Goal: Information Seeking & Learning: Learn about a topic

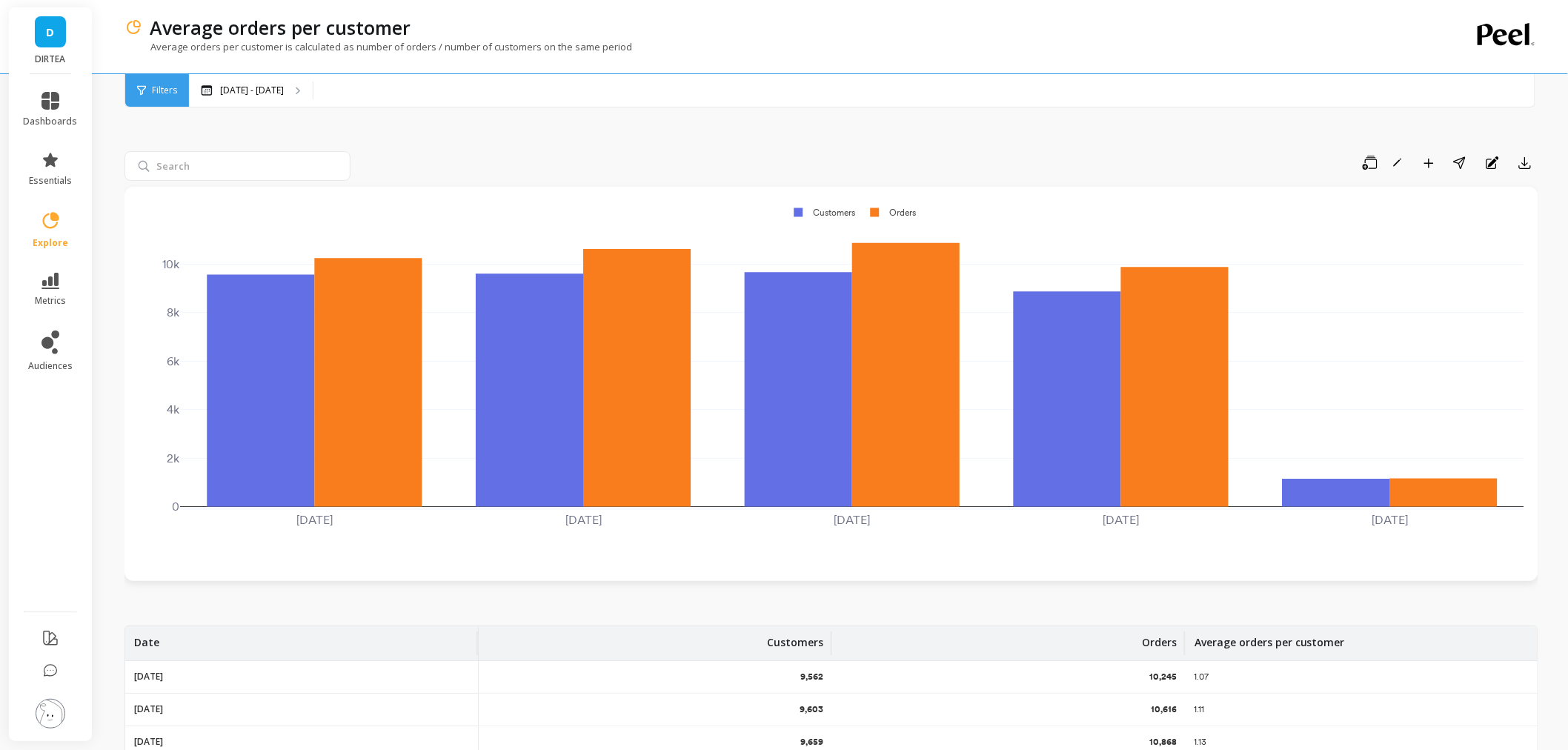
click at [51, 328] on li "audiences" at bounding box center [51, 351] width 72 height 60
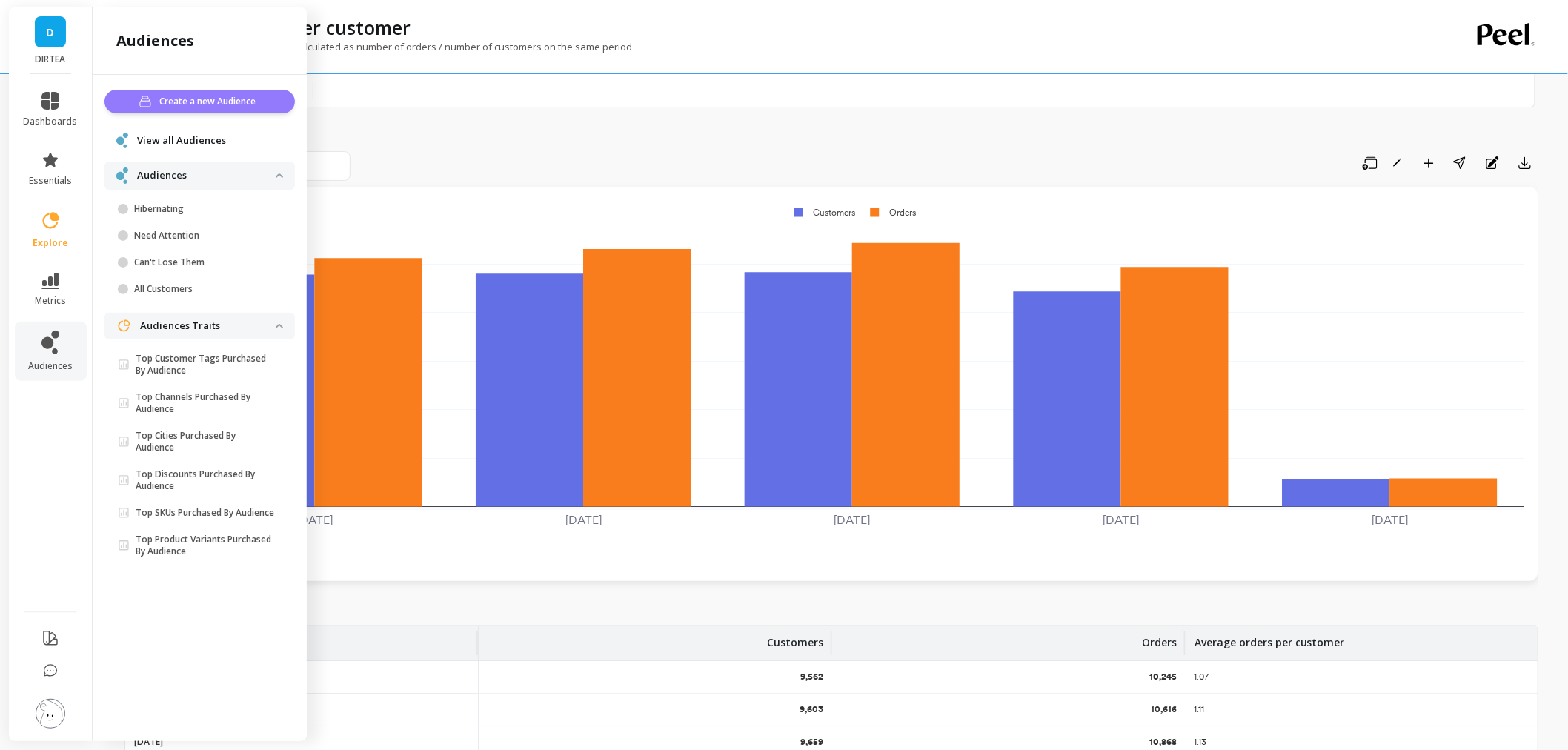
click at [152, 97] on icon "button" at bounding box center [147, 101] width 15 height 12
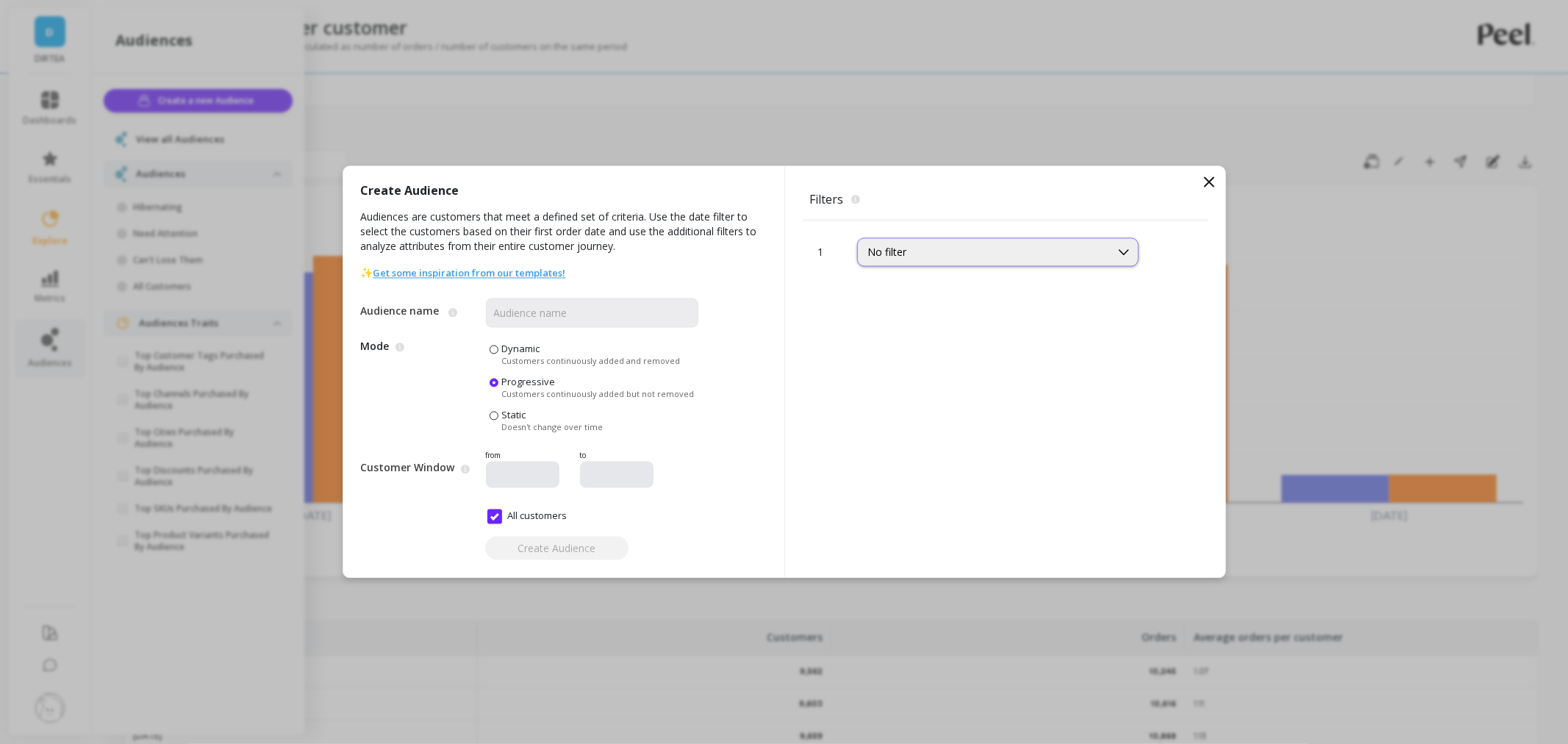
click at [954, 247] on div "No filter" at bounding box center [984, 252] width 231 height 14
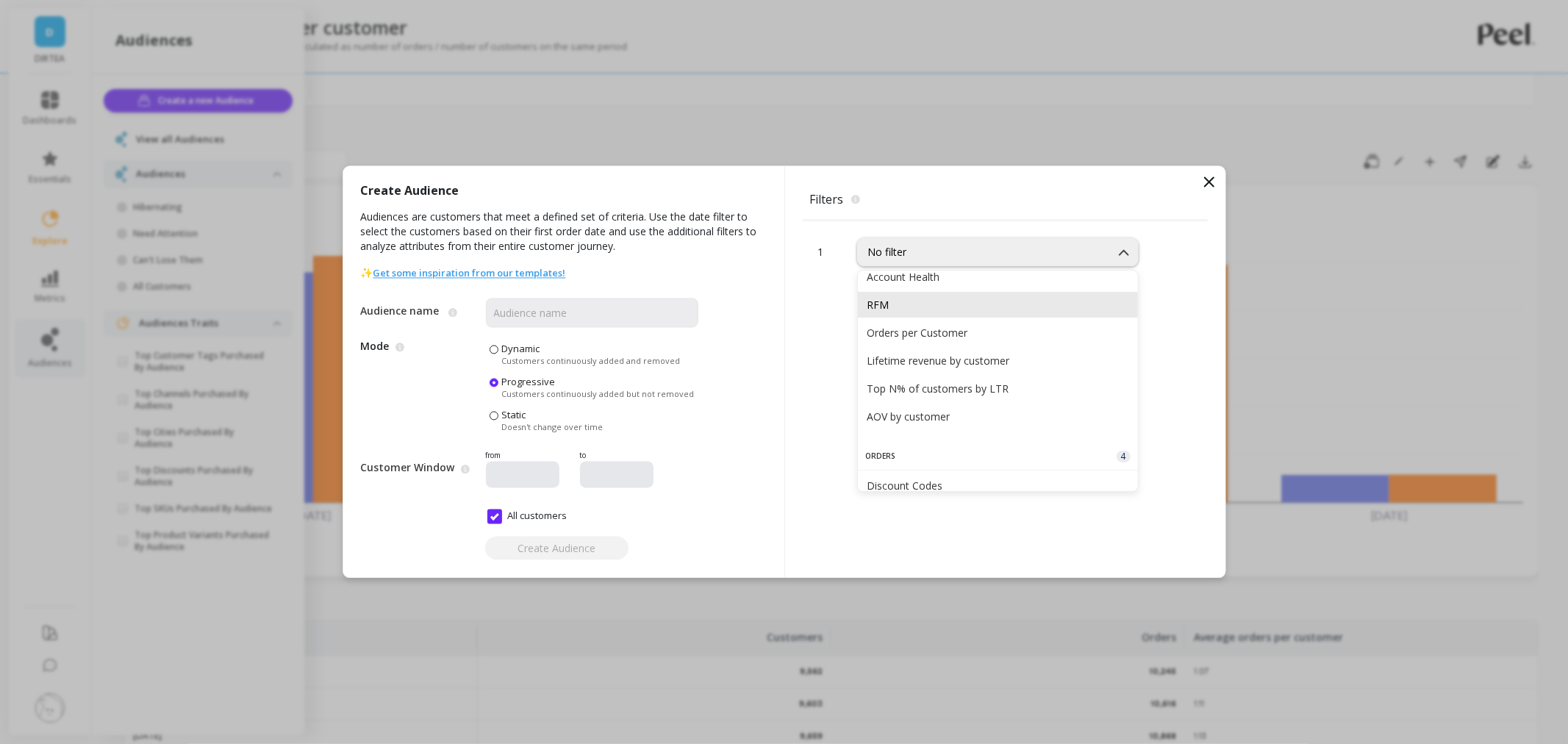
scroll to position [245, 0]
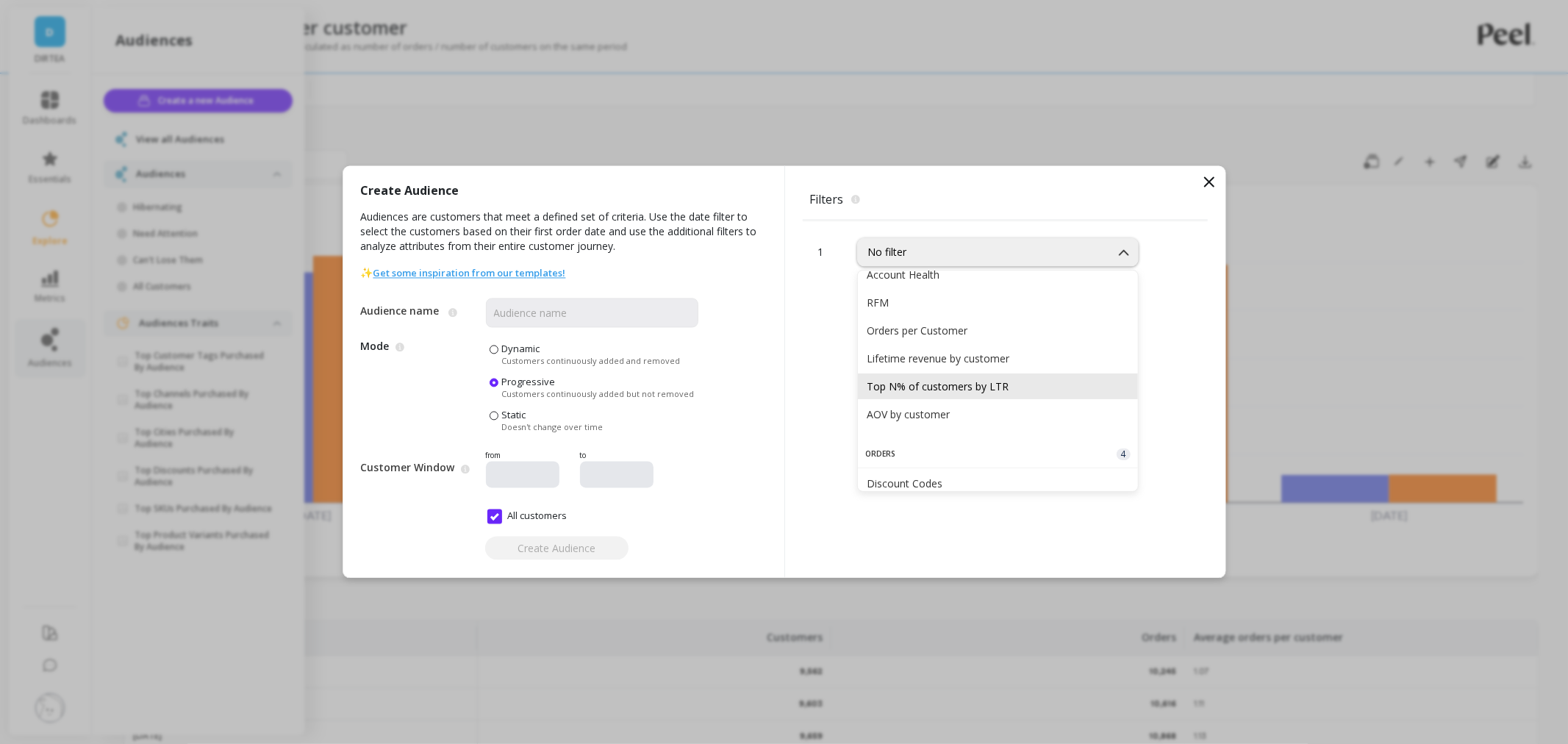
click at [1000, 394] on div "Top N% of customers by LTR" at bounding box center [997, 387] width 280 height 26
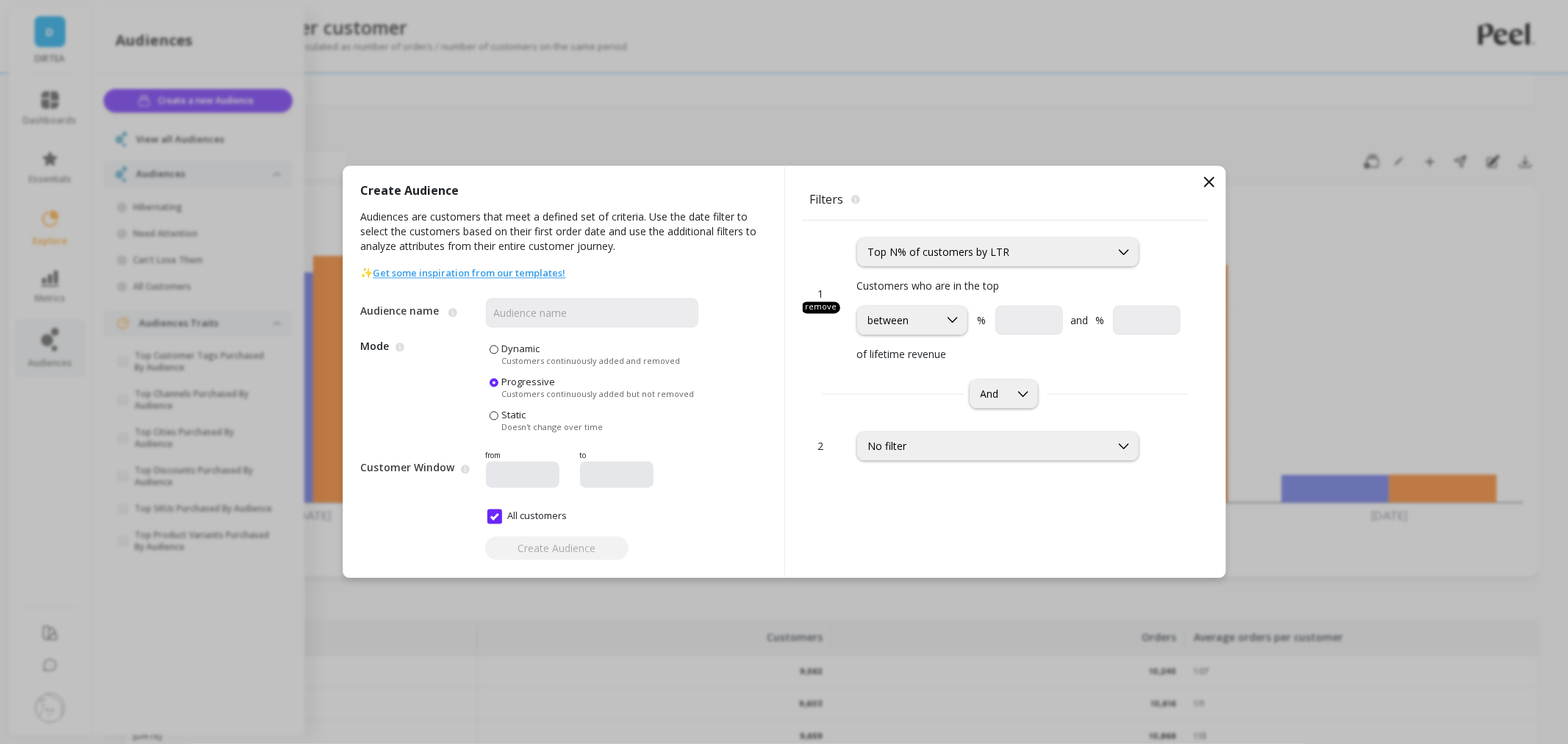
click at [1209, 179] on icon at bounding box center [1209, 183] width 18 height 18
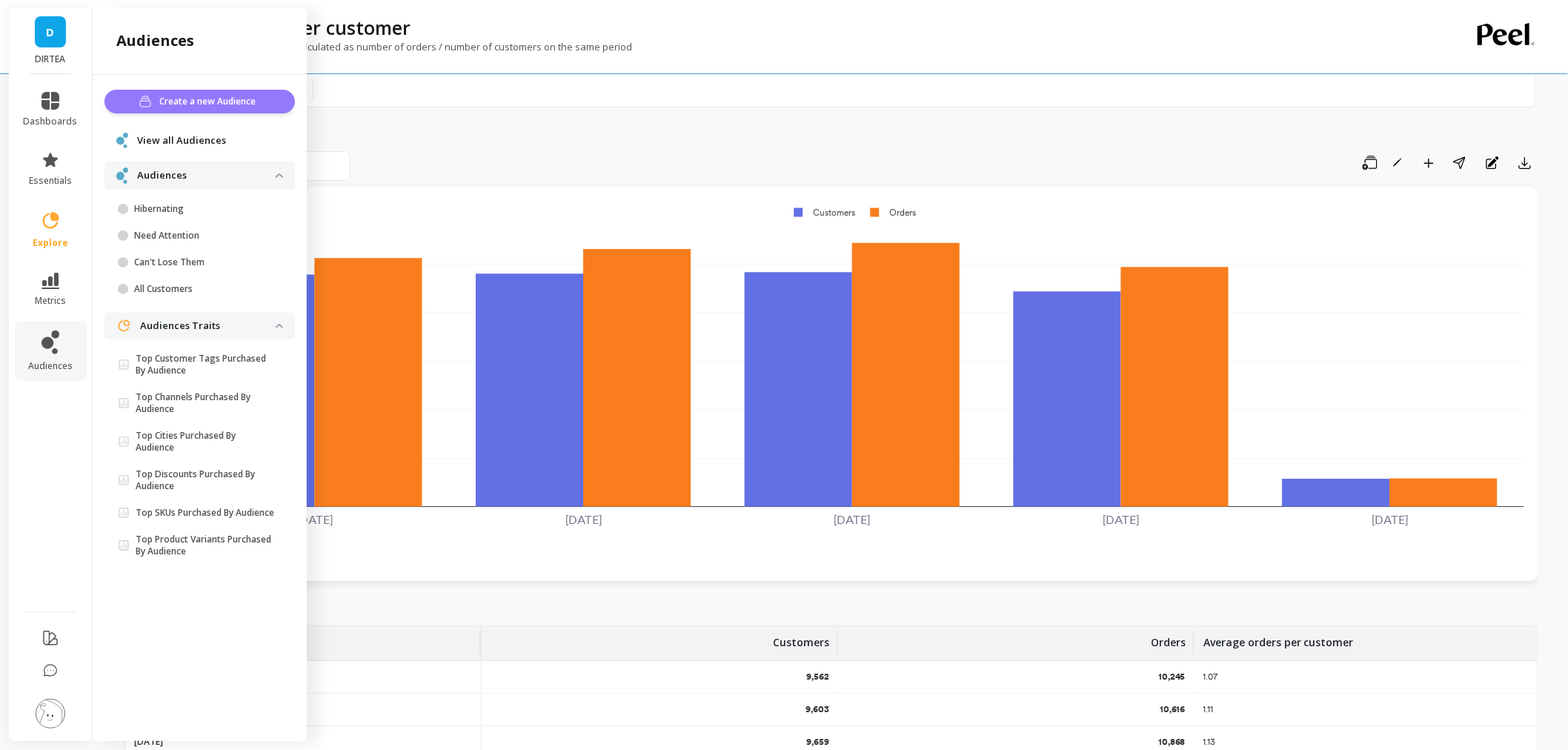
click at [195, 104] on span "Create a new Audience" at bounding box center [210, 101] width 101 height 15
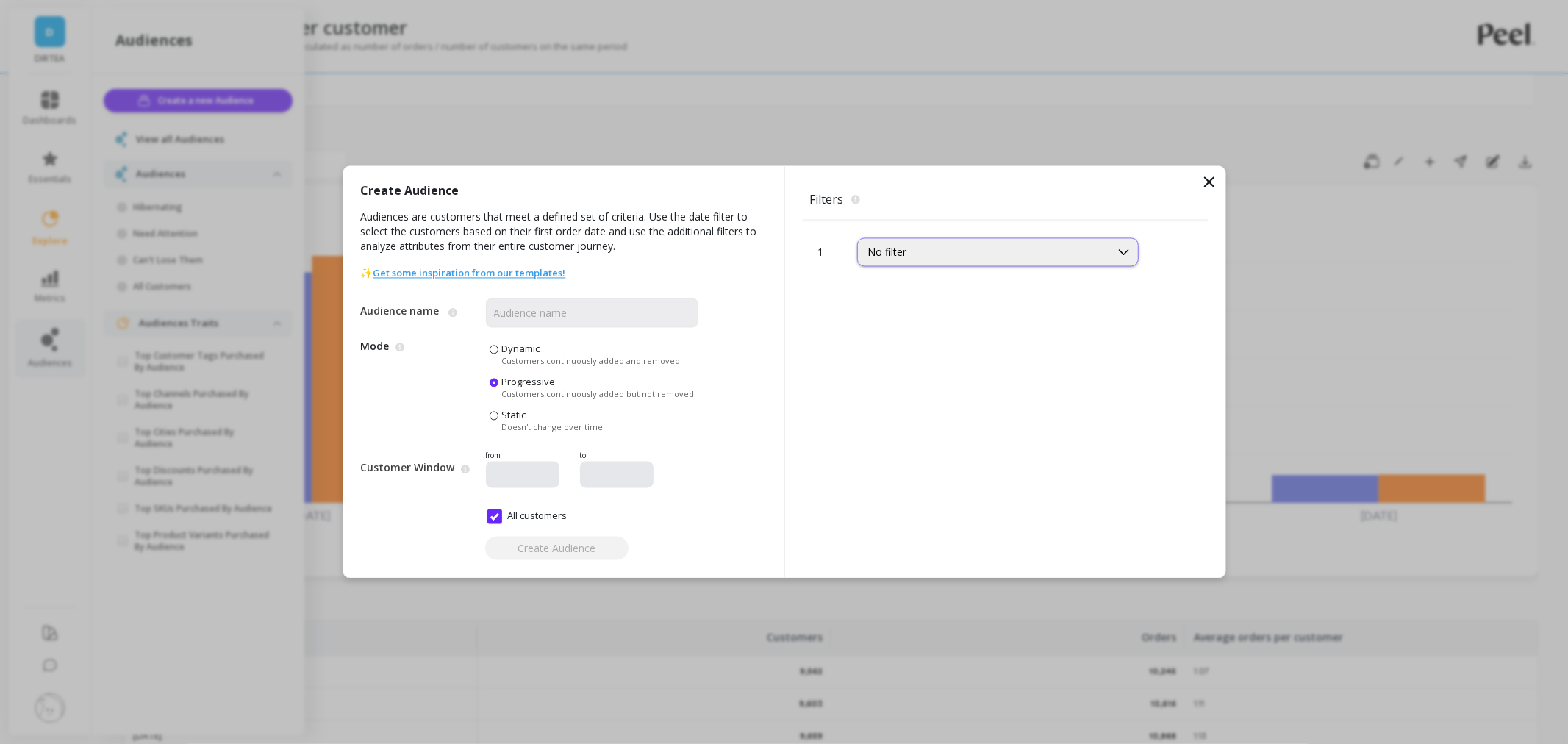
click at [955, 254] on div "No filter" at bounding box center [984, 252] width 231 height 14
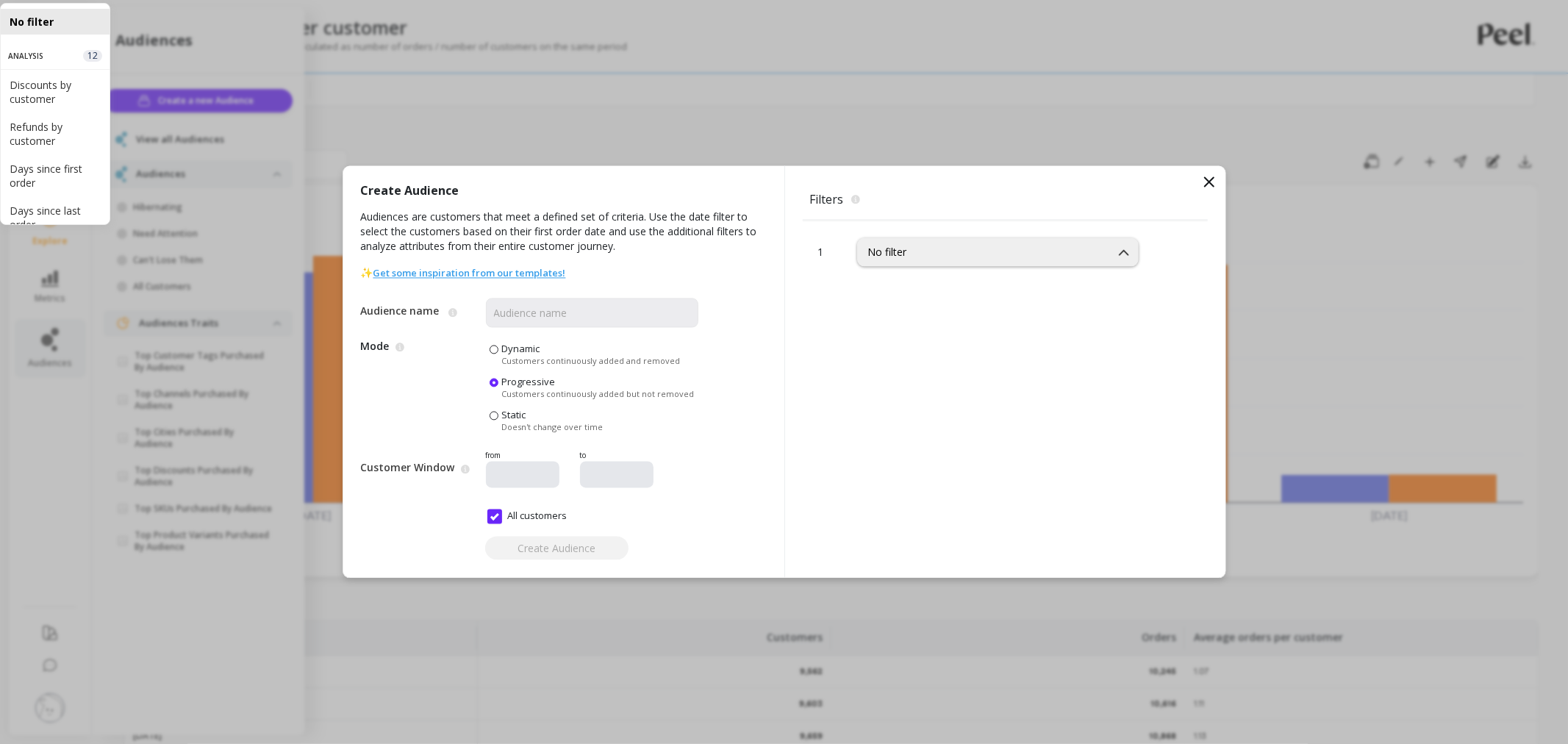
click at [901, 131] on div "Create Audience Audiences are customers that meet a defined set of criteria. Us…" at bounding box center [784, 372] width 1568 height 744
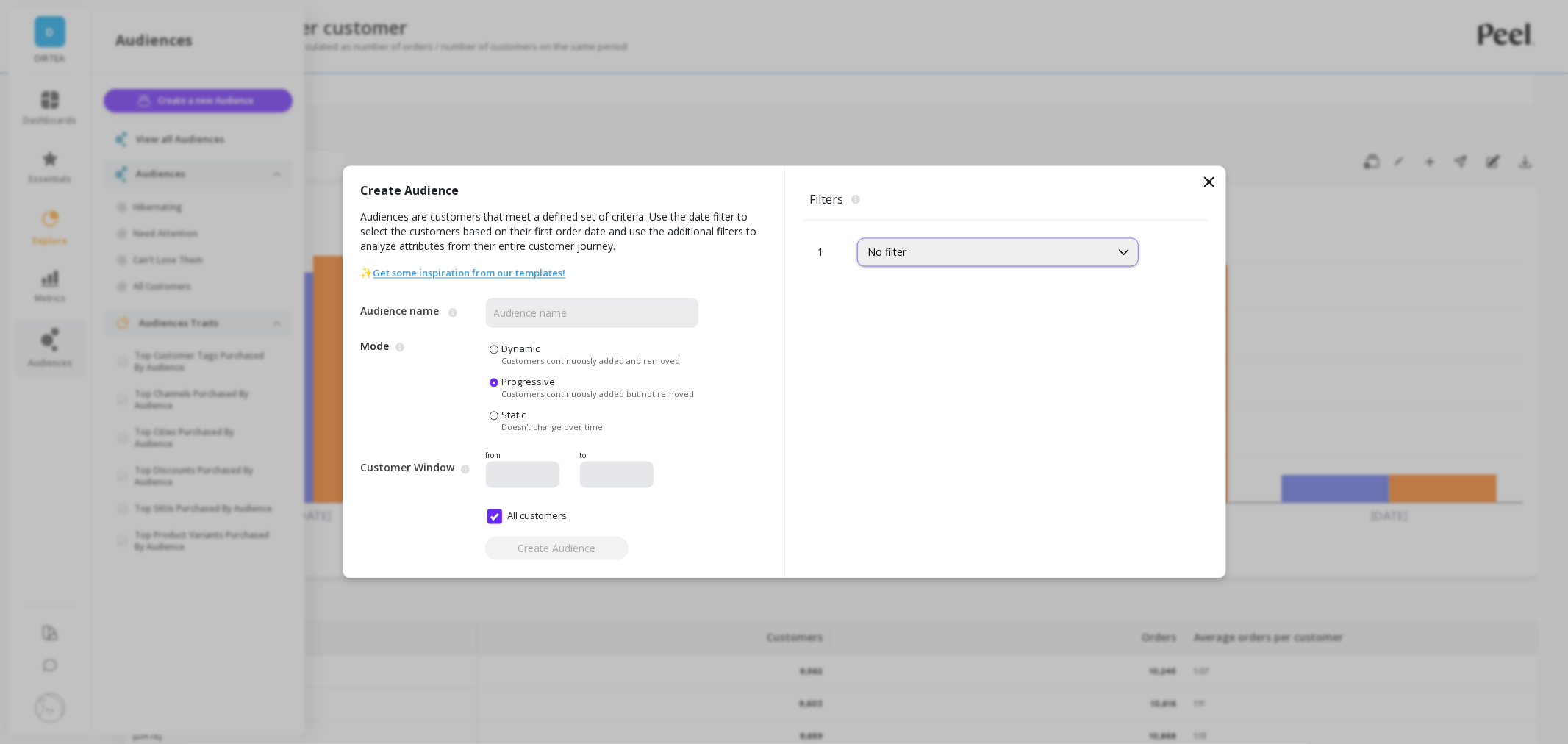
click at [1091, 255] on div "No filter" at bounding box center [984, 252] width 231 height 14
drag, startPoint x: 963, startPoint y: 409, endPoint x: 1165, endPoint y: 495, distance: 219.5
click at [963, 409] on div "Purchase Frequency" at bounding box center [997, 409] width 263 height 14
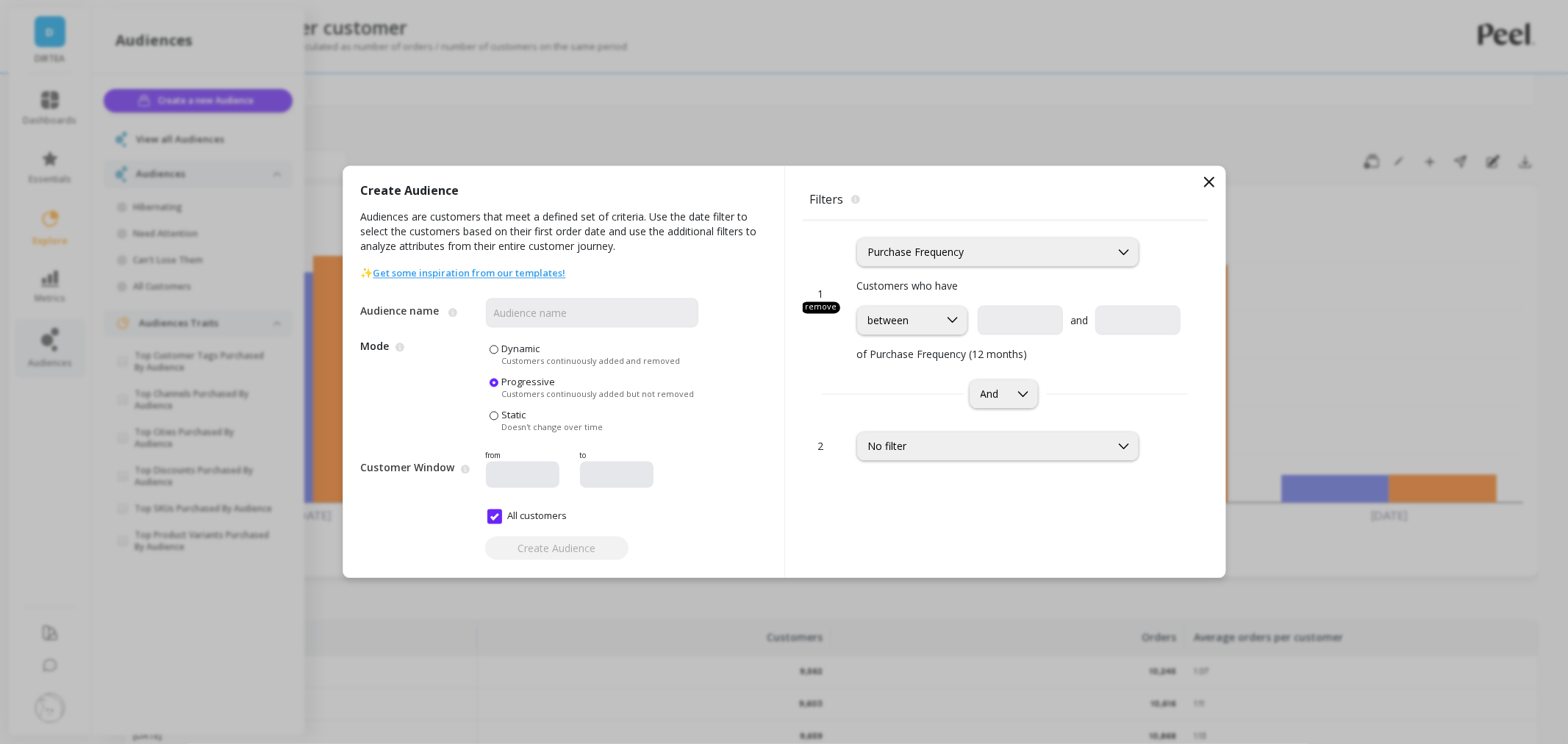
click at [929, 237] on div "option Purchase Frequency, selected. Purchase Frequency Customers who have betw…" at bounding box center [1018, 292] width 324 height 142
click at [942, 260] on div "Purchase Frequency" at bounding box center [984, 252] width 252 height 17
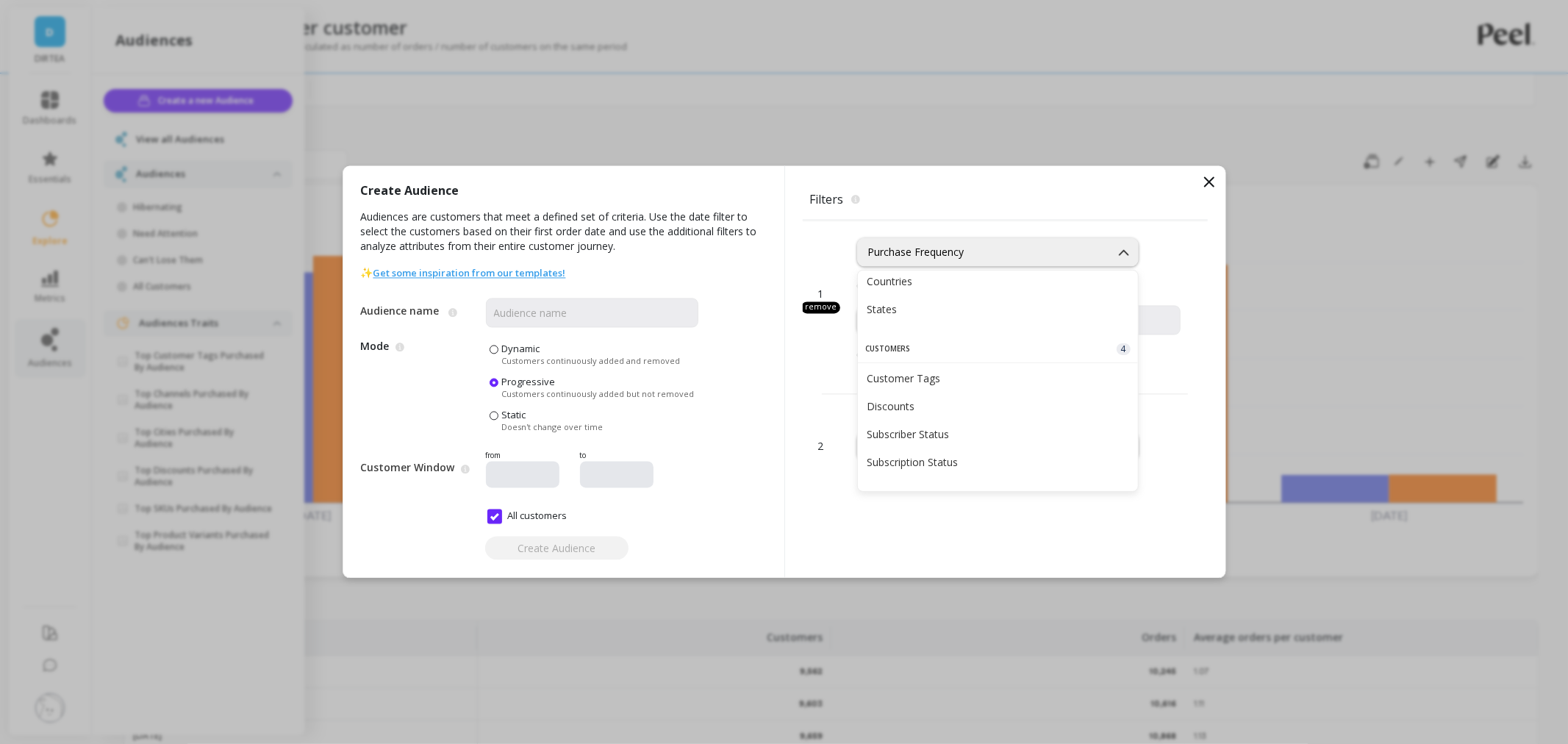
scroll to position [653, 0]
click at [966, 456] on div "Subscription Status" at bounding box center [997, 465] width 280 height 26
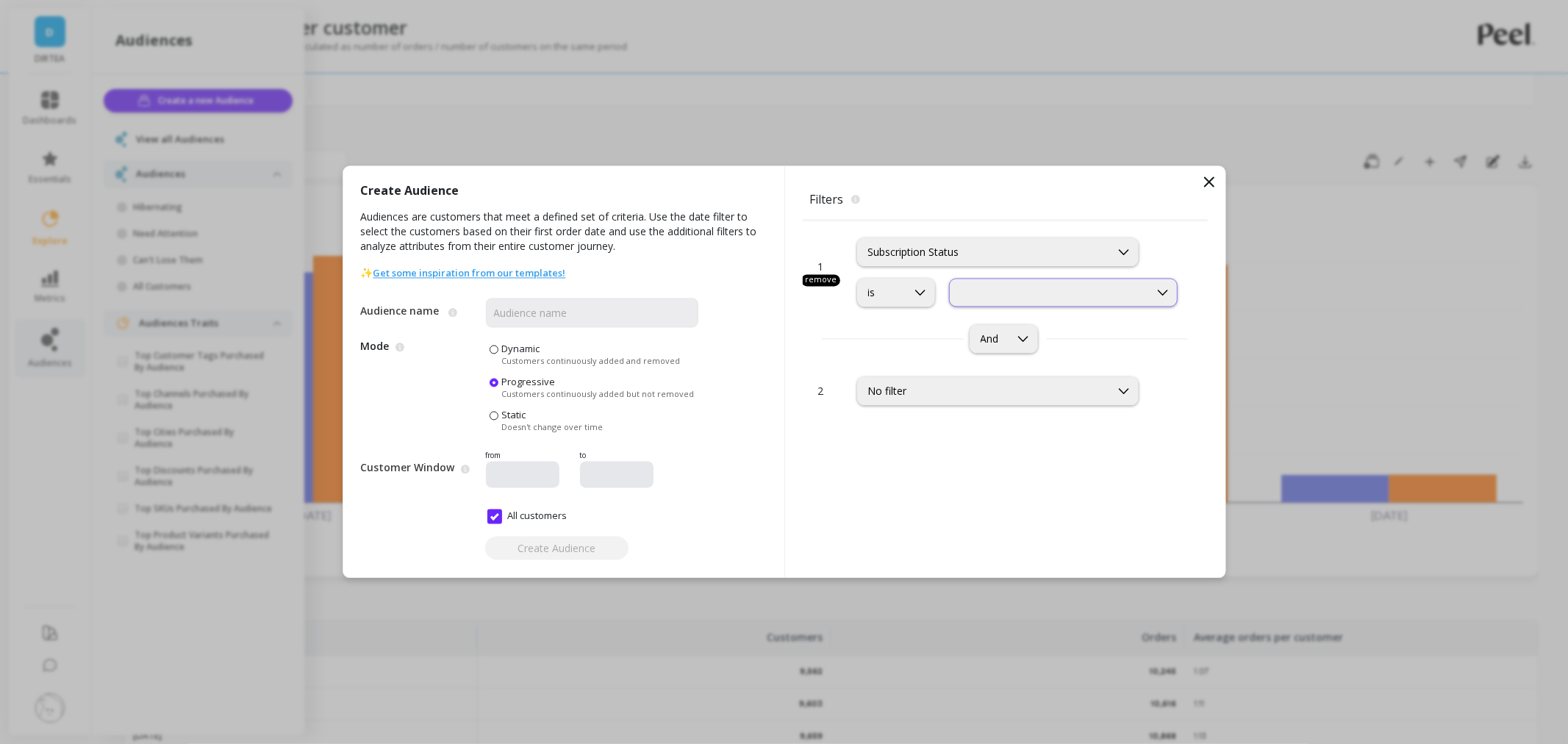
click at [1038, 291] on div at bounding box center [1050, 293] width 197 height 14
click at [1042, 352] on div "Multiple Active Subscriptions" at bounding box center [1064, 357] width 210 height 14
click at [1041, 276] on div "option Subscription Status, selected. Subscription Status is option Multiple Ac…" at bounding box center [1018, 264] width 324 height 87
click at [1041, 280] on div "Multiple Active Subscriptions" at bounding box center [1064, 293] width 230 height 28
click at [836, 336] on div "And" at bounding box center [1005, 339] width 405 height 28
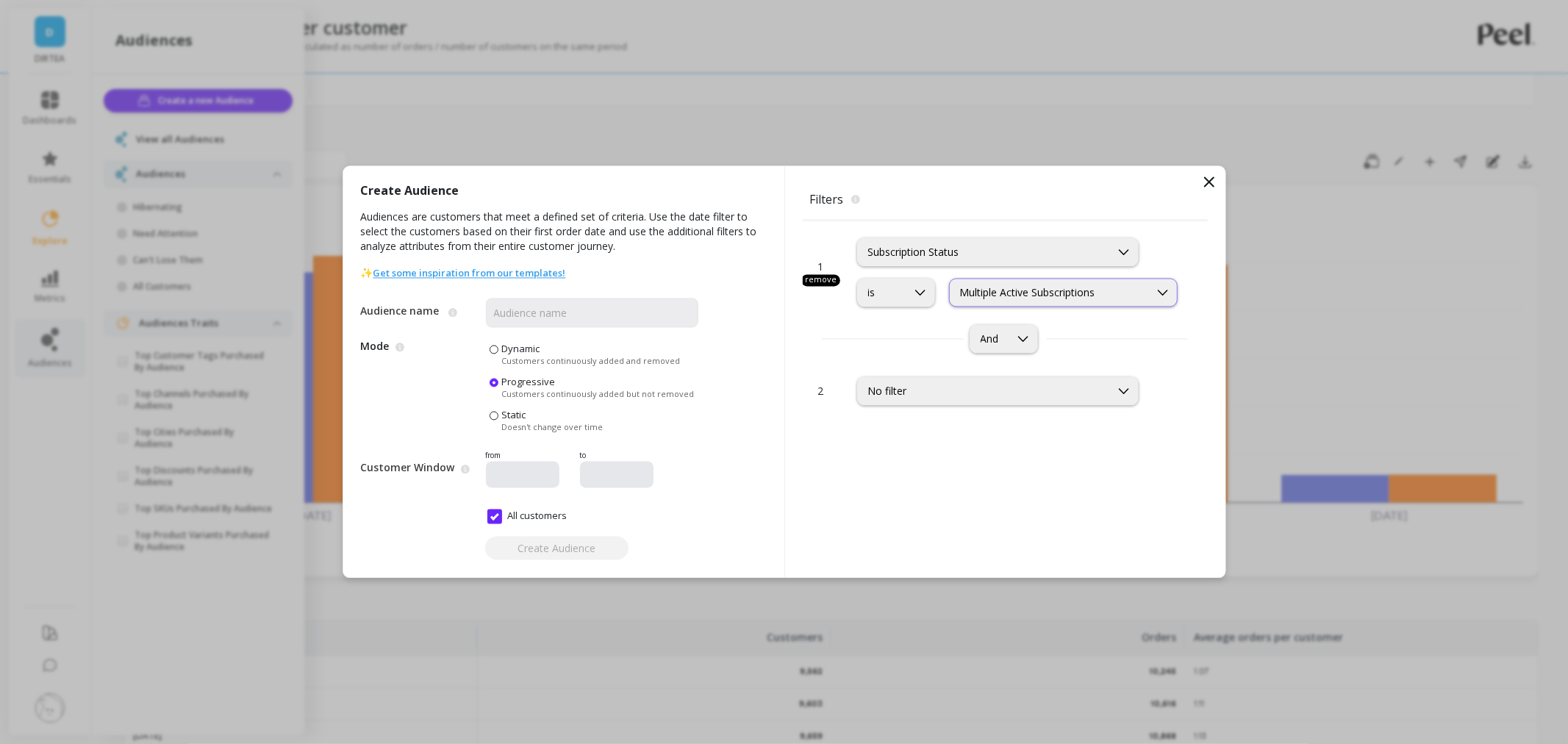
click at [1099, 288] on div "Multiple Active Subscriptions" at bounding box center [1050, 293] width 179 height 14
click at [928, 491] on div "1 remove option Subscription Status, selected. Subscription Status is option Mu…" at bounding box center [1005, 399] width 405 height 357
click at [1114, 287] on div "Multiple Active Subscriptions" at bounding box center [1050, 293] width 179 height 14
click at [864, 517] on div "1 remove option Subscription Status, selected. Subscription Status is option Mu…" at bounding box center [1005, 399] width 405 height 357
click at [946, 251] on div "Subscription Status" at bounding box center [984, 252] width 231 height 14
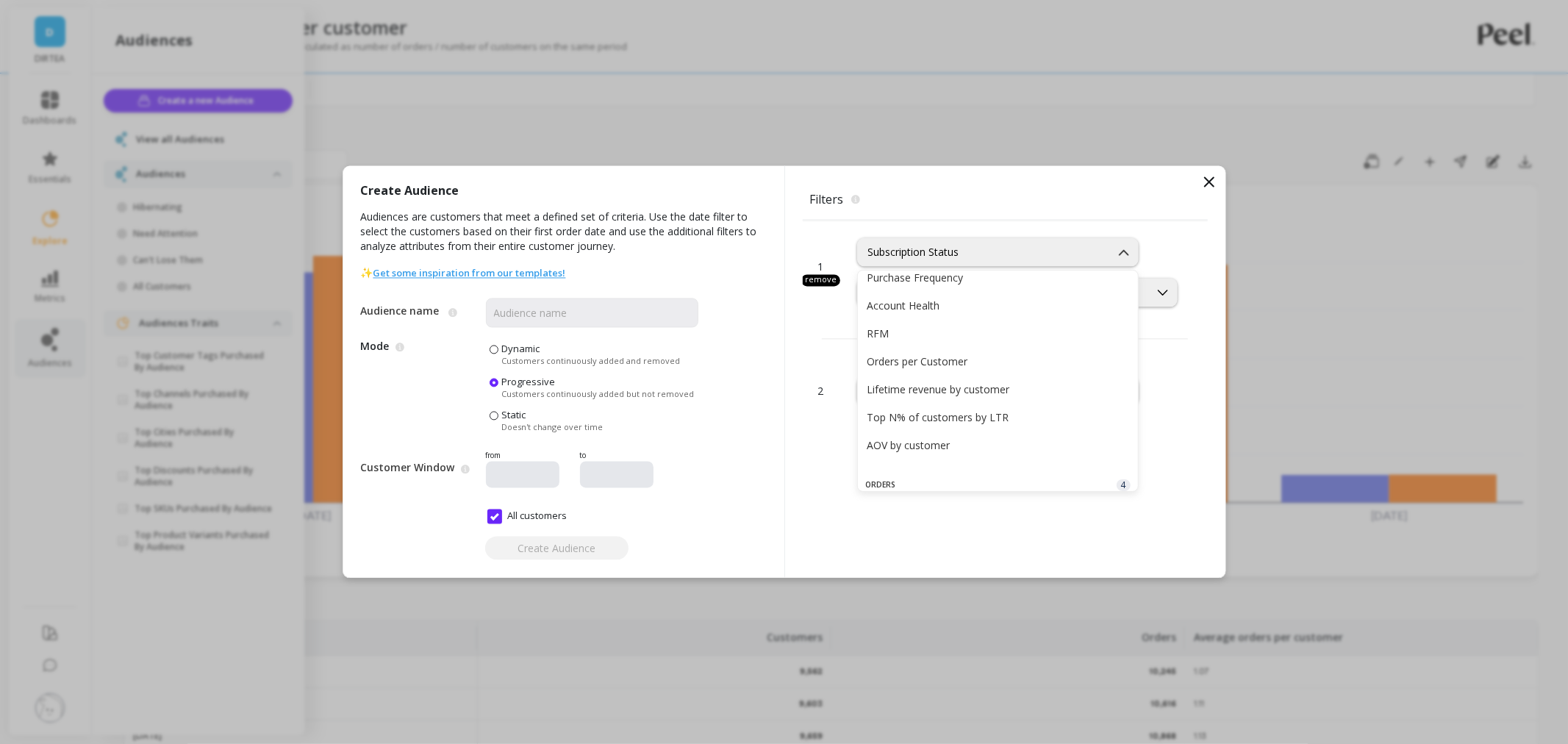
scroll to position [272, 0]
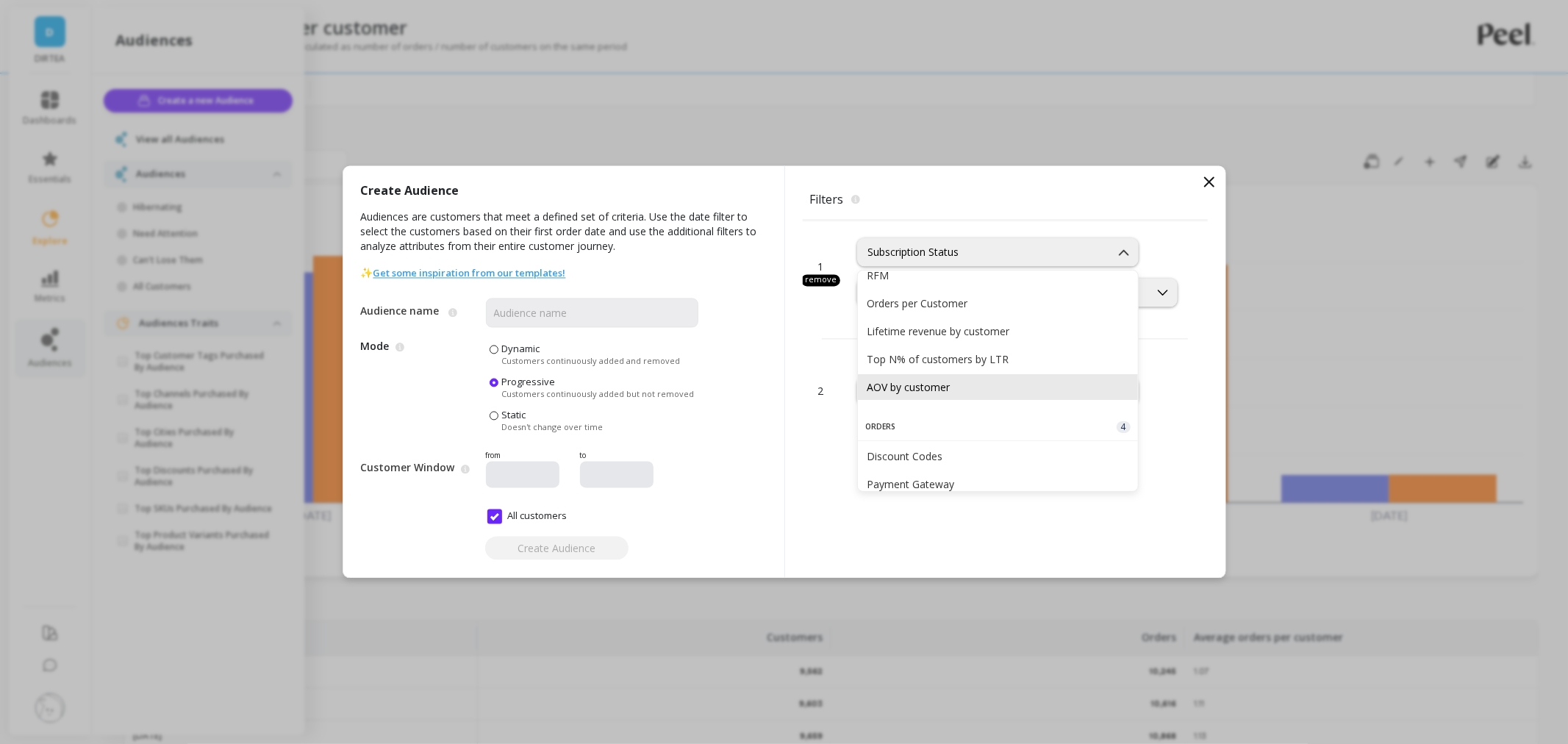
click at [1009, 388] on div "AOV by customer" at bounding box center [997, 387] width 263 height 14
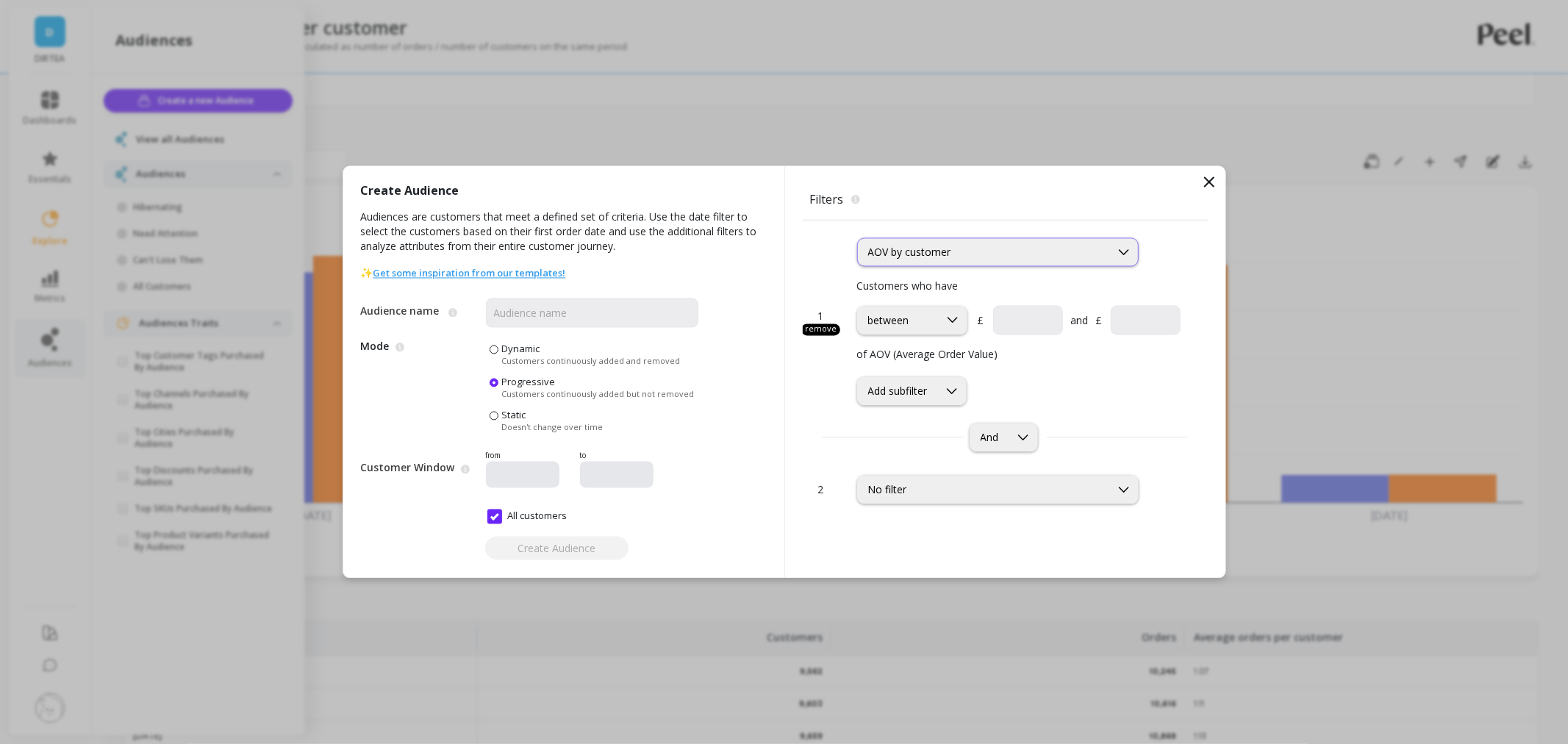
click at [993, 260] on div "AOV by customer" at bounding box center [984, 252] width 252 height 17
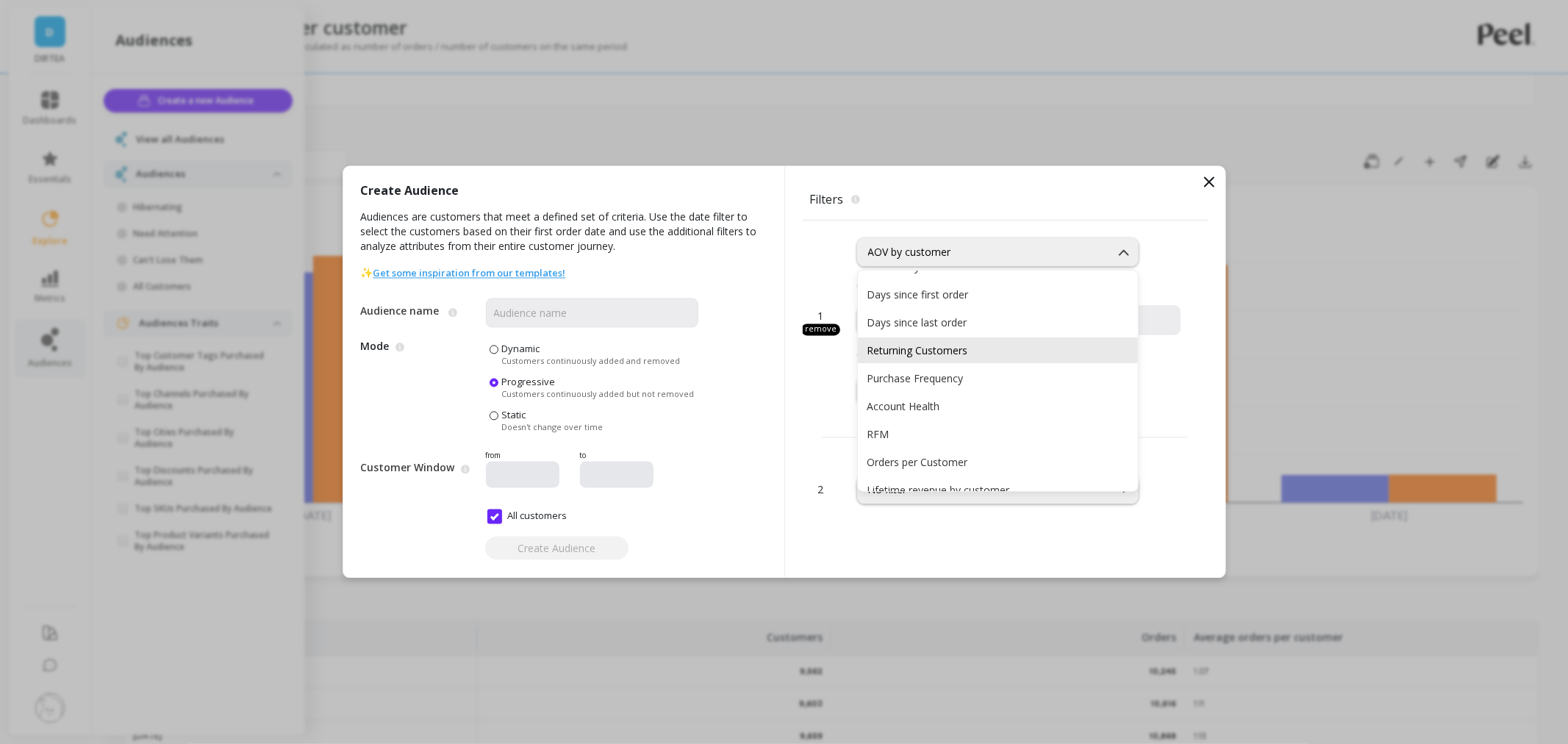
scroll to position [32, 0]
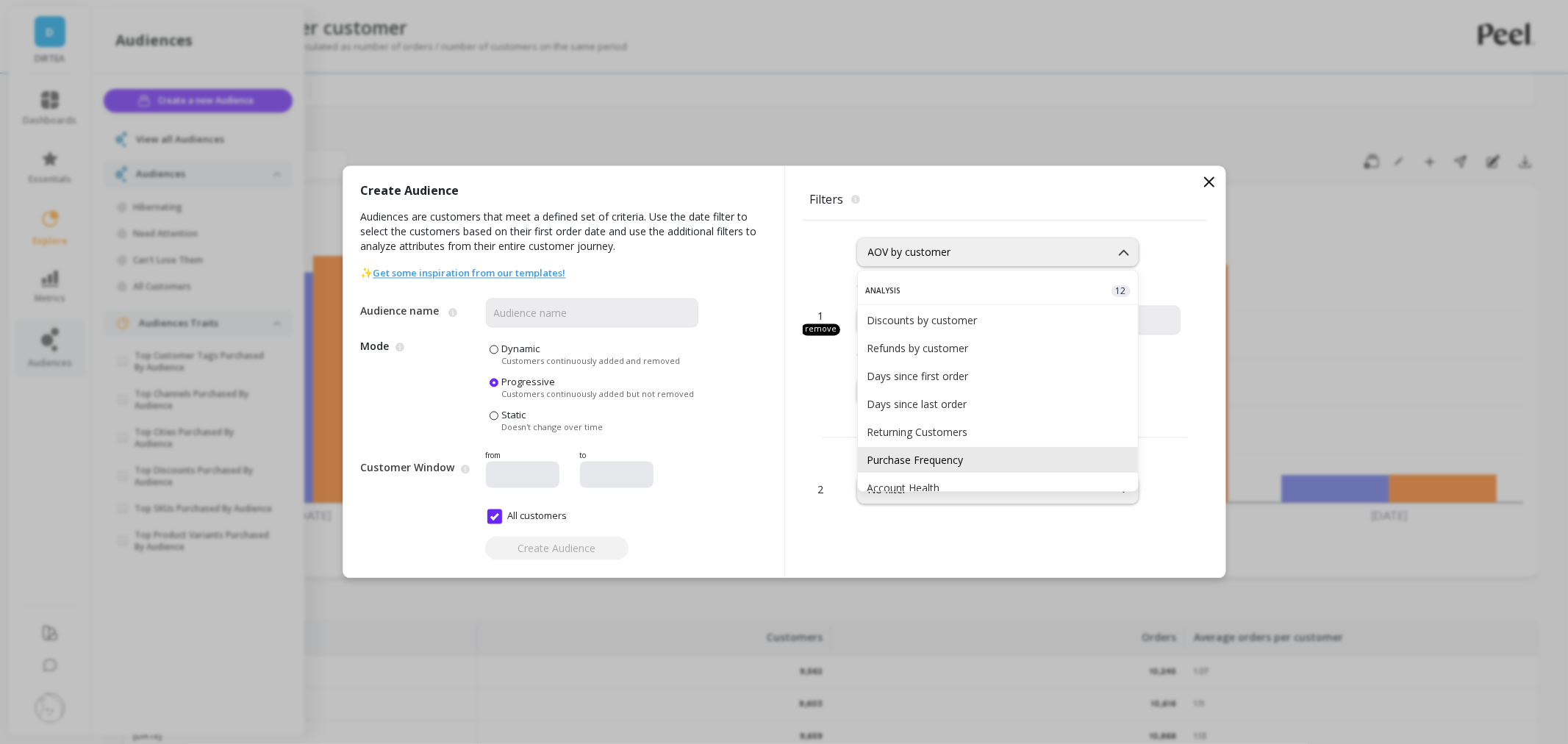
click at [1015, 450] on div "Purchase Frequency" at bounding box center [997, 460] width 280 height 26
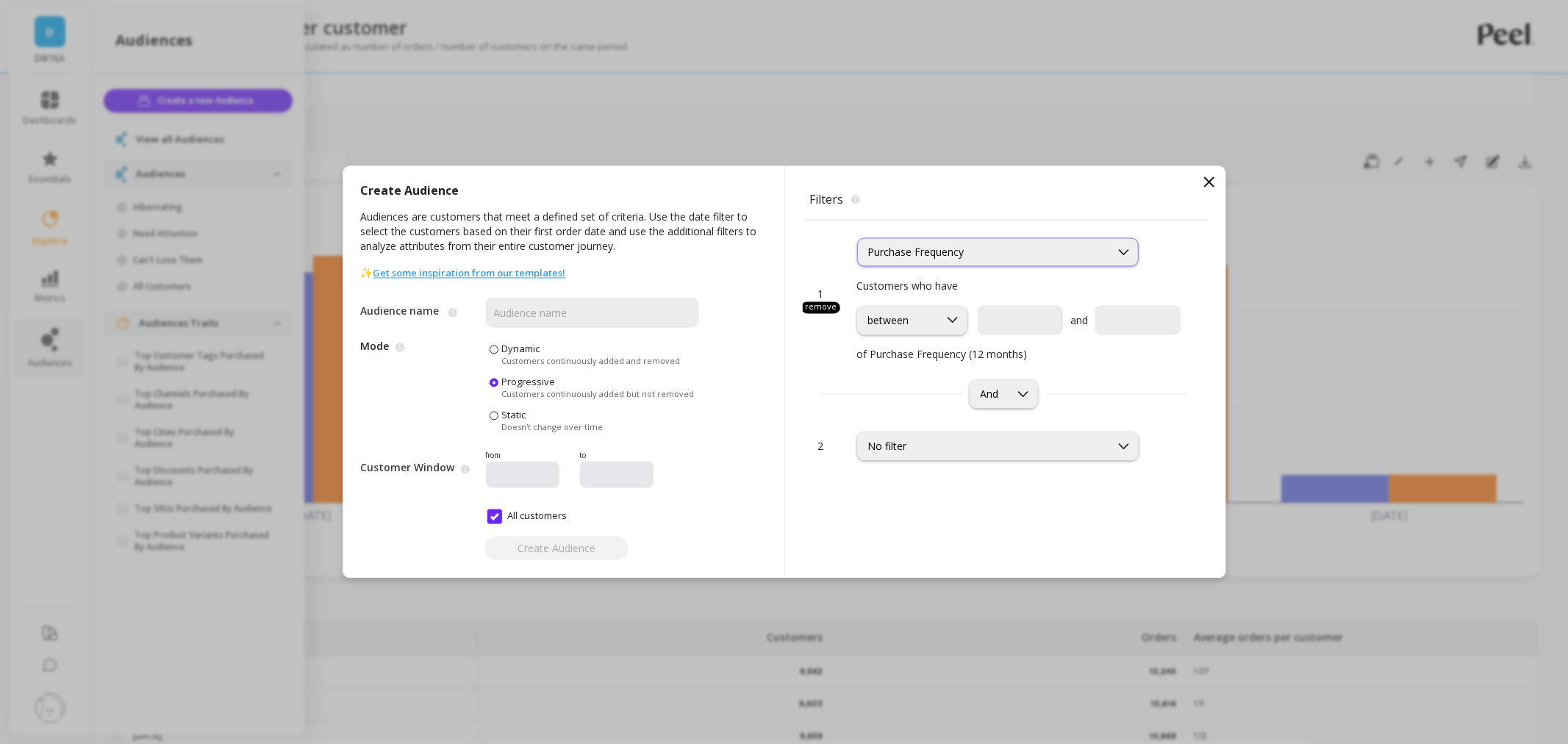
click at [929, 254] on div "Purchase Frequency" at bounding box center [984, 252] width 231 height 14
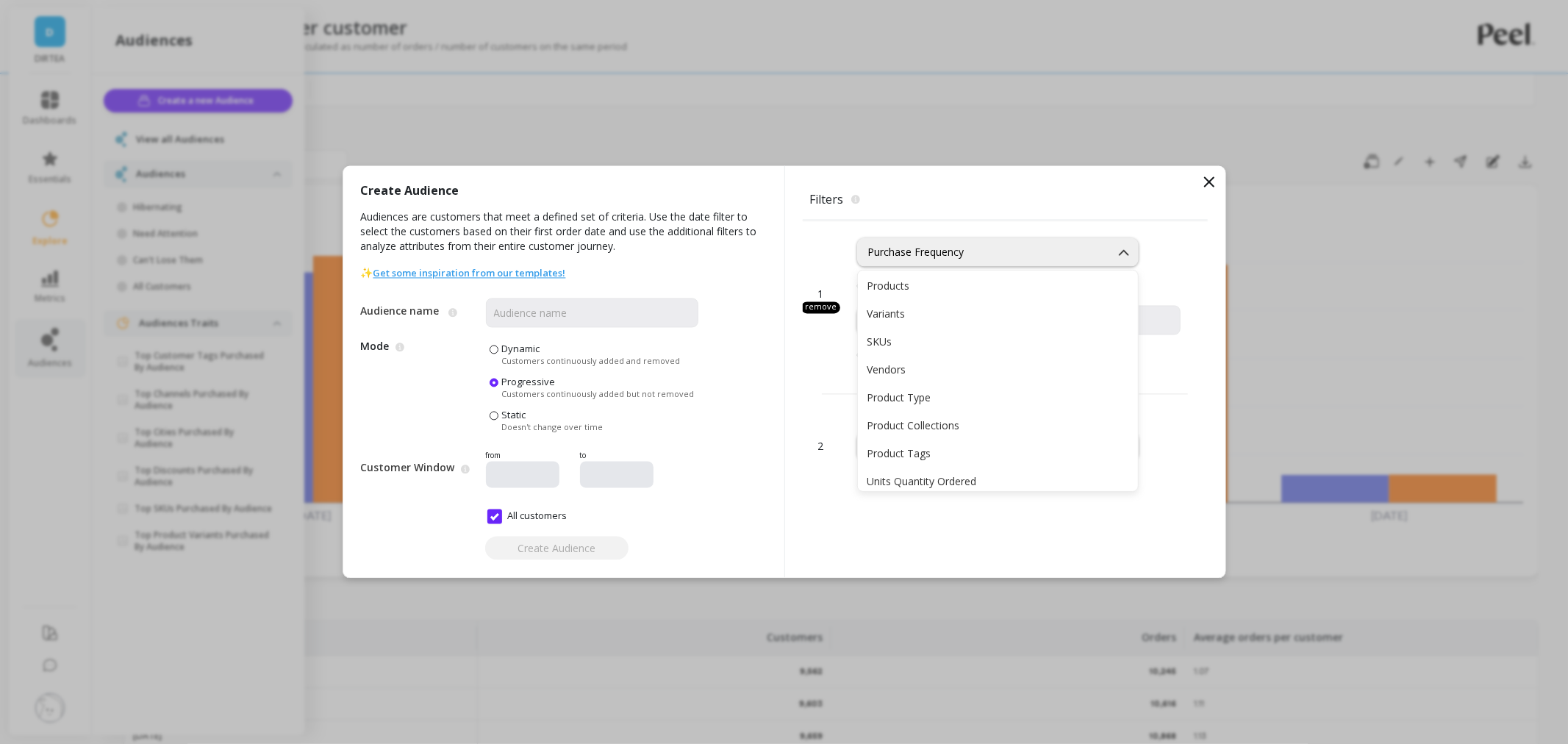
scroll to position [898, 0]
click at [938, 273] on div "Products 8 Products Variants SKUs Vendors Product Type Product Collections Prod…" at bounding box center [997, 372] width 280 height 264
click at [943, 282] on div "Products" at bounding box center [997, 288] width 263 height 14
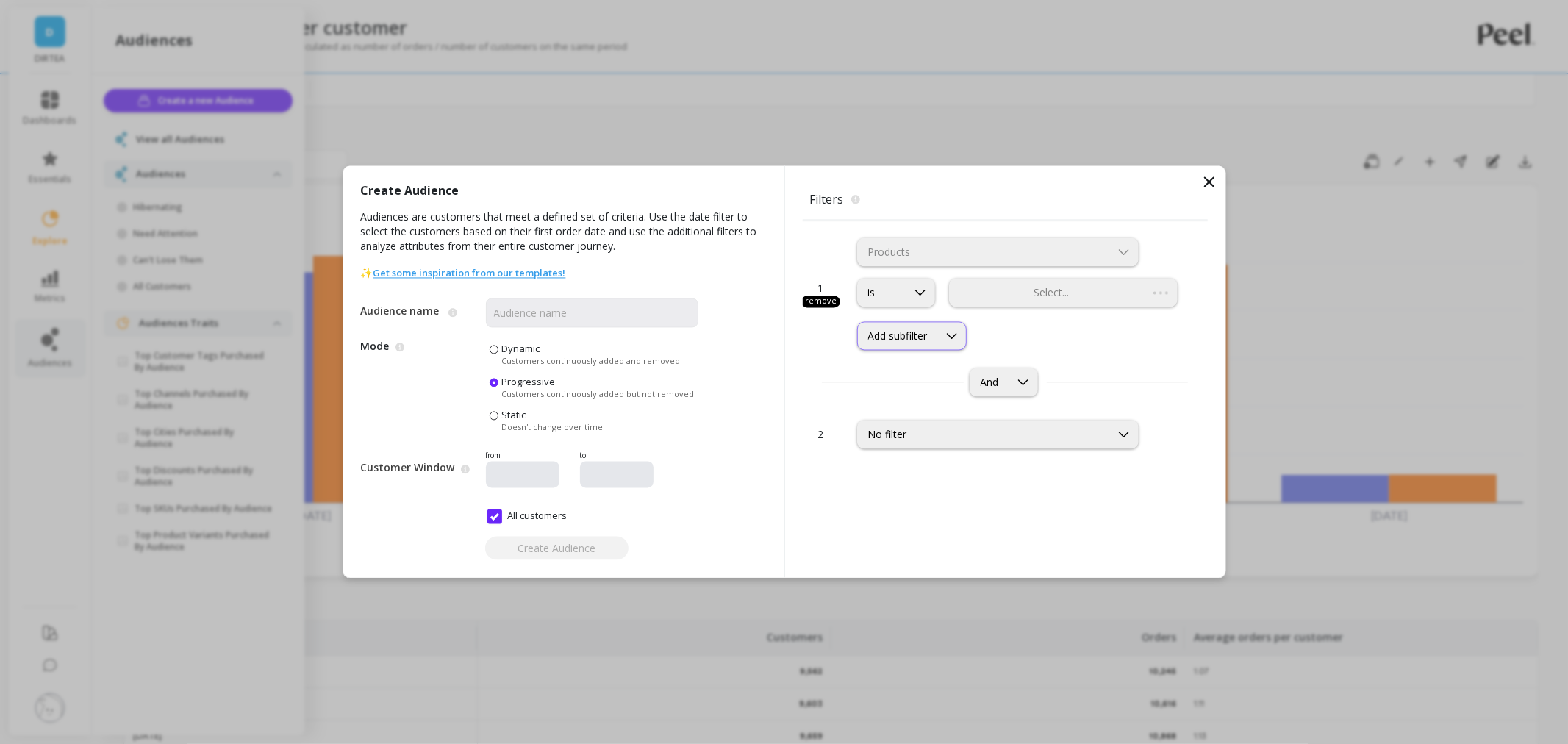
click at [917, 340] on div "Add subfilter" at bounding box center [898, 336] width 60 height 14
click at [921, 341] on div "Add subfilter" at bounding box center [898, 336] width 60 height 14
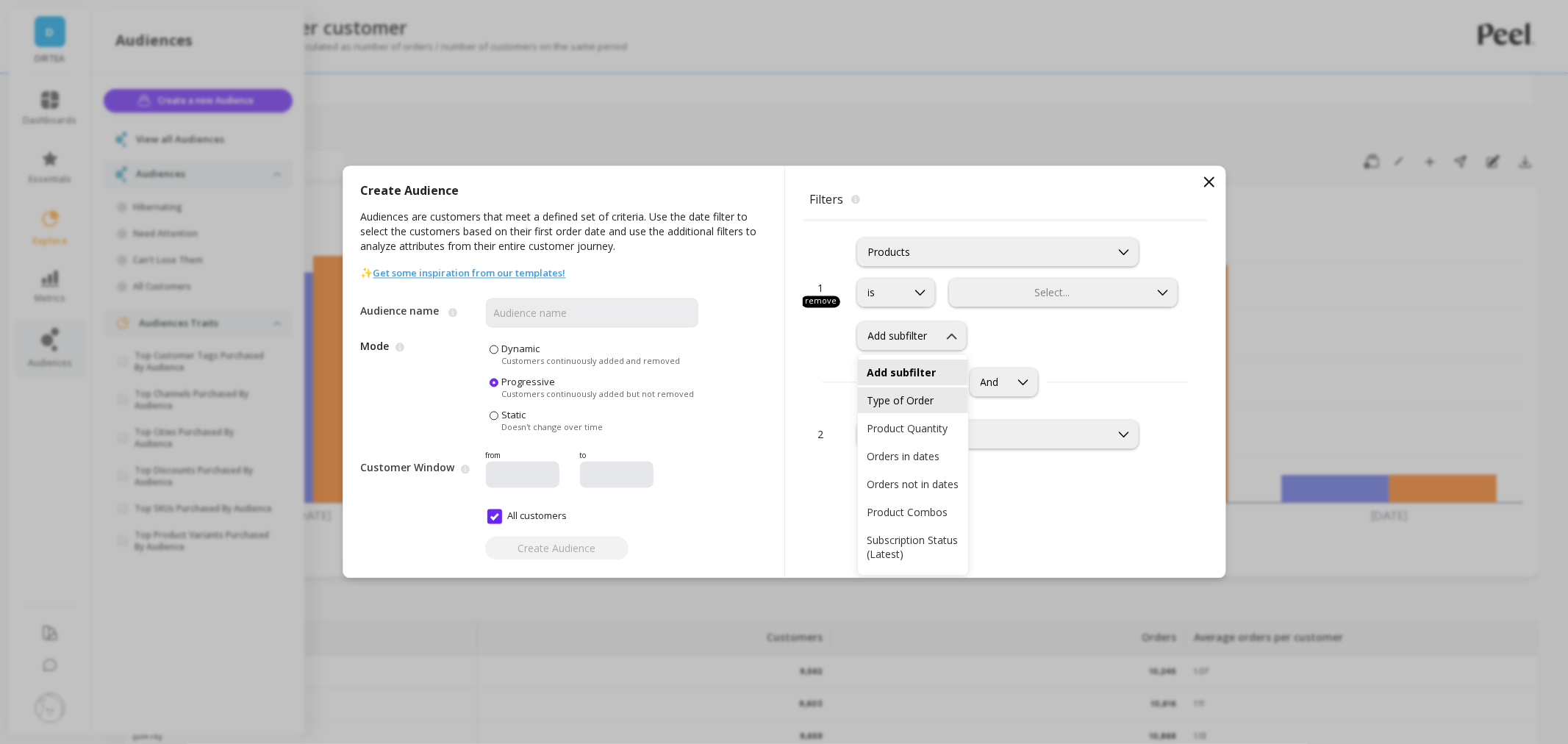
click at [924, 395] on div "Type of Order" at bounding box center [913, 400] width 93 height 14
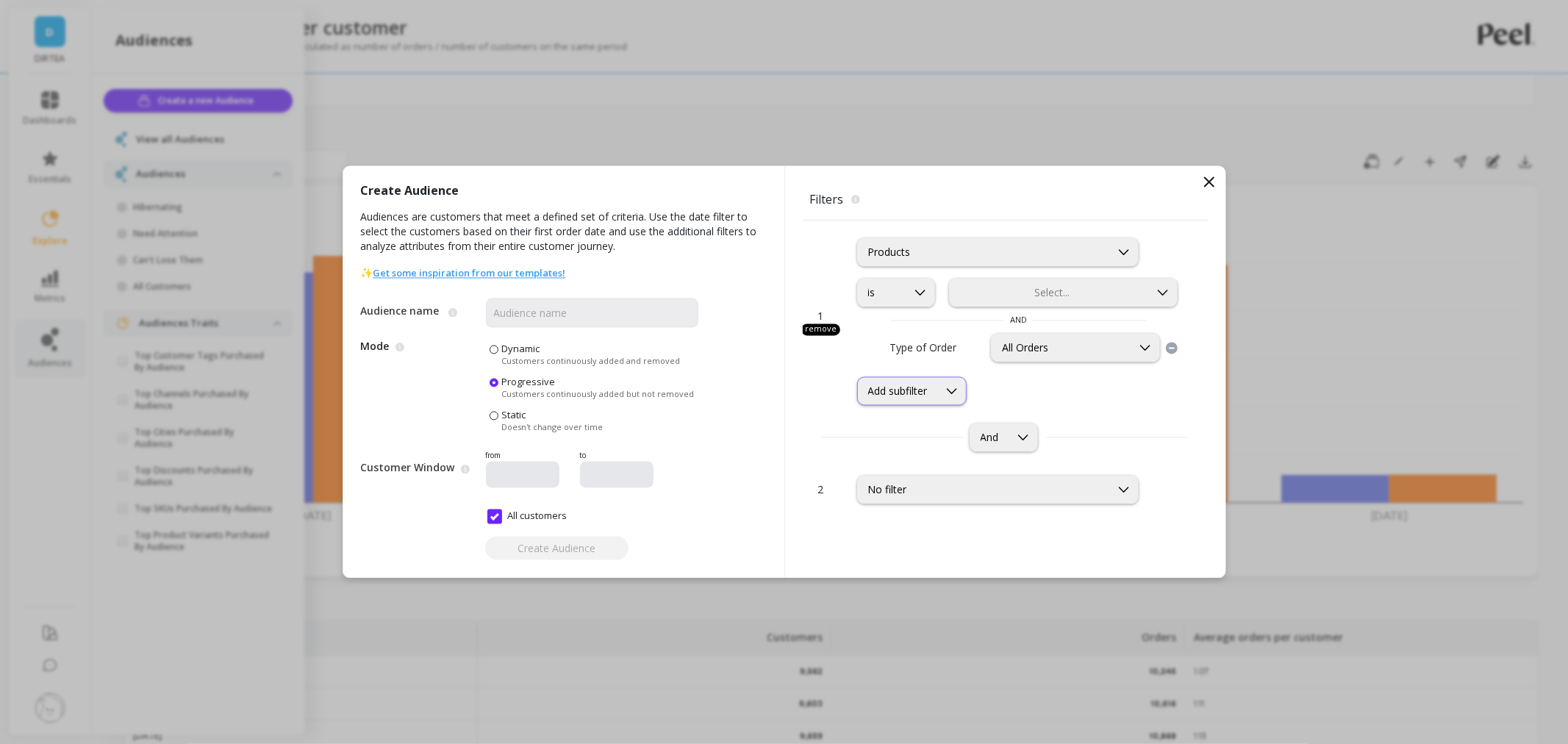
click at [945, 383] on div at bounding box center [951, 391] width 28 height 27
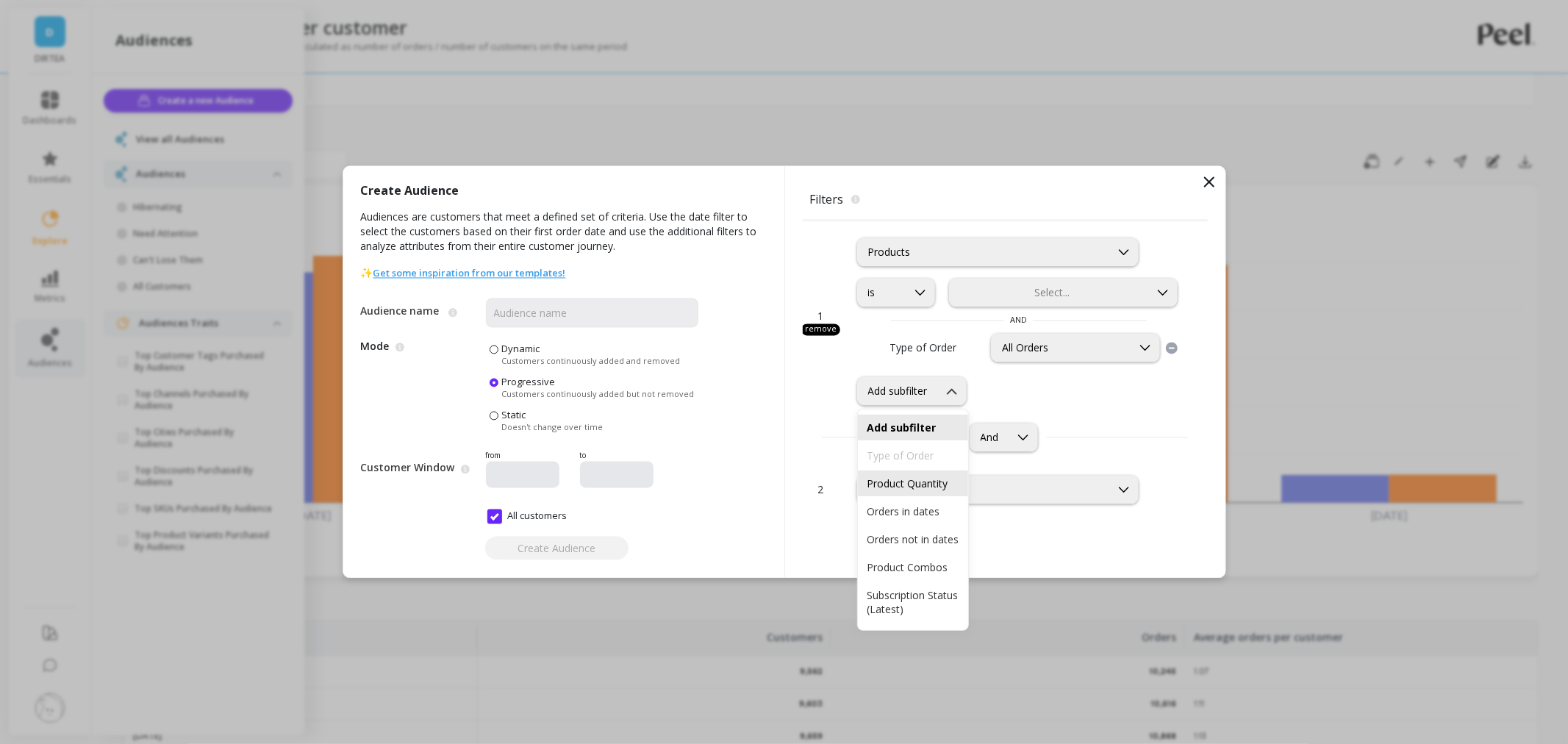
click at [917, 483] on div "Product Quantity" at bounding box center [913, 483] width 93 height 14
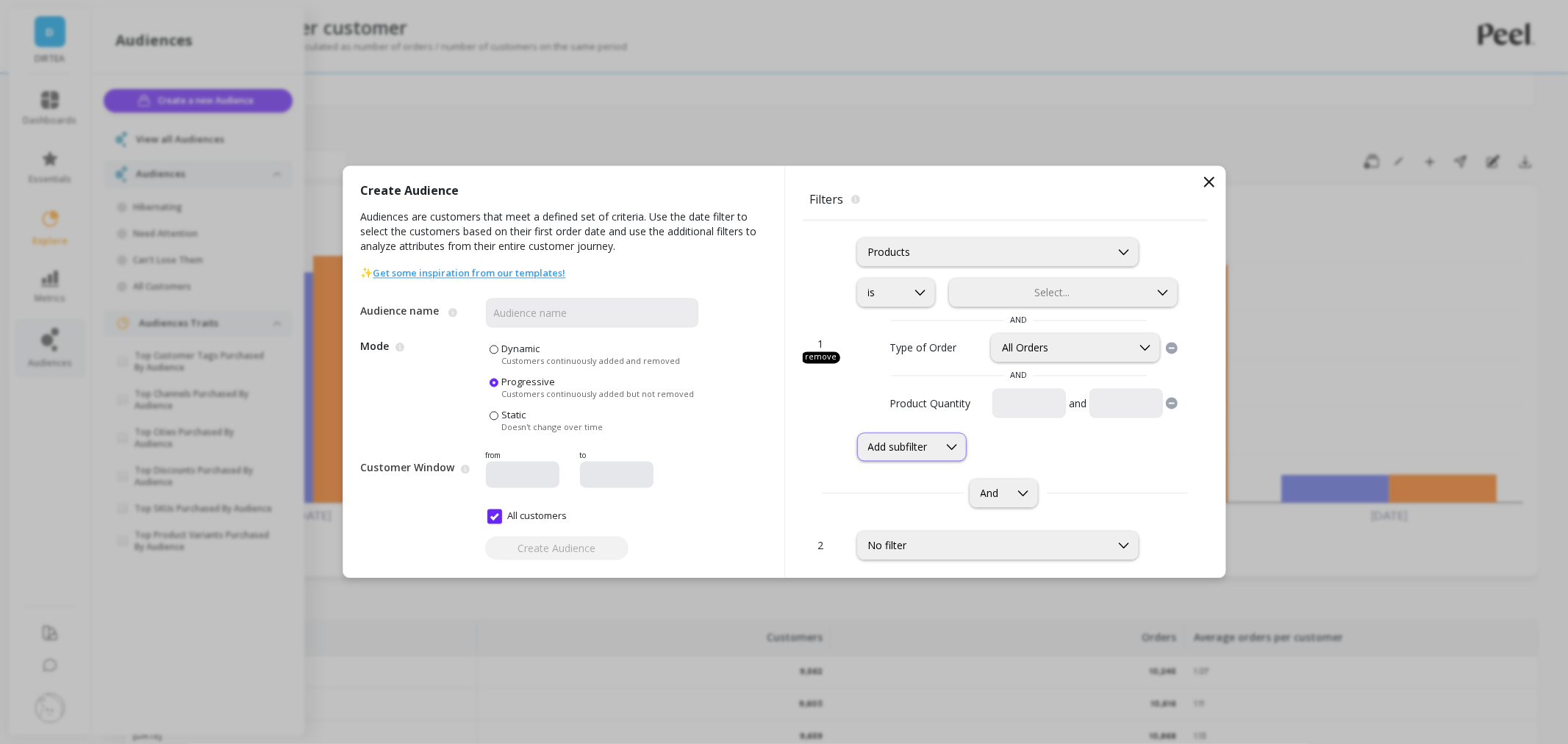
click at [935, 442] on div "Add subfilter" at bounding box center [897, 447] width 80 height 14
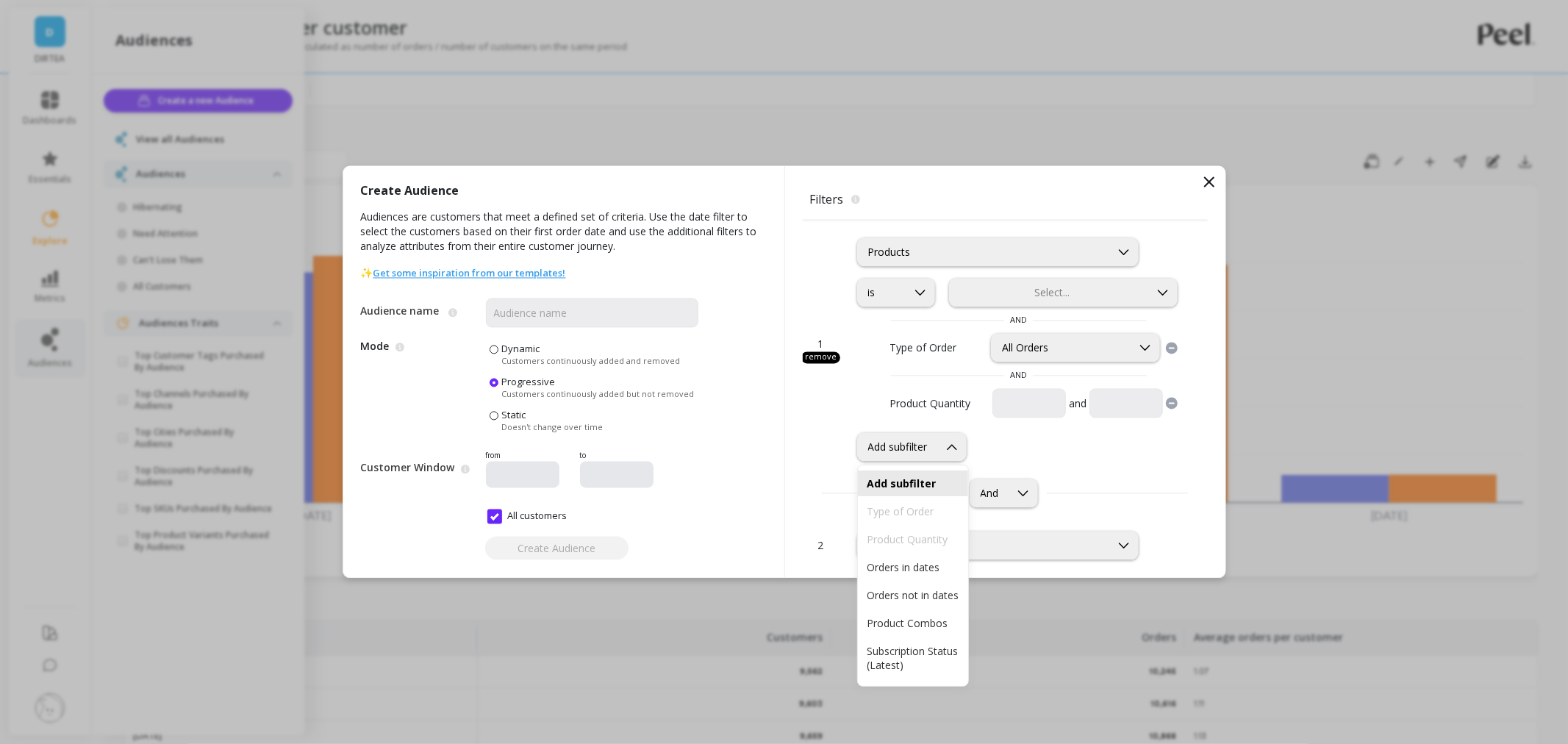
scroll to position [136, 0]
click at [929, 522] on div "Product Combos" at bounding box center [913, 528] width 93 height 14
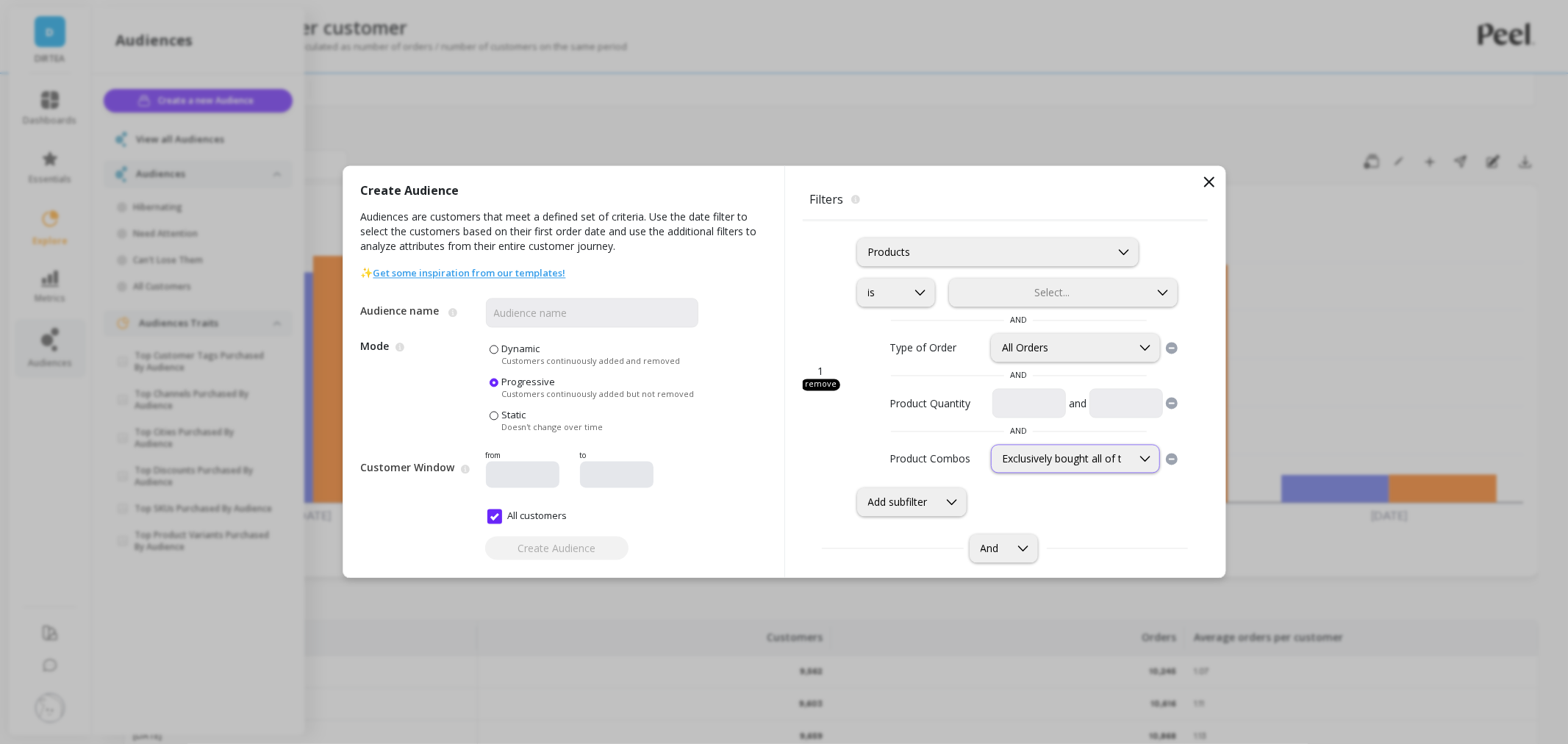
click at [1066, 450] on div "Exclusively bought all of these products" at bounding box center [1075, 459] width 169 height 28
click at [857, 437] on span "AND" at bounding box center [1018, 432] width 324 height 12
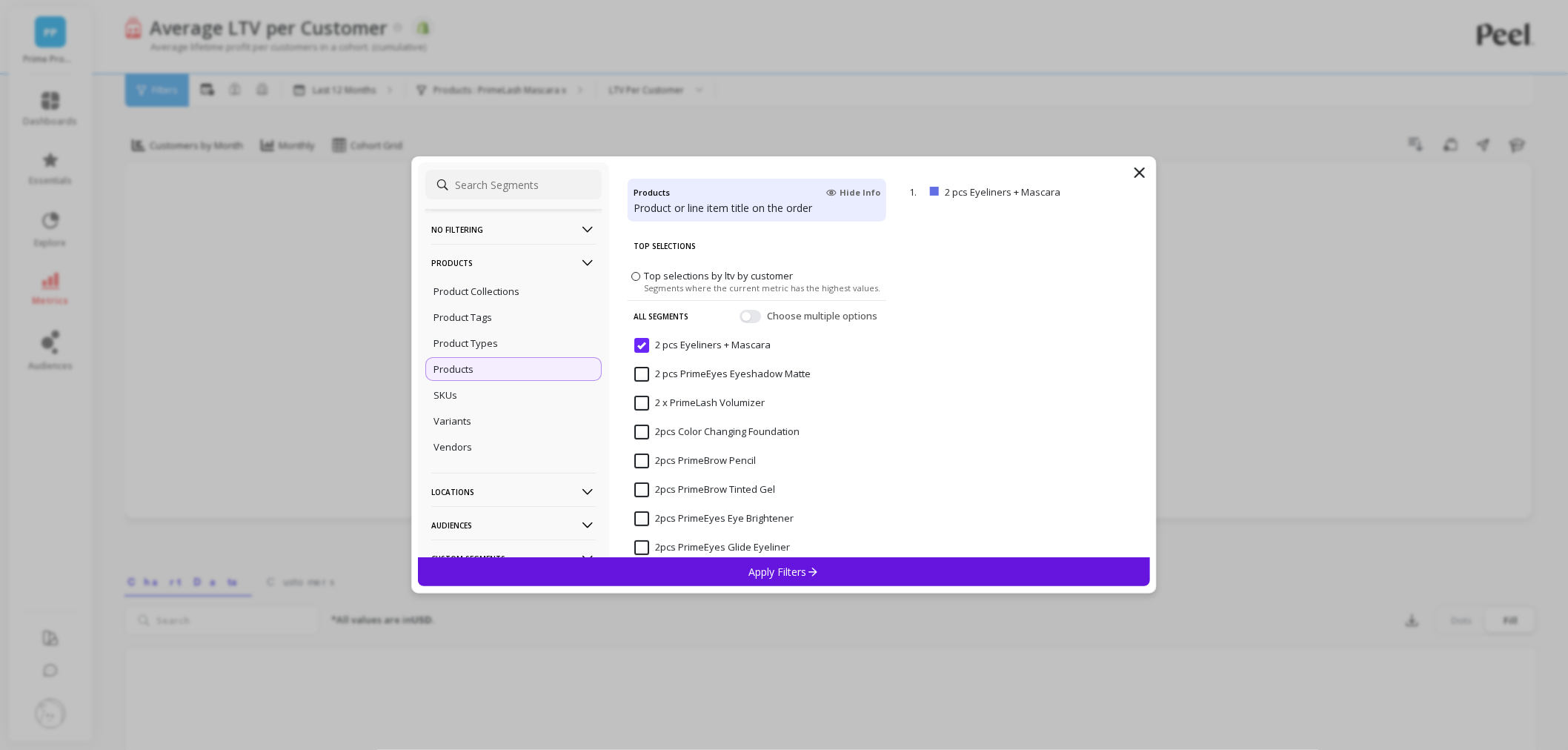
click at [1139, 174] on icon at bounding box center [1139, 172] width 9 height 9
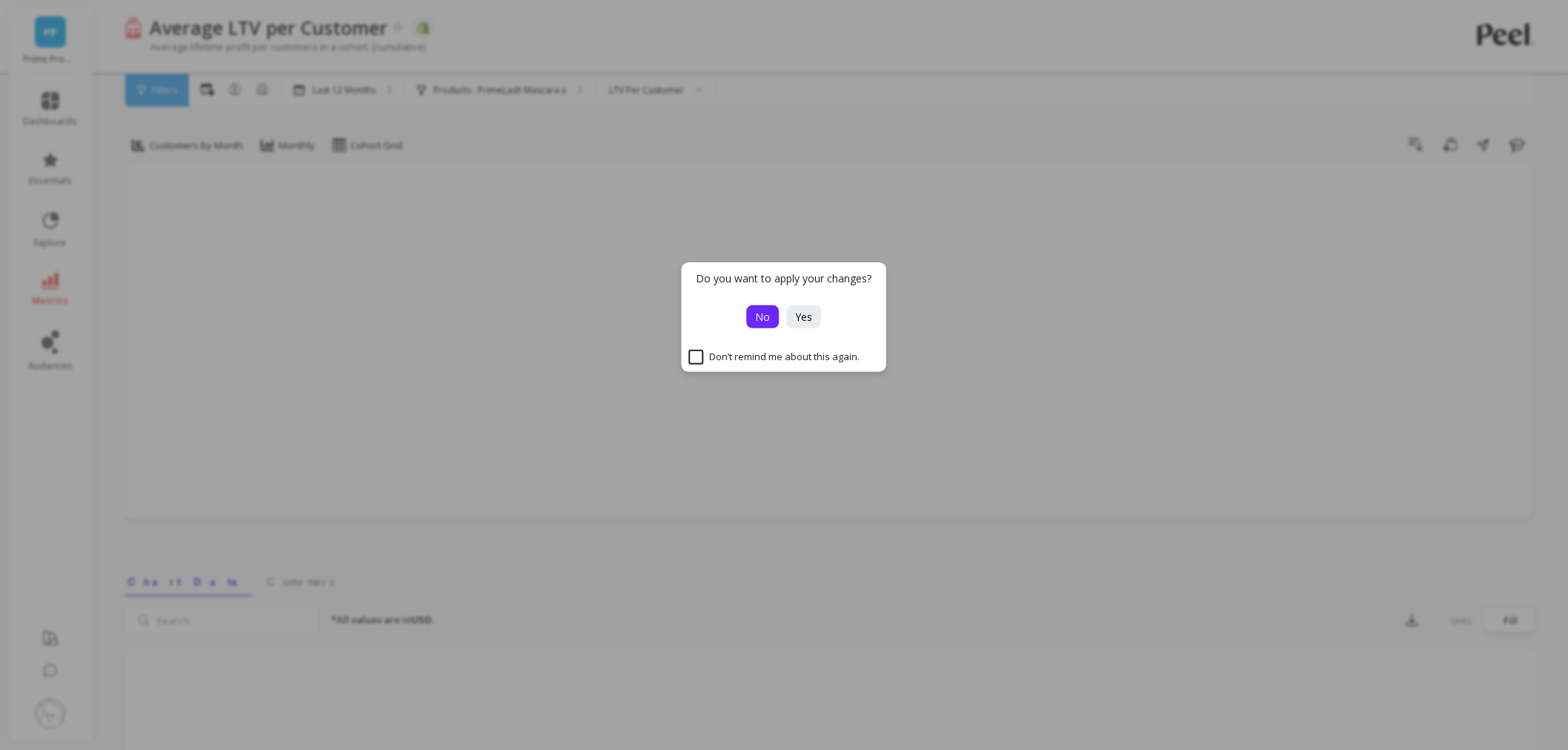
click at [766, 324] on button "No" at bounding box center [764, 317] width 33 height 23
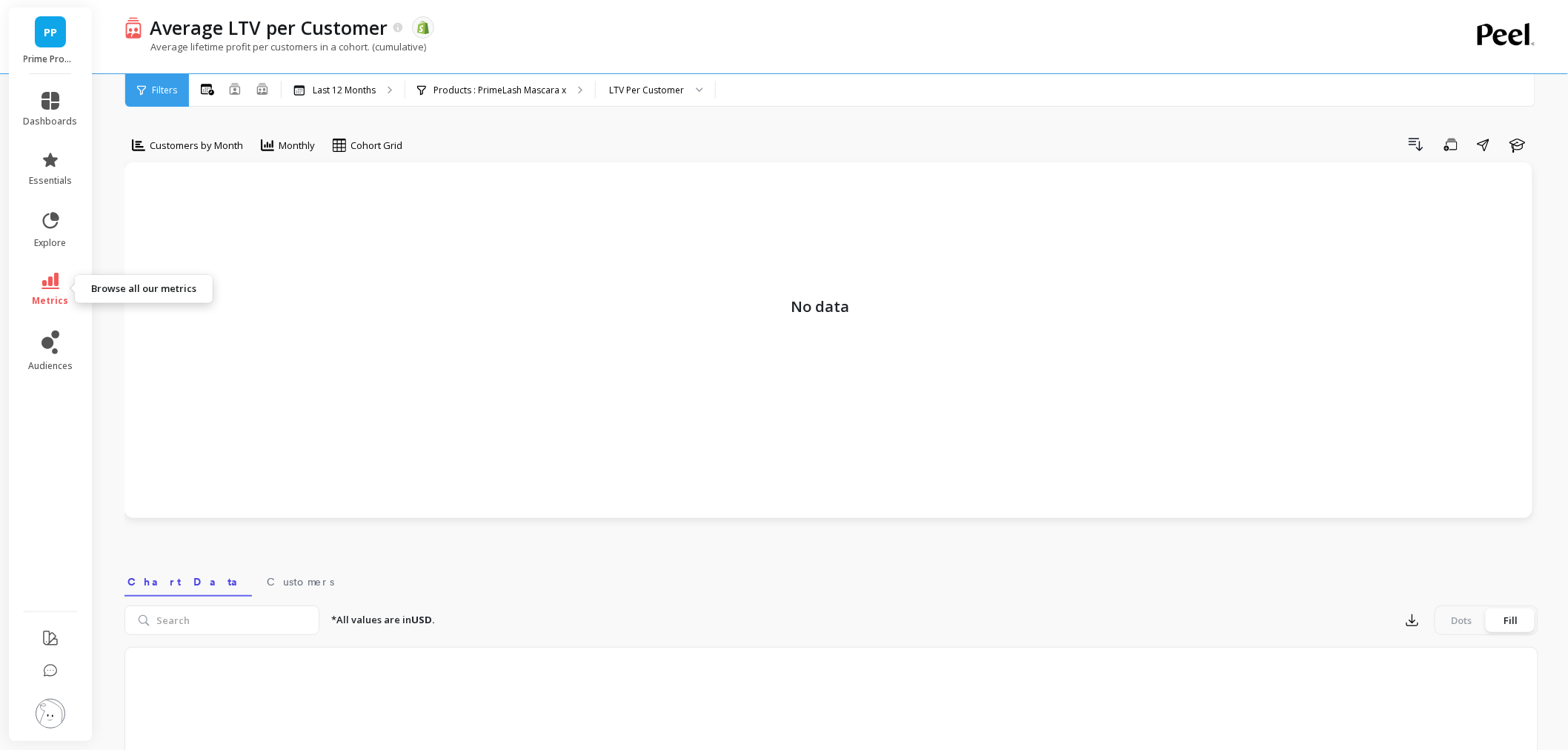
click at [40, 282] on link "metrics" at bounding box center [51, 290] width 54 height 34
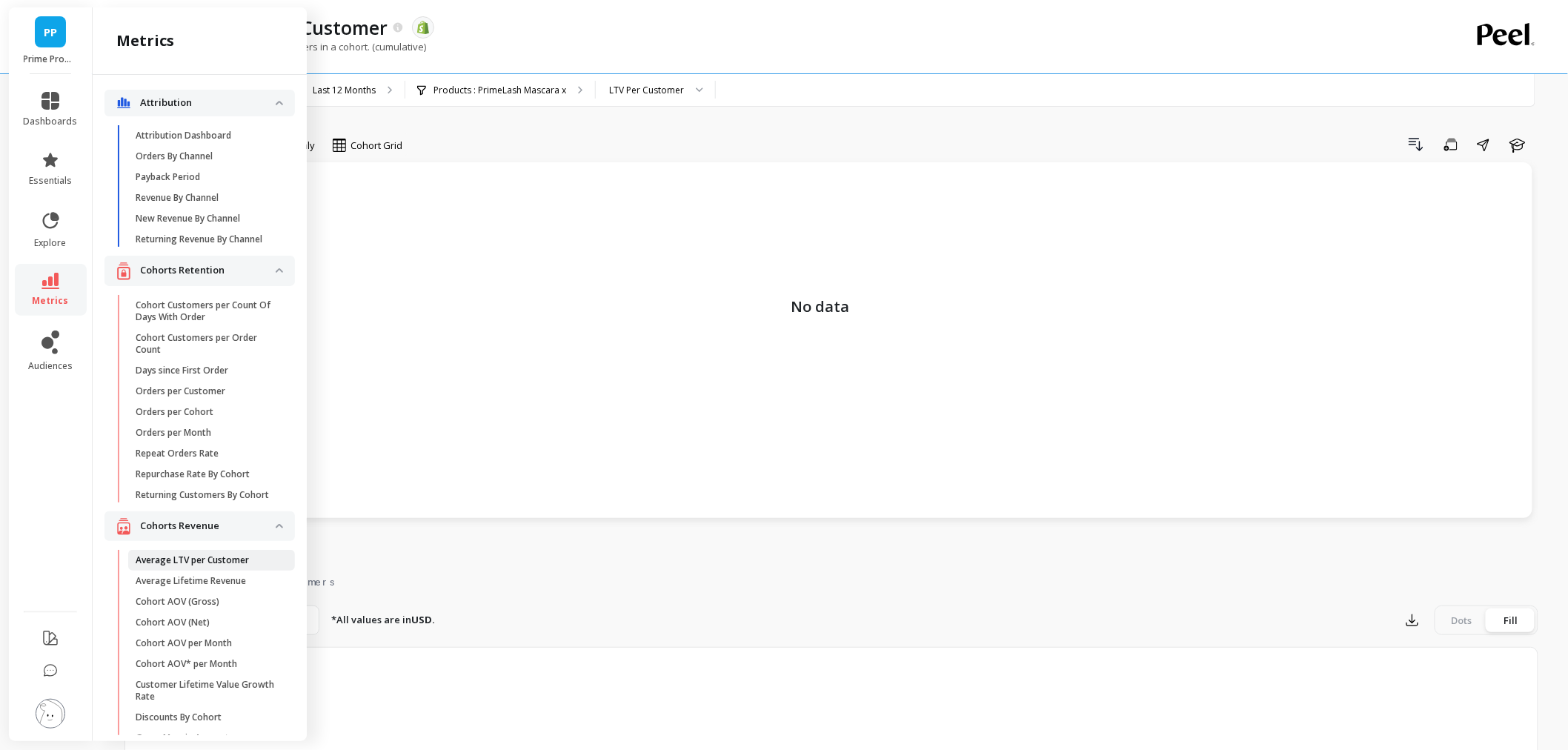
click at [176, 567] on p "Average LTV per Customer" at bounding box center [192, 560] width 113 height 12
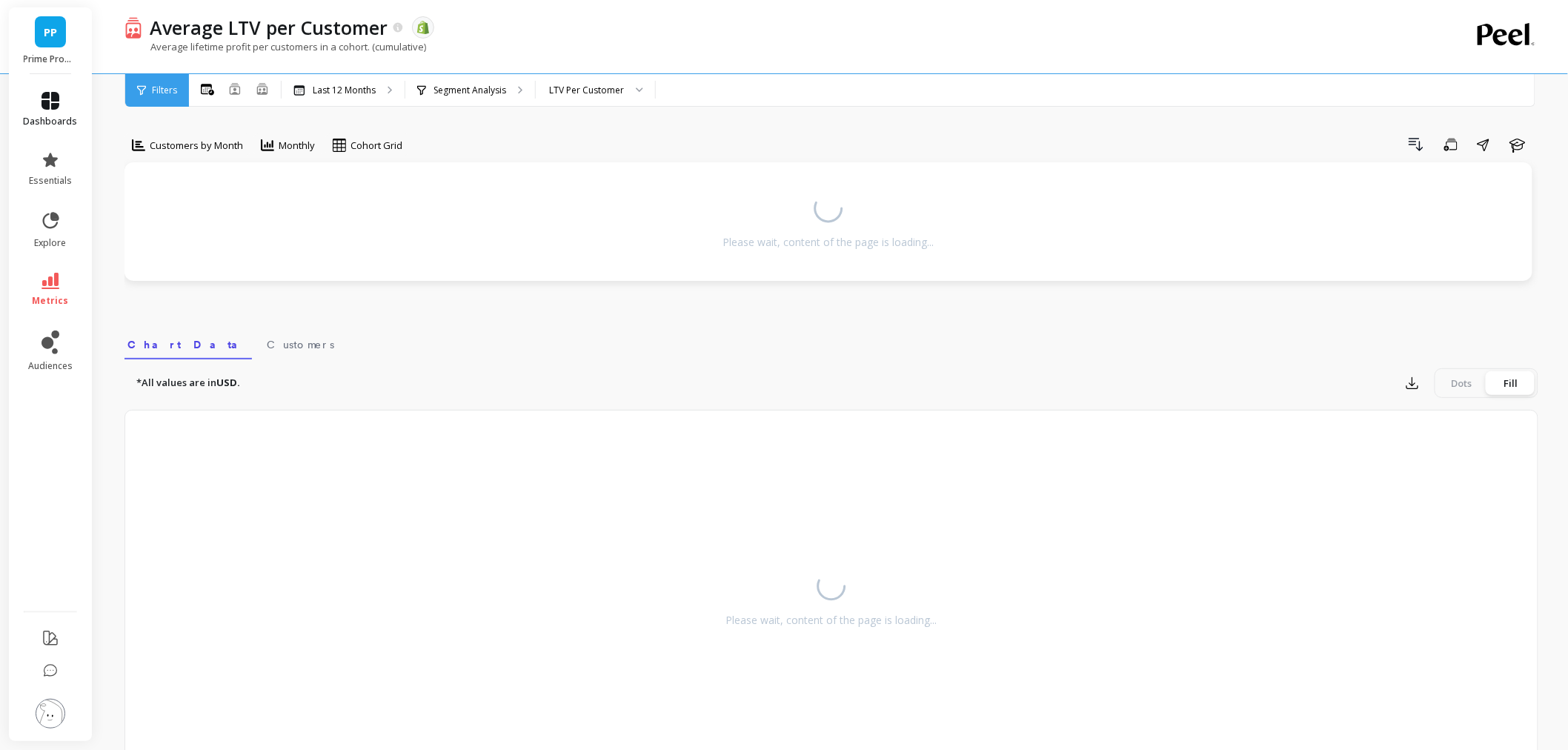
click at [56, 107] on icon at bounding box center [51, 101] width 18 height 18
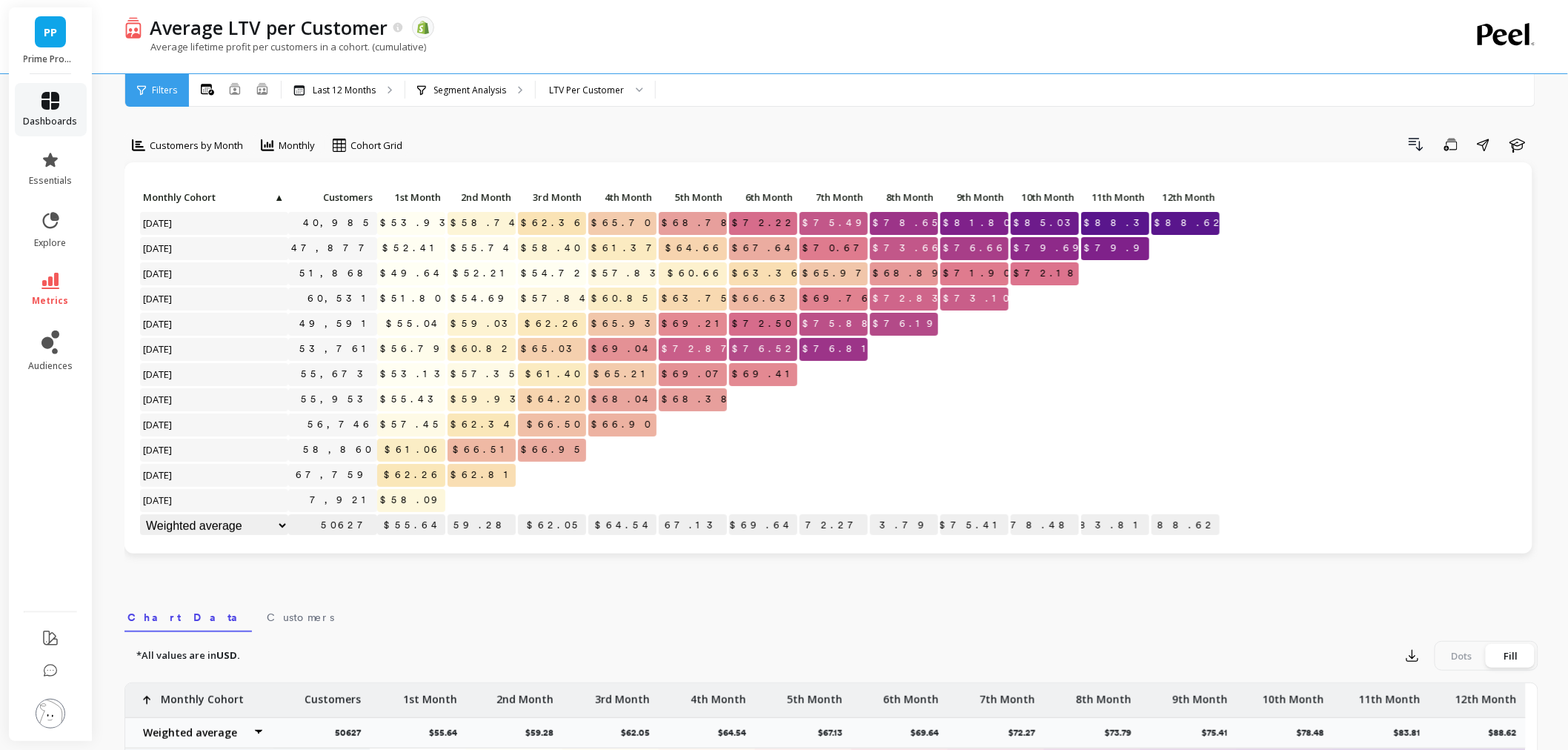
click at [56, 107] on icon at bounding box center [51, 101] width 18 height 18
click at [45, 92] on icon at bounding box center [51, 101] width 18 height 18
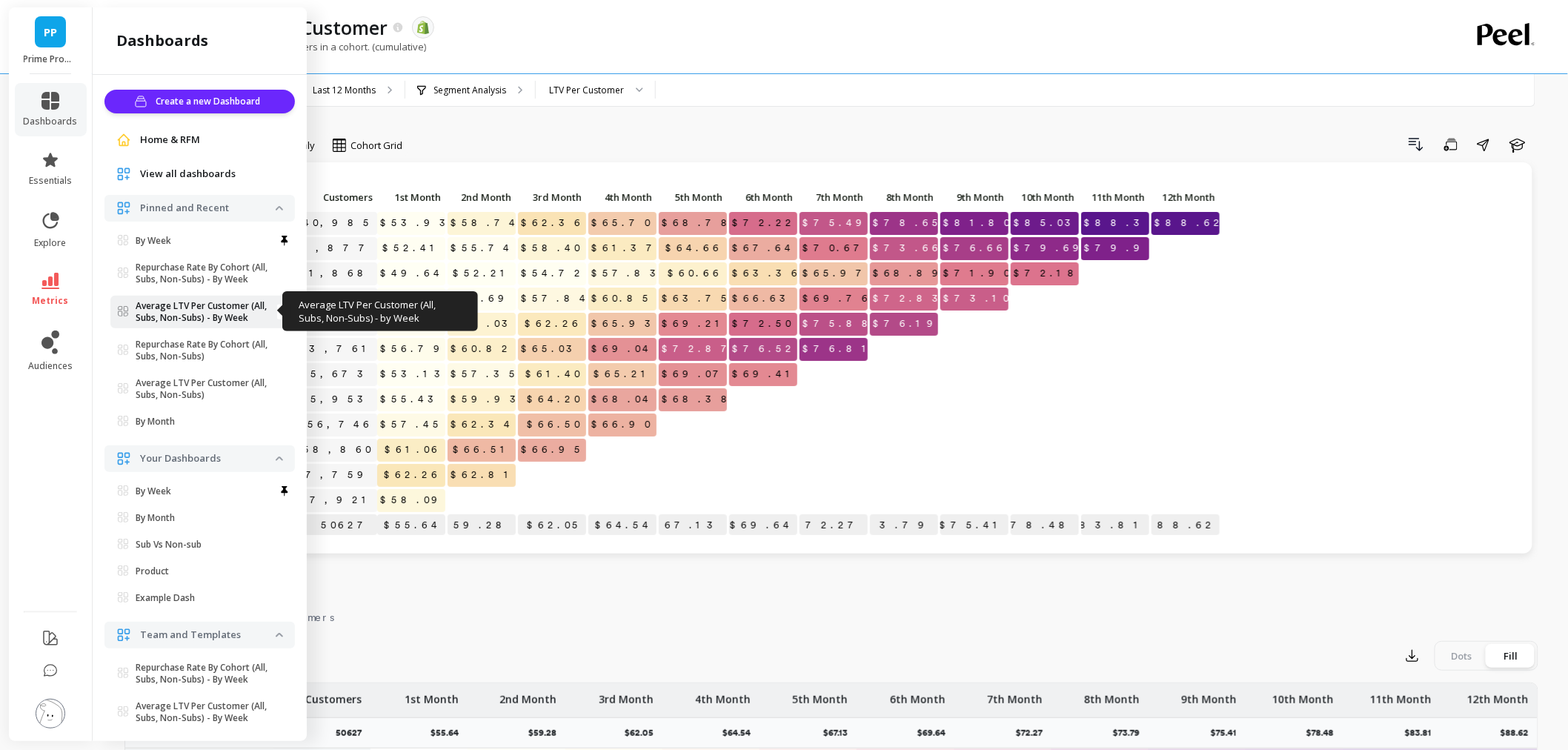
click at [206, 299] on link "Average LTV Per Customer (All, Subs, Non-Subs) - By Week" at bounding box center [203, 312] width 184 height 33
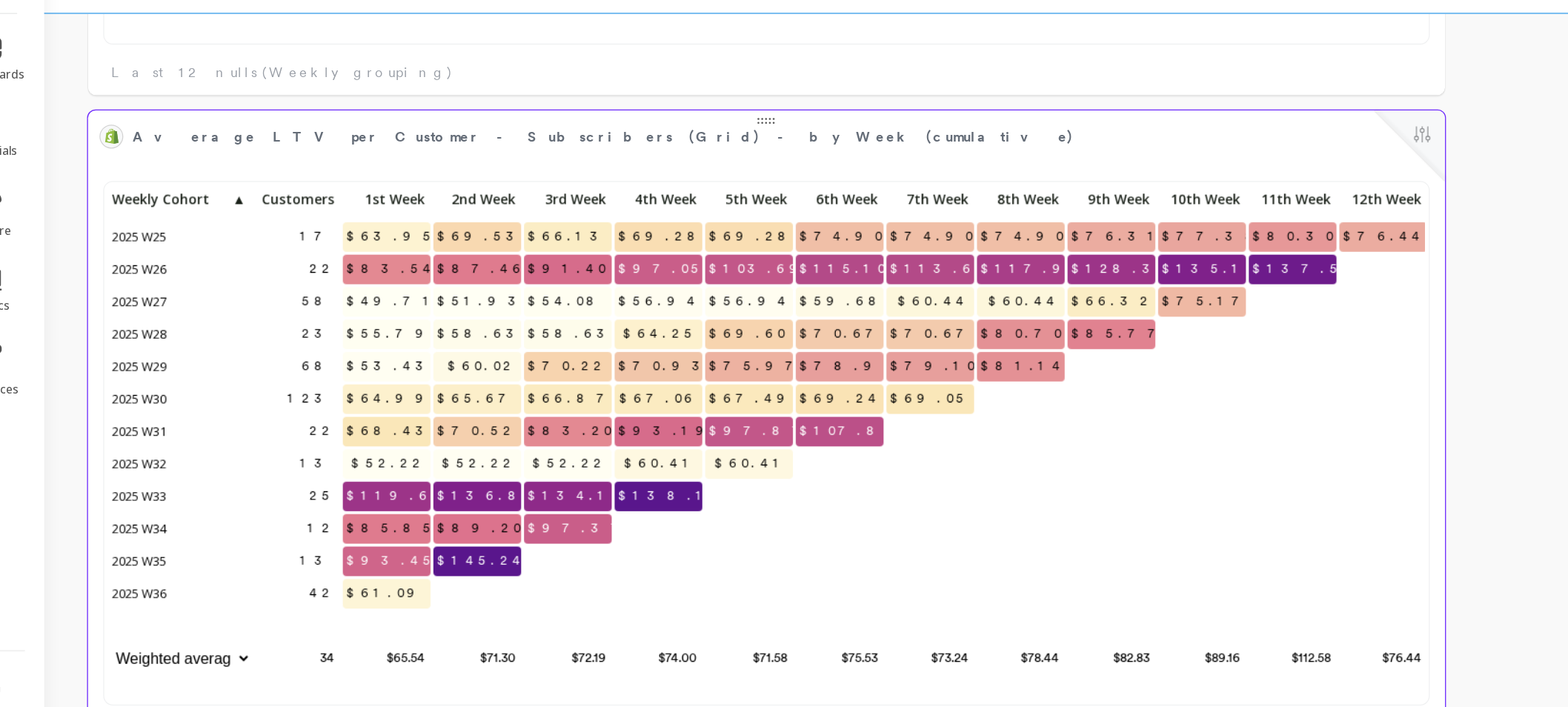
scroll to position [522, 0]
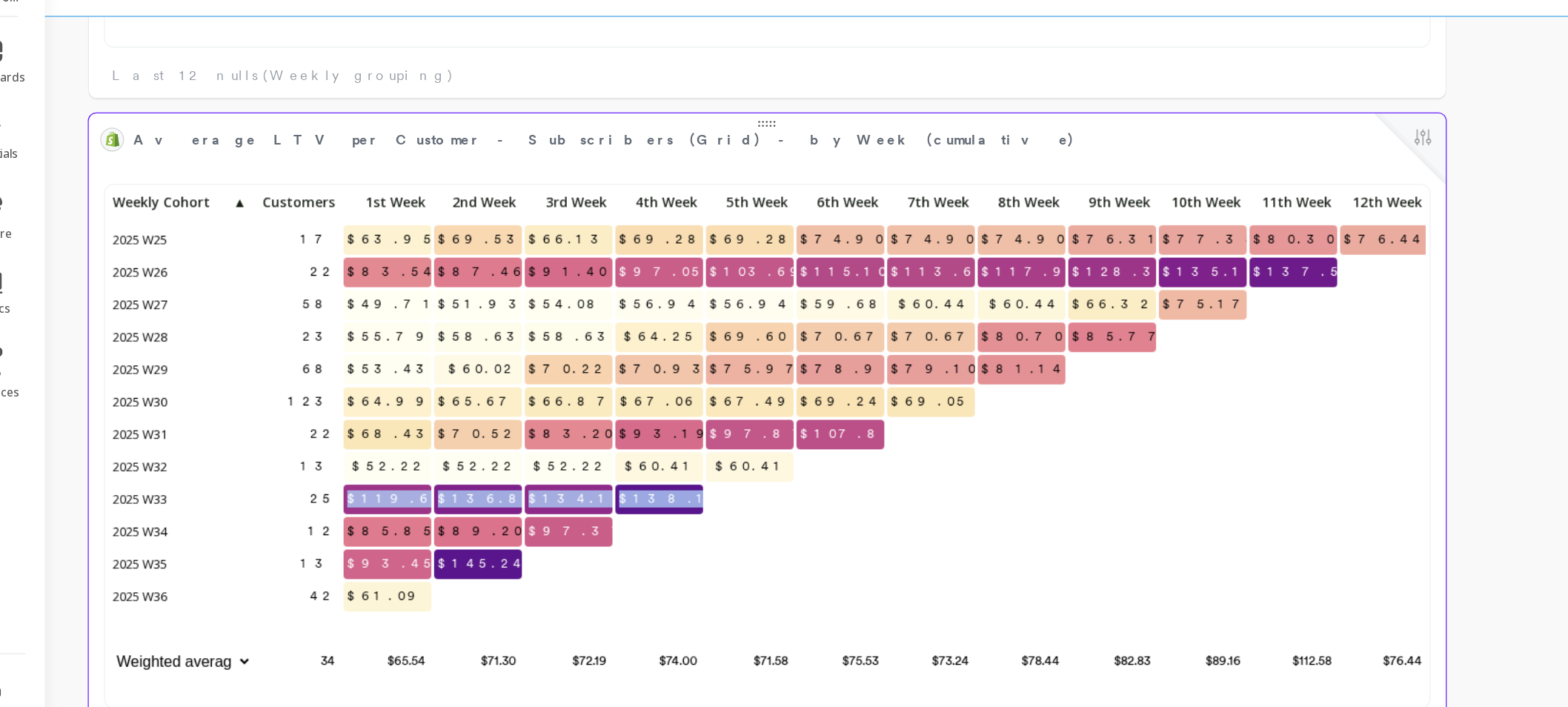
drag, startPoint x: 355, startPoint y: 448, endPoint x: 604, endPoint y: 446, distance: 249.0
click at [604, 446] on div "17 $63.95 $69.53 $66.13 $69.28 $69.28 $74.90 $74.90 $74.90 $76.31 $77.38 $80.30…" at bounding box center [655, 397] width 1027 height 380
click at [187, 451] on span "2025 W33" at bounding box center [166, 448] width 50 height 22
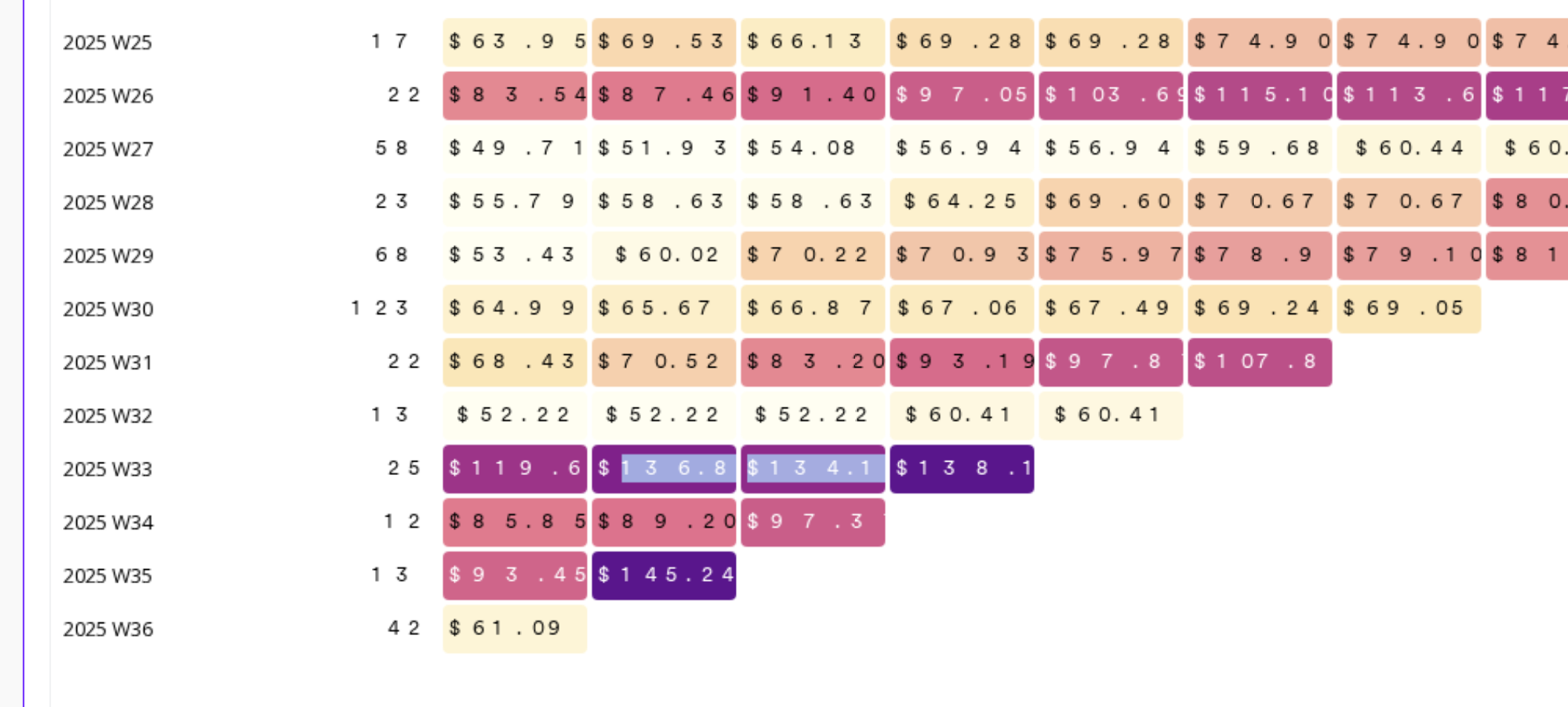
drag, startPoint x: 429, startPoint y: 454, endPoint x: 523, endPoint y: 448, distance: 94.2
click at [523, 448] on div "17 $63.95 $69.53 $66.13 $69.28 $69.28 $74.90 $74.90 $74.90 $76.31 $77.38 $80.30…" at bounding box center [655, 397] width 1027 height 380
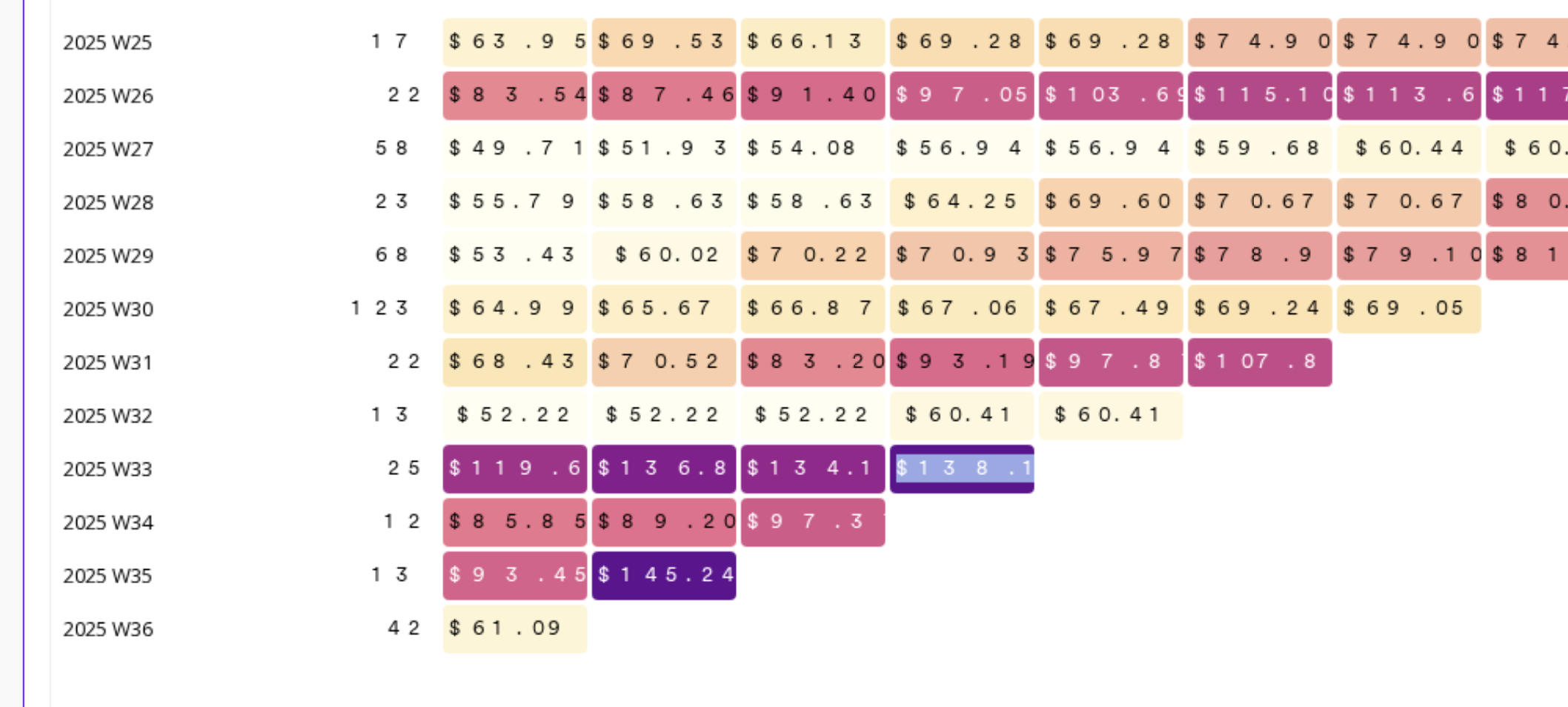
drag, startPoint x: 568, startPoint y: 450, endPoint x: 598, endPoint y: 446, distance: 30.3
click at [598, 446] on span "$138.13" at bounding box center [582, 448] width 94 height 22
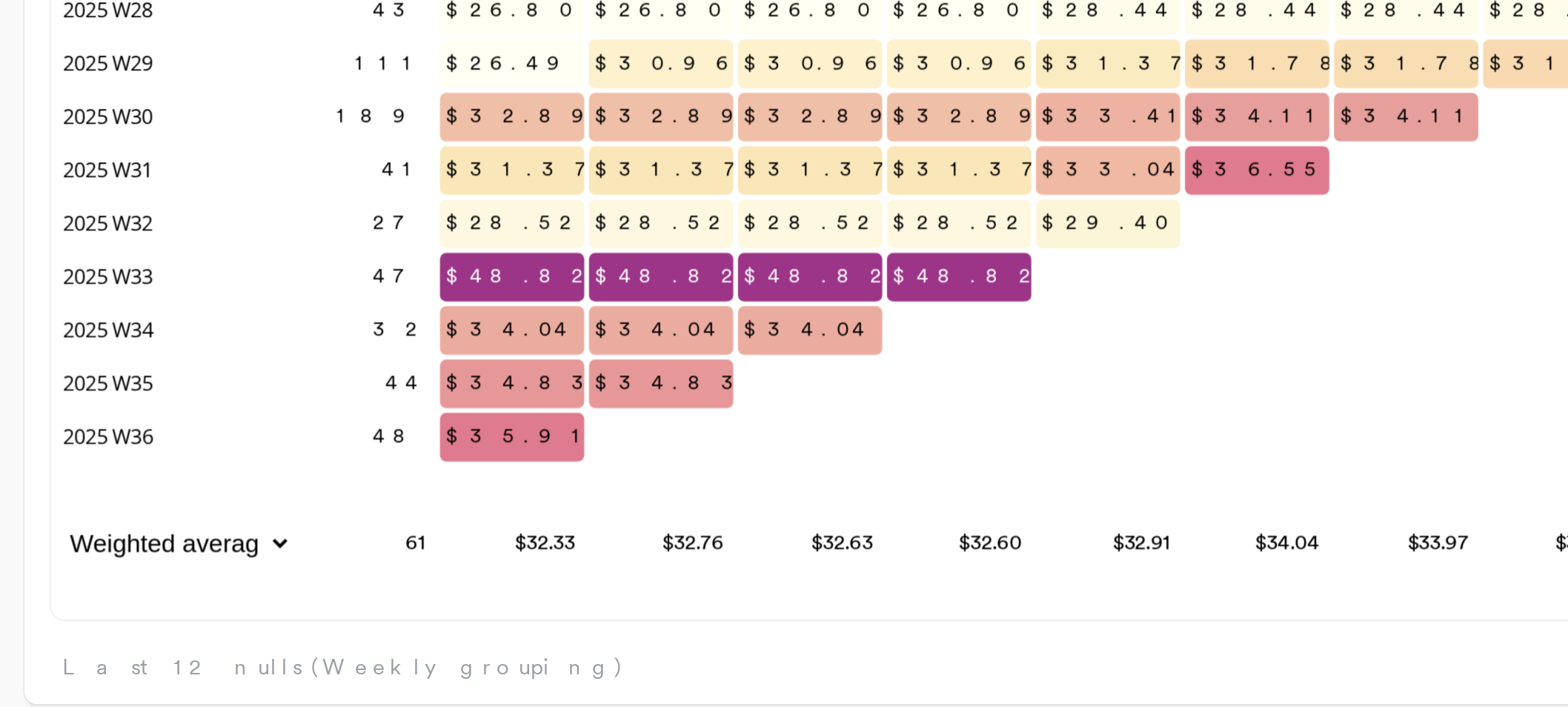
scroll to position [395, 1011]
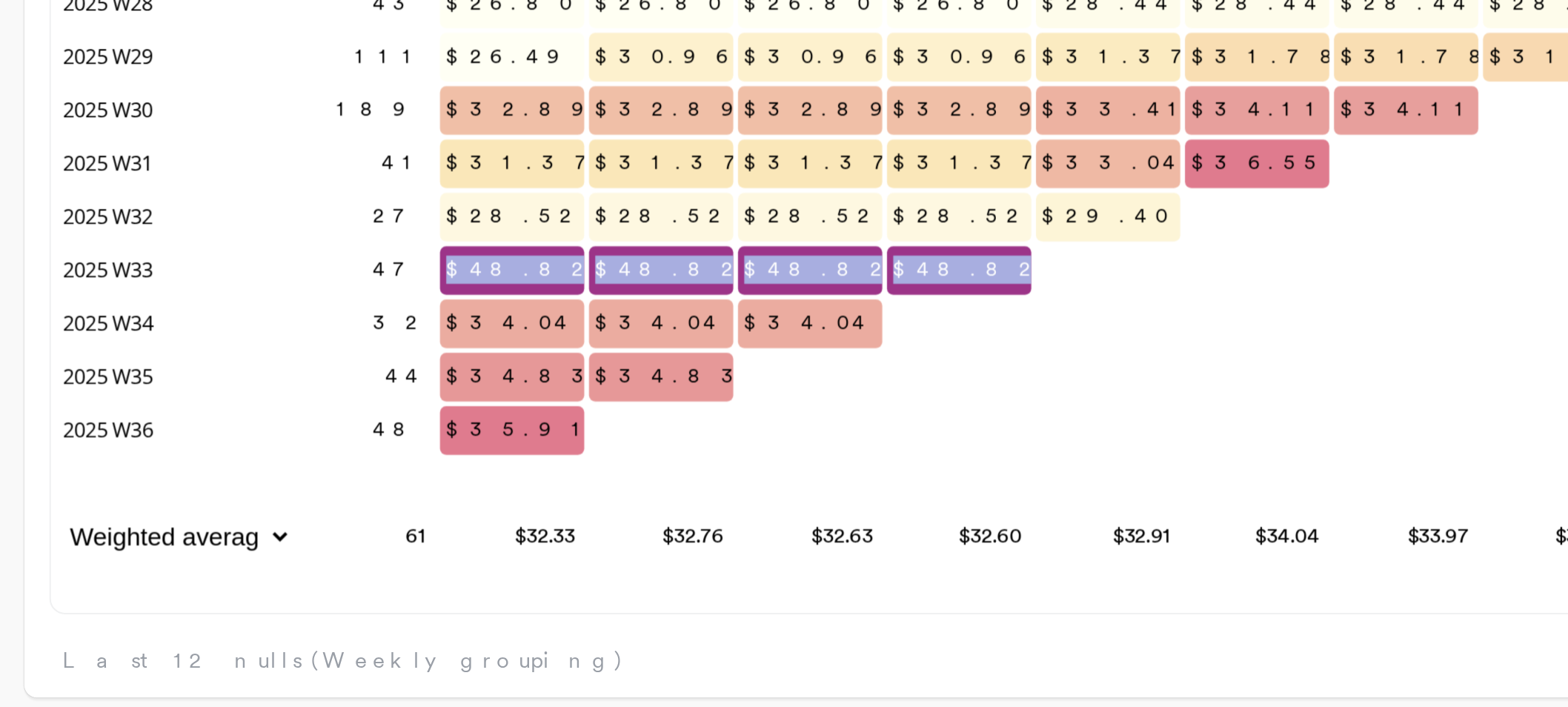
drag, startPoint x: 356, startPoint y: 501, endPoint x: 319, endPoint y: 475, distance: 45.2
click at [627, 507] on div "61 $35.50 $35.50 $35.50 $35.87 $38.55 $39.68 $39.68 $40.07 $44.82 $50.56 $50.56…" at bounding box center [654, 449] width 1027 height 380
click at [559, 503] on p "$48.82" at bounding box center [568, 499] width 68 height 22
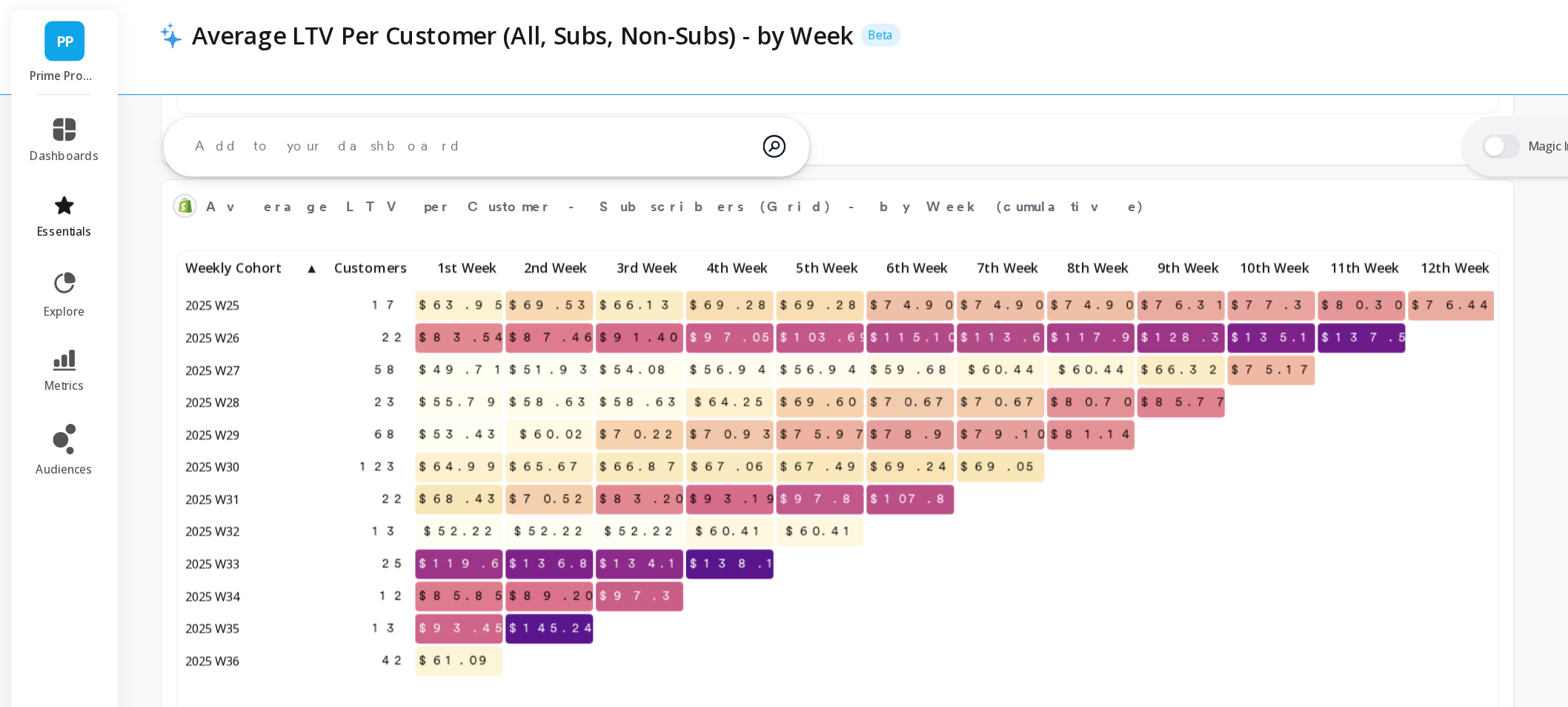
scroll to position [395, 998]
click at [54, 162] on icon at bounding box center [51, 160] width 18 height 18
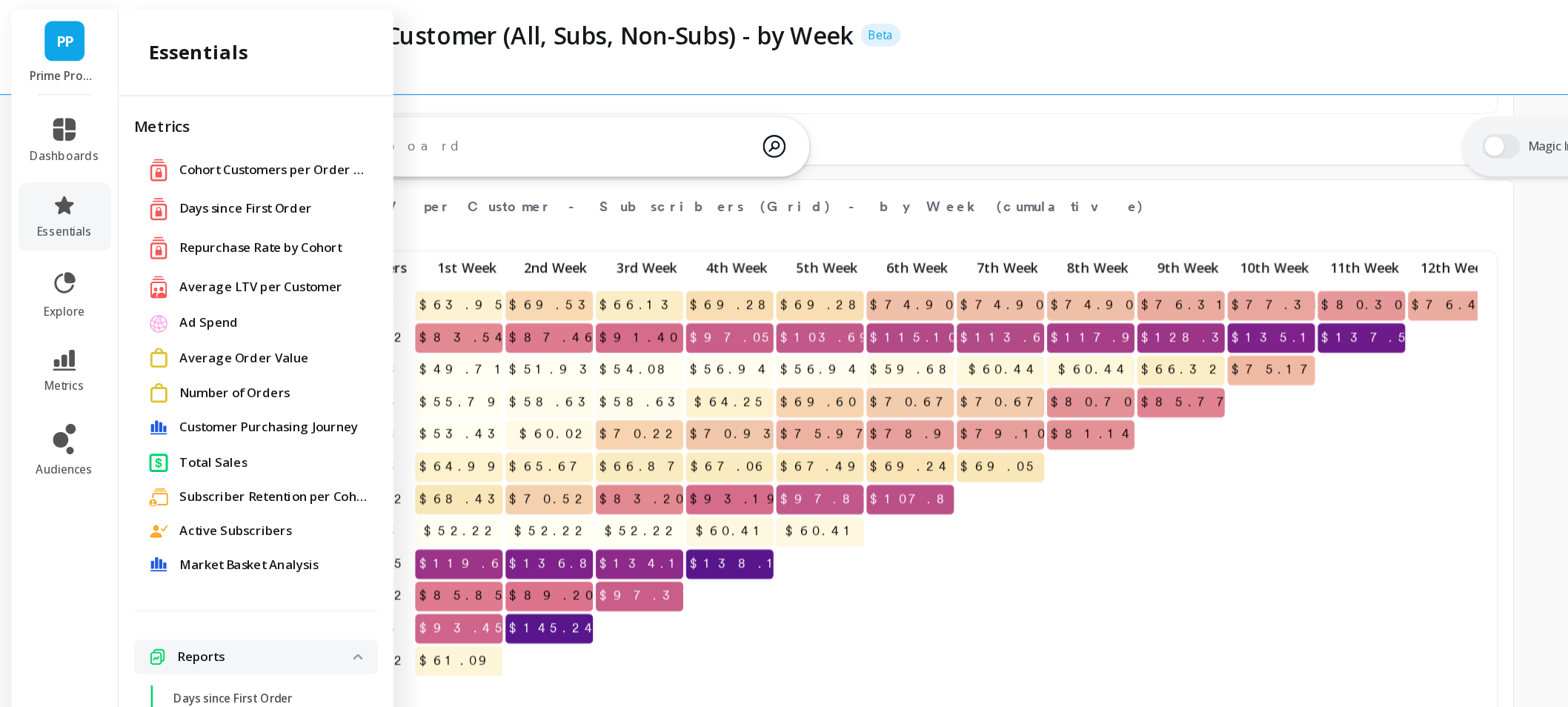
click at [151, 362] on span "Total Sales" at bounding box center [166, 361] width 53 height 15
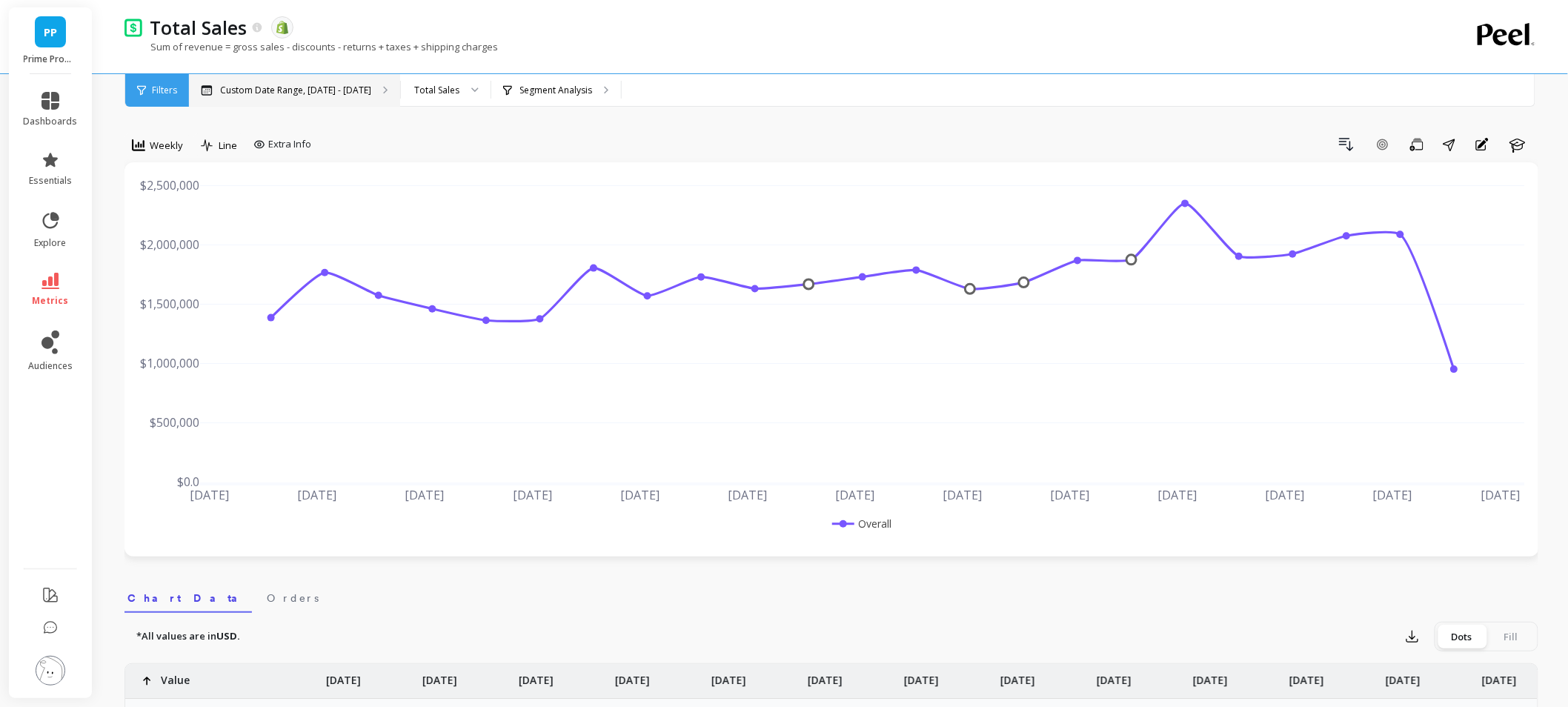
click at [315, 94] on p "Custom Date Range, [DATE] - [DATE]" at bounding box center [296, 90] width 152 height 12
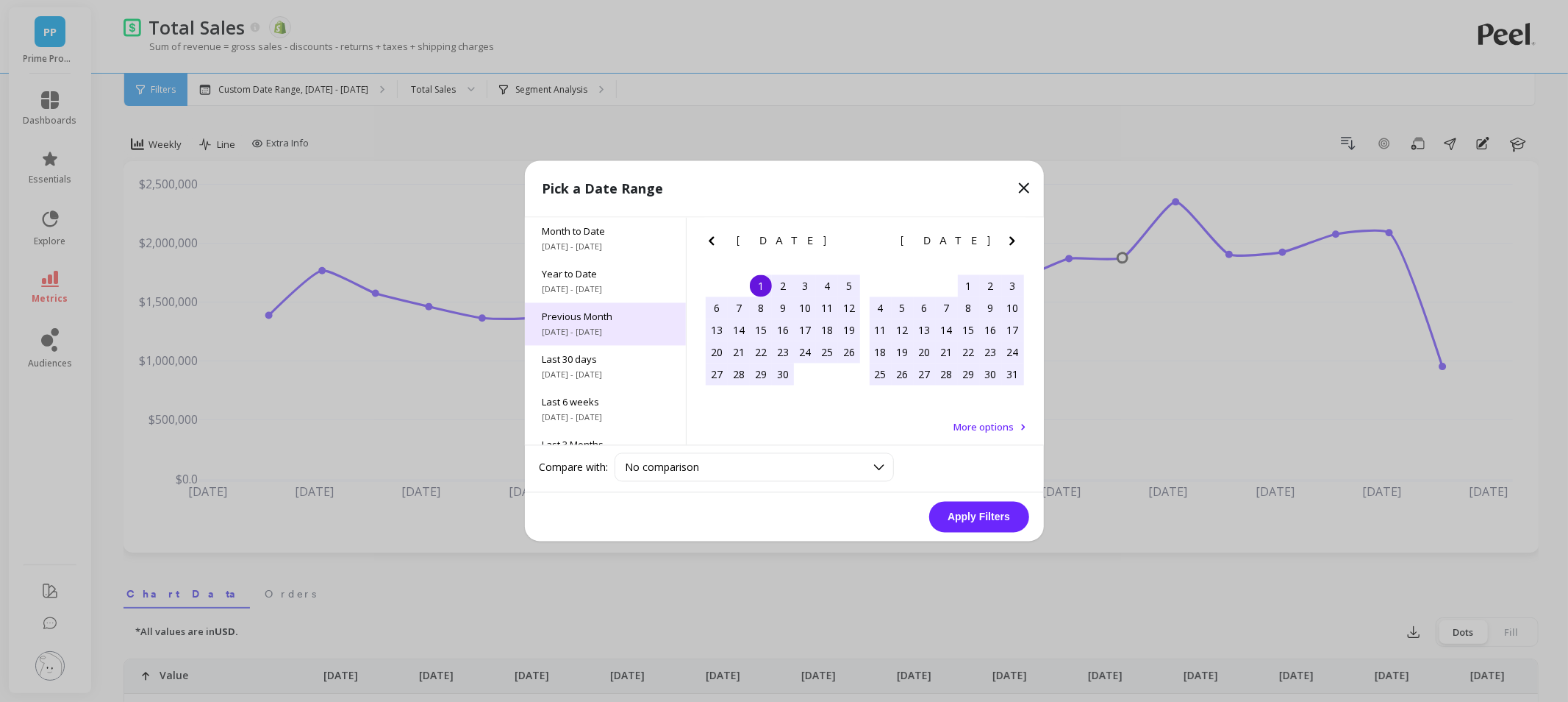
click at [574, 327] on span "[DATE] - [DATE]" at bounding box center [605, 332] width 126 height 12
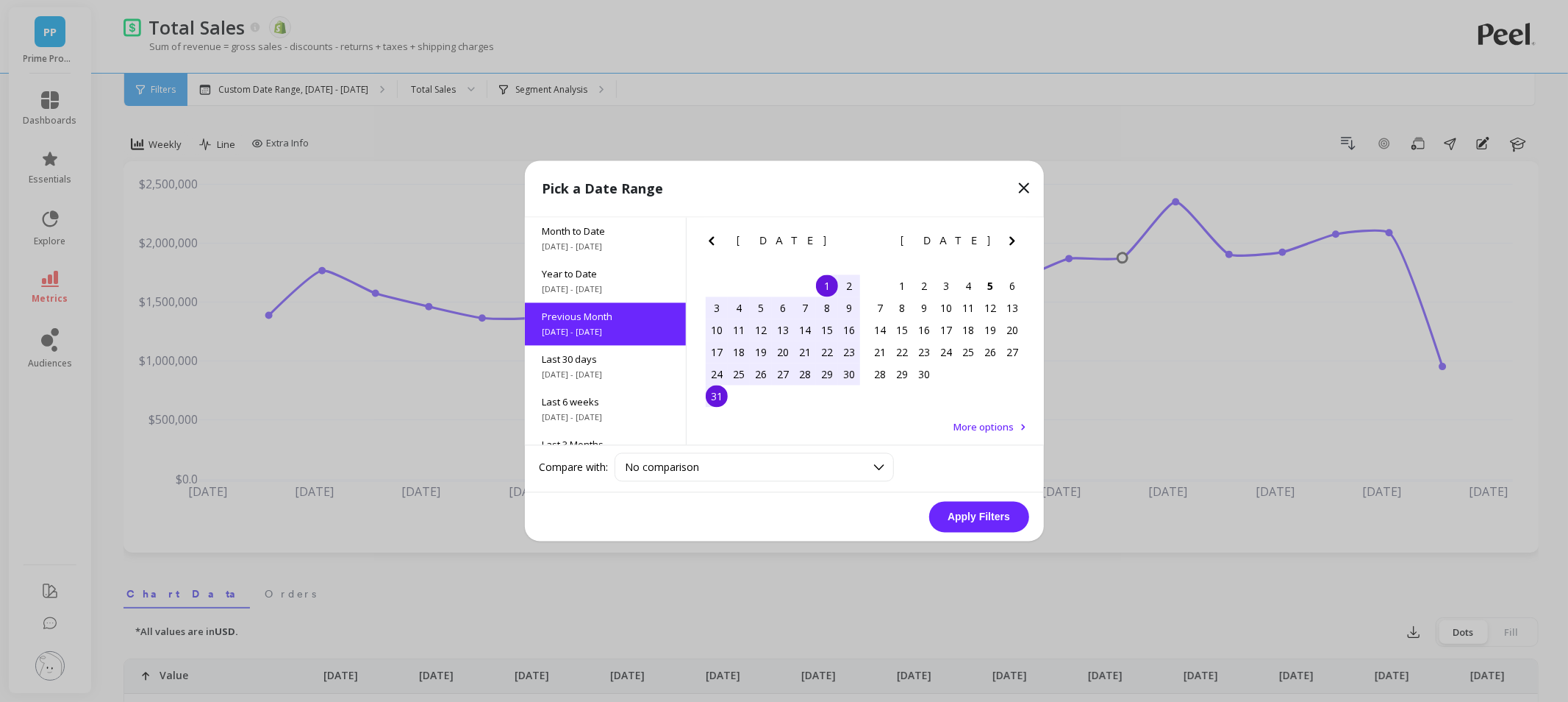
click at [737, 326] on div "11" at bounding box center [738, 330] width 22 height 22
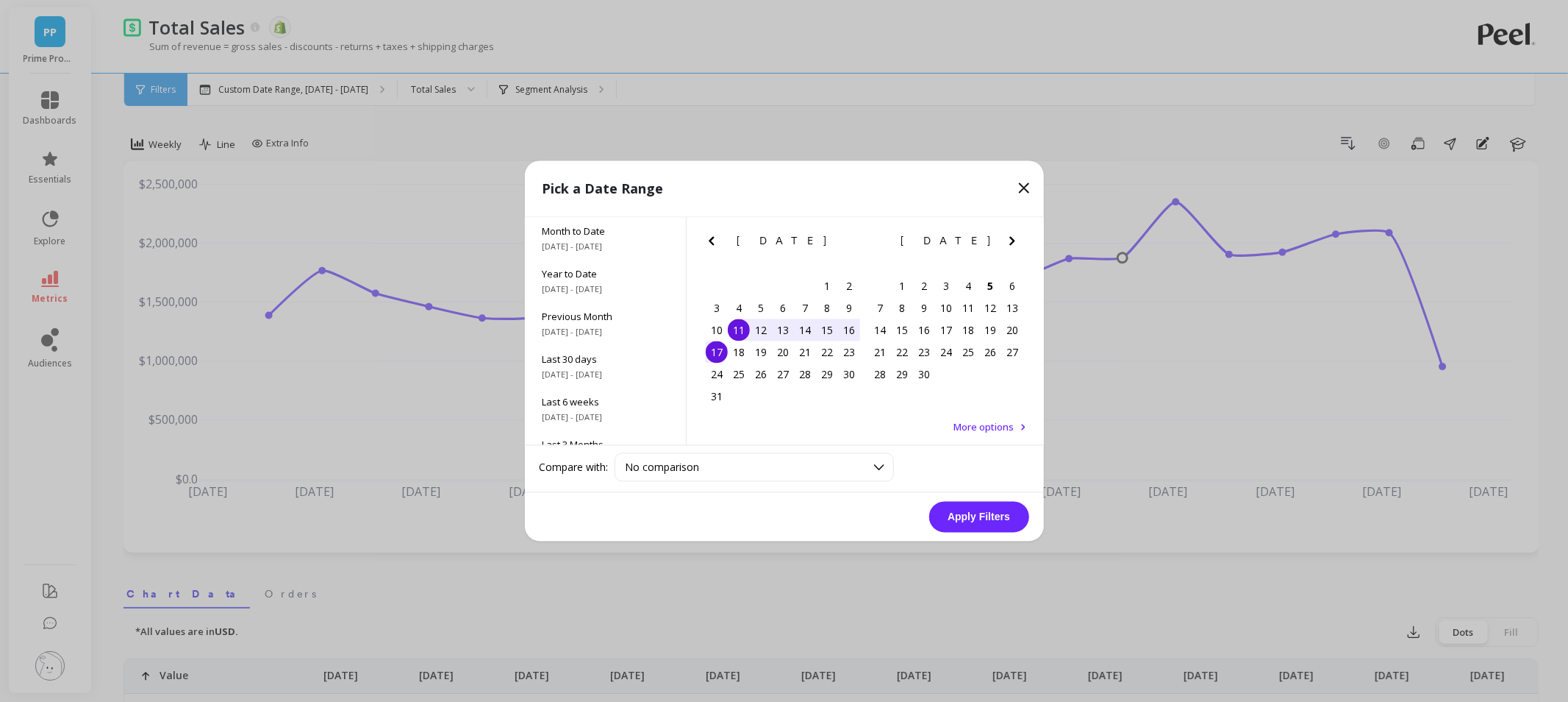
click at [715, 353] on div "17" at bounding box center [716, 352] width 22 height 22
click at [964, 523] on button "Apply Filters" at bounding box center [980, 517] width 100 height 31
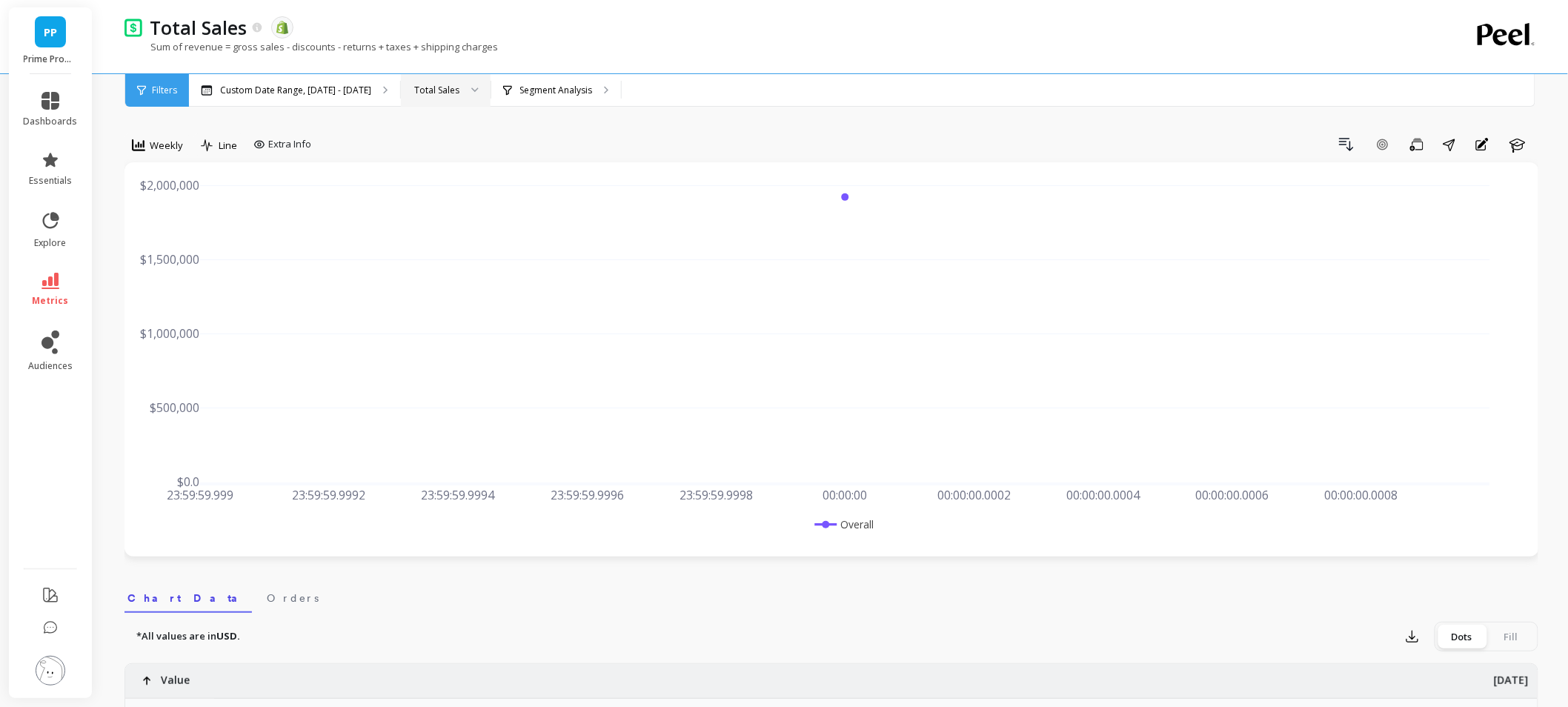
click at [454, 94] on div "Total Sales" at bounding box center [436, 90] width 45 height 14
click at [461, 164] on div "New Sales" at bounding box center [446, 159] width 70 height 14
click at [142, 137] on div at bounding box center [139, 145] width 13 height 16
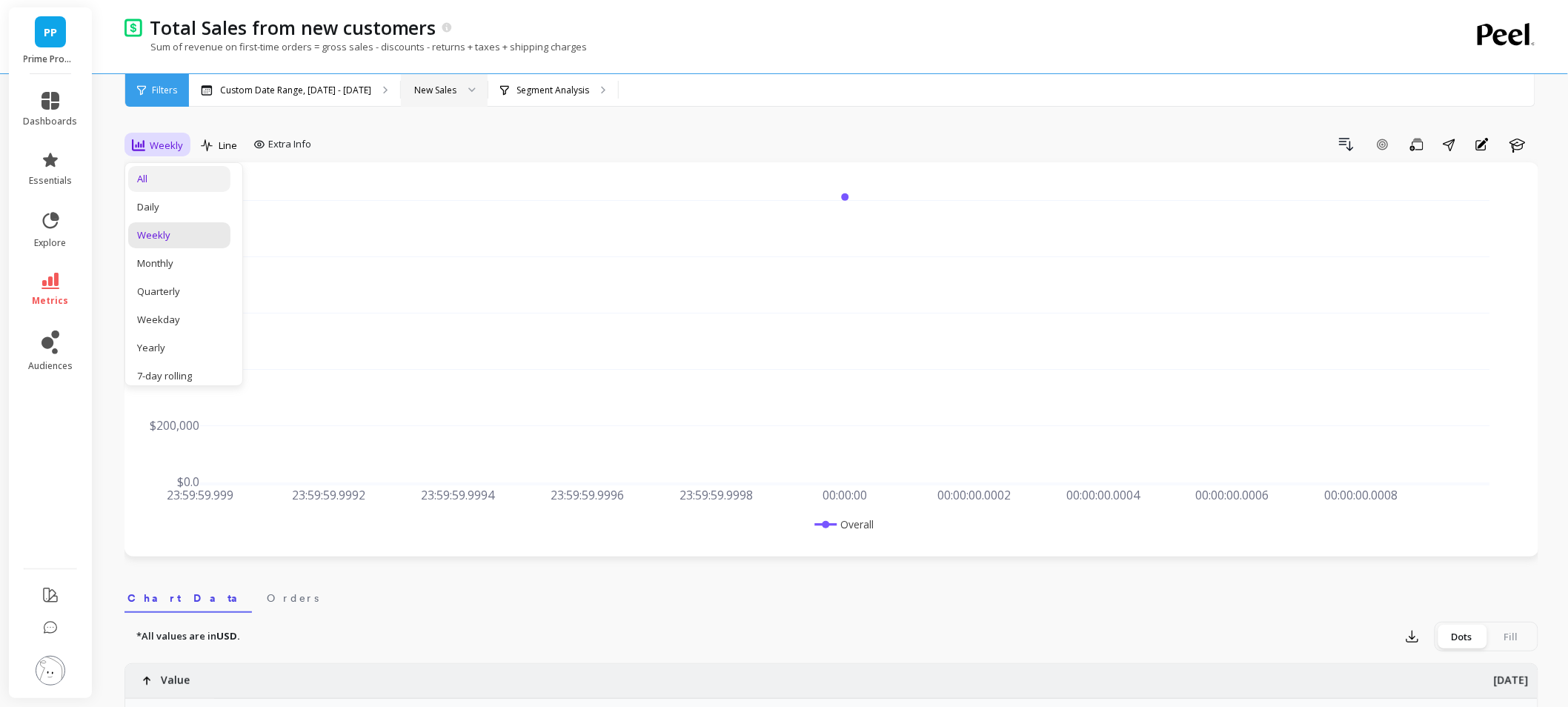
click at [166, 184] on div "All" at bounding box center [179, 178] width 85 height 14
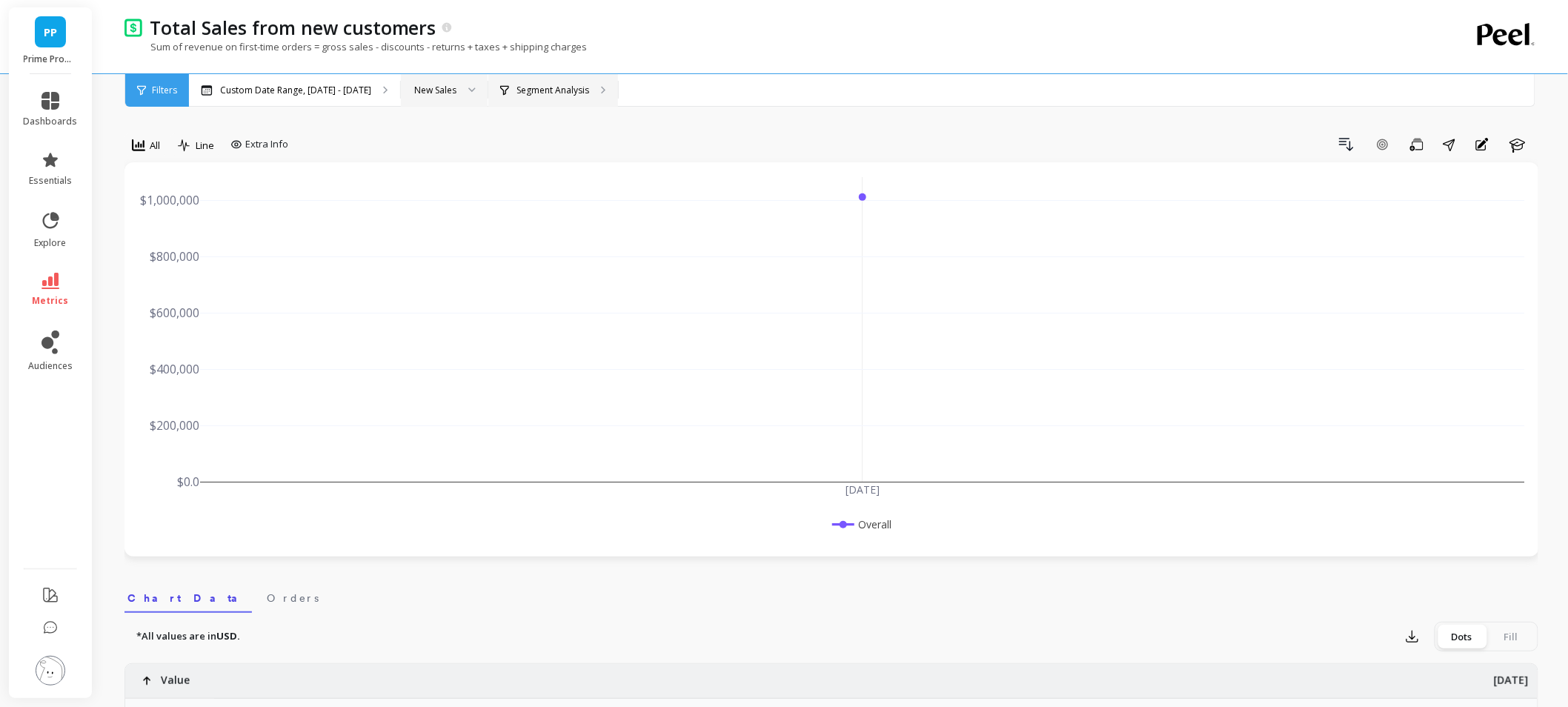
click at [541, 102] on div "Segment Analysis" at bounding box center [553, 90] width 130 height 33
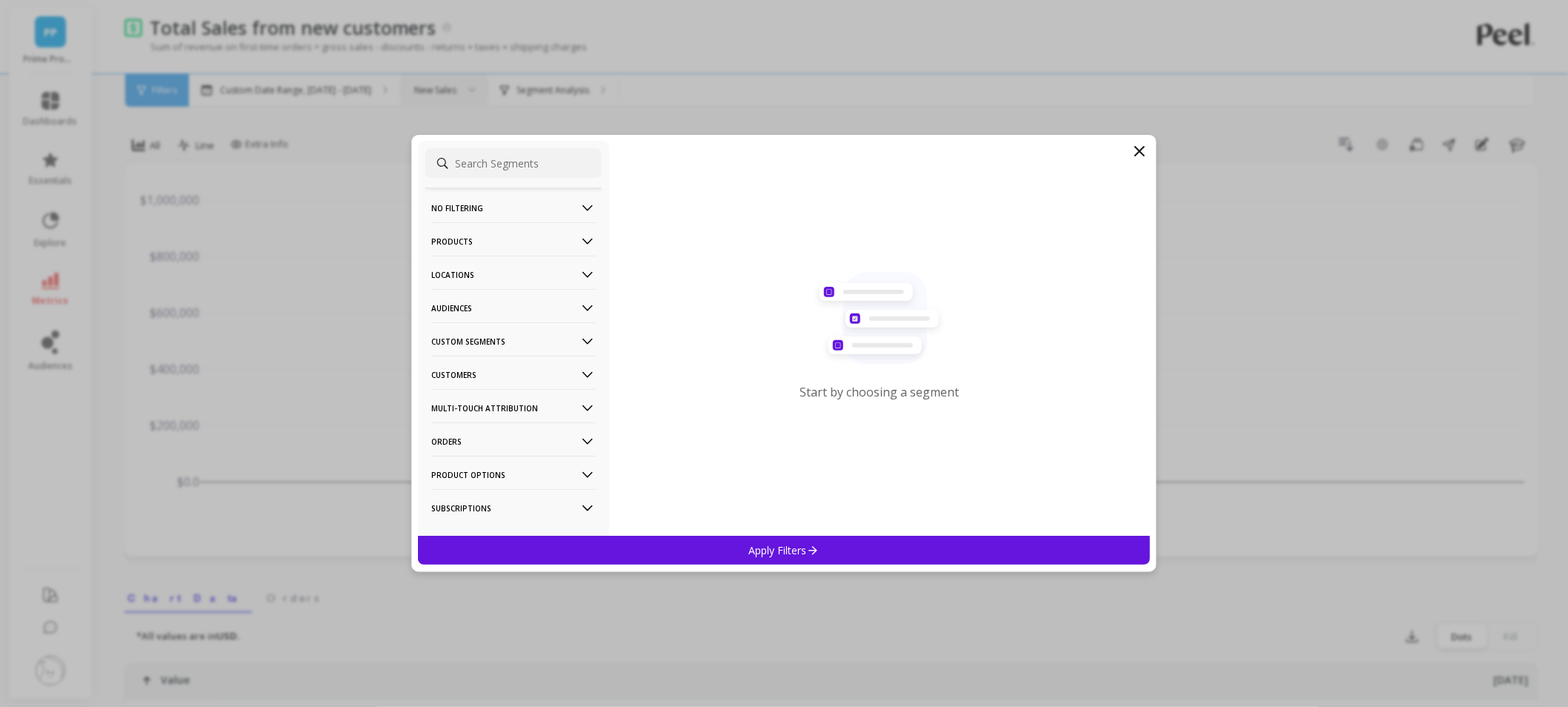
click at [478, 364] on p "Customers" at bounding box center [513, 375] width 165 height 37
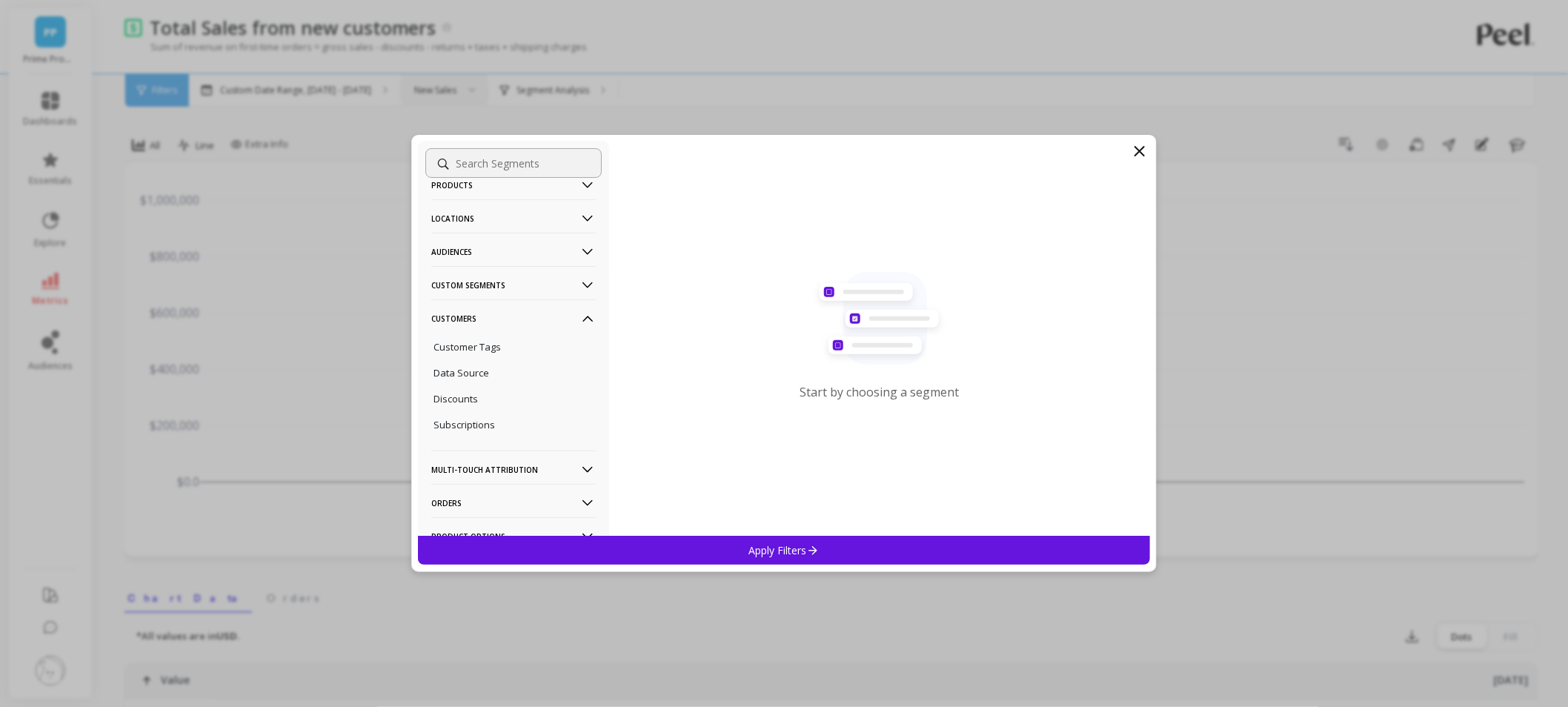
scroll to position [82, 0]
click at [491, 402] on p "Subscriptions" at bounding box center [464, 398] width 61 height 13
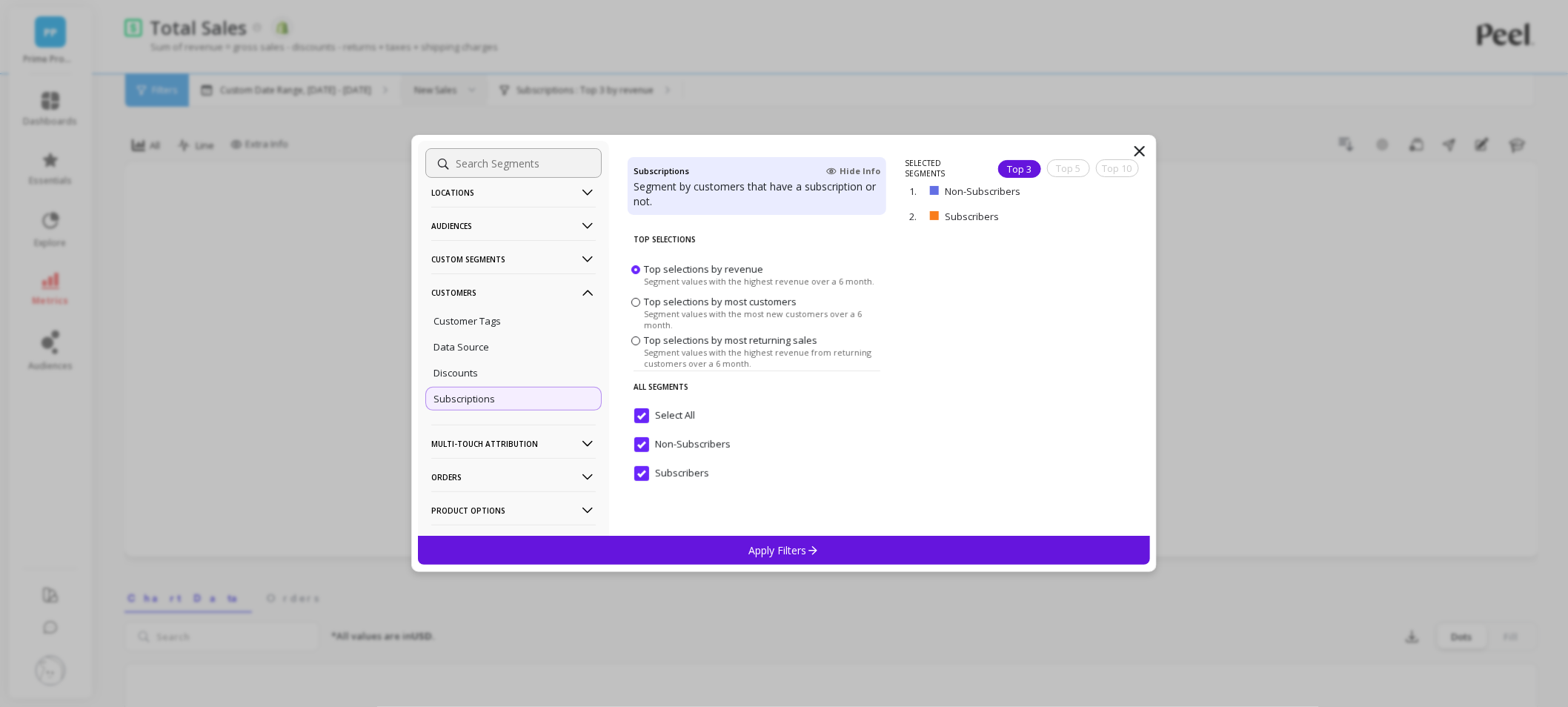
click at [650, 418] on input "Select All" at bounding box center [664, 415] width 61 height 15
click at [648, 468] on input "Subscribers" at bounding box center [672, 473] width 75 height 15
click at [717, 530] on div "Top Selections Top selections by revenue Segment values with the highest revenu…" at bounding box center [756, 380] width 258 height 312
click at [728, 552] on div "Apply Filters" at bounding box center [784, 550] width 733 height 29
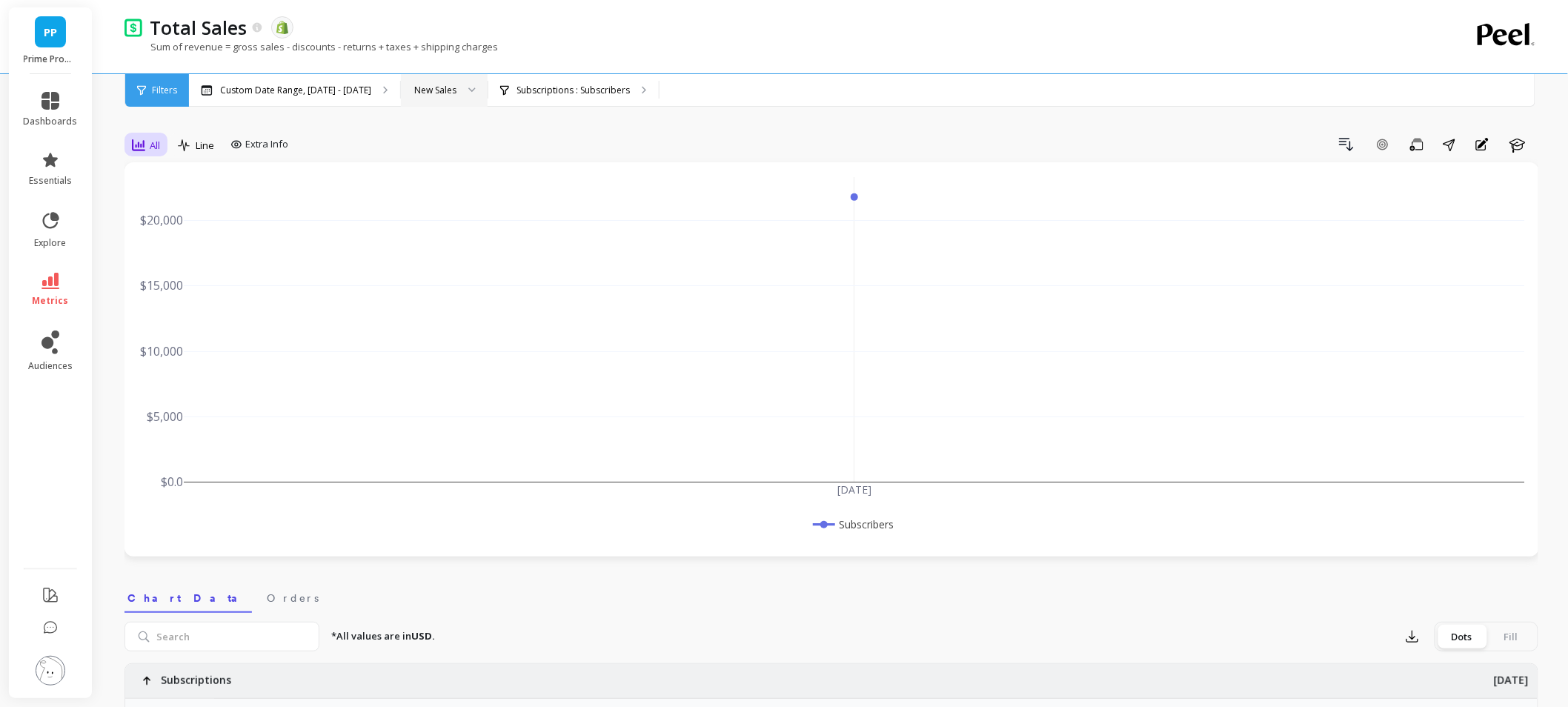
click at [152, 144] on span "All" at bounding box center [155, 145] width 11 height 14
click at [159, 238] on div "Weekly" at bounding box center [179, 235] width 85 height 14
click at [475, 90] on div "New Sales" at bounding box center [444, 90] width 86 height 33
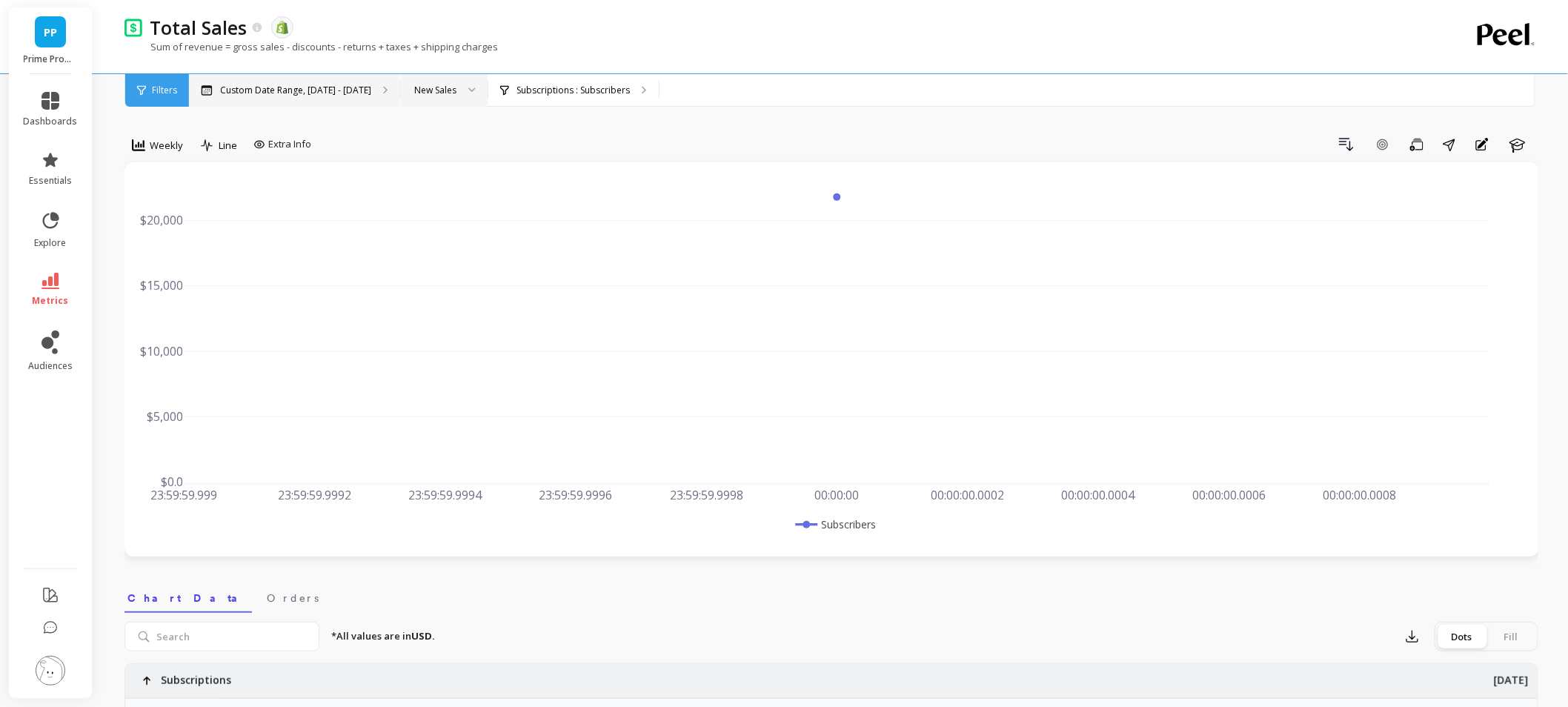
click at [271, 85] on p "Custom Date Range, [DATE] - [DATE]" at bounding box center [296, 90] width 152 height 12
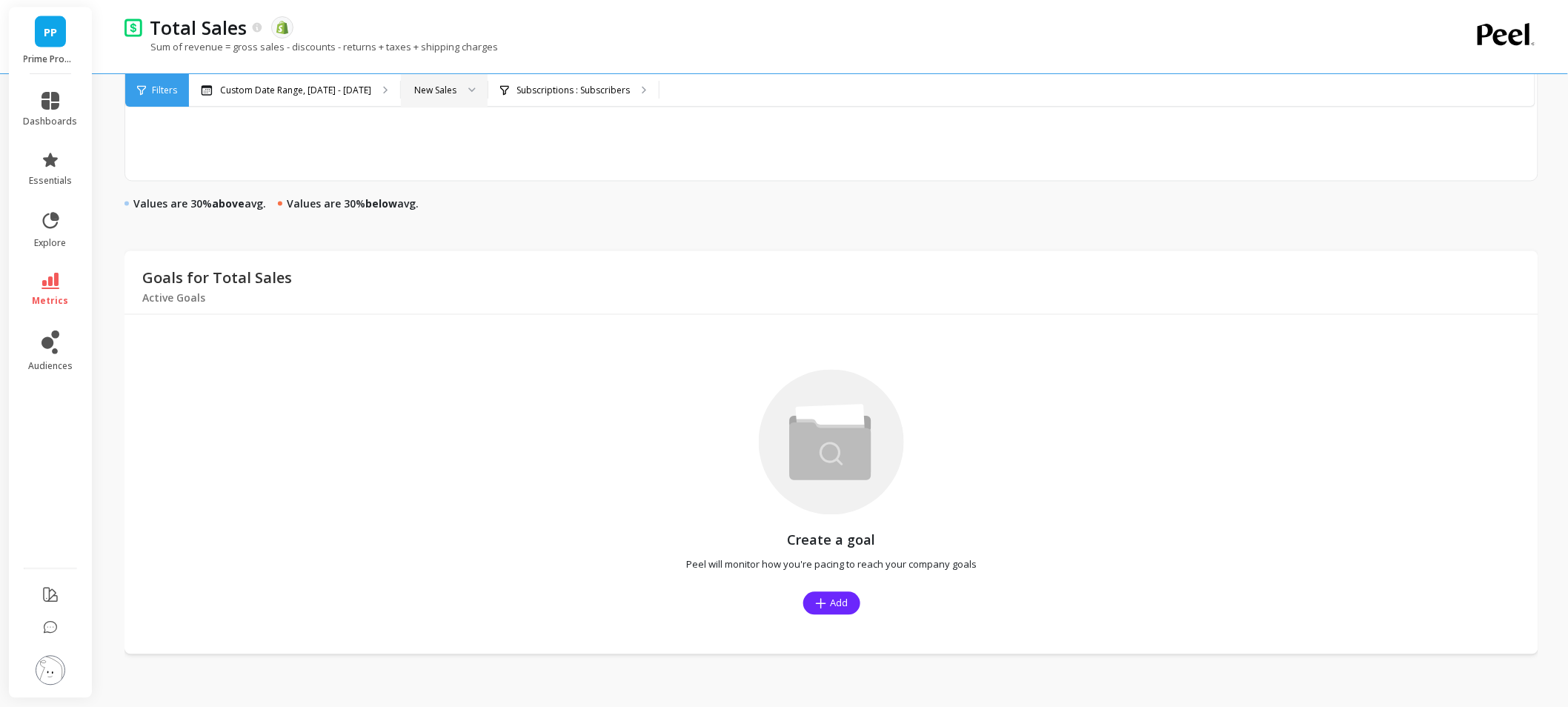
scroll to position [869, 0]
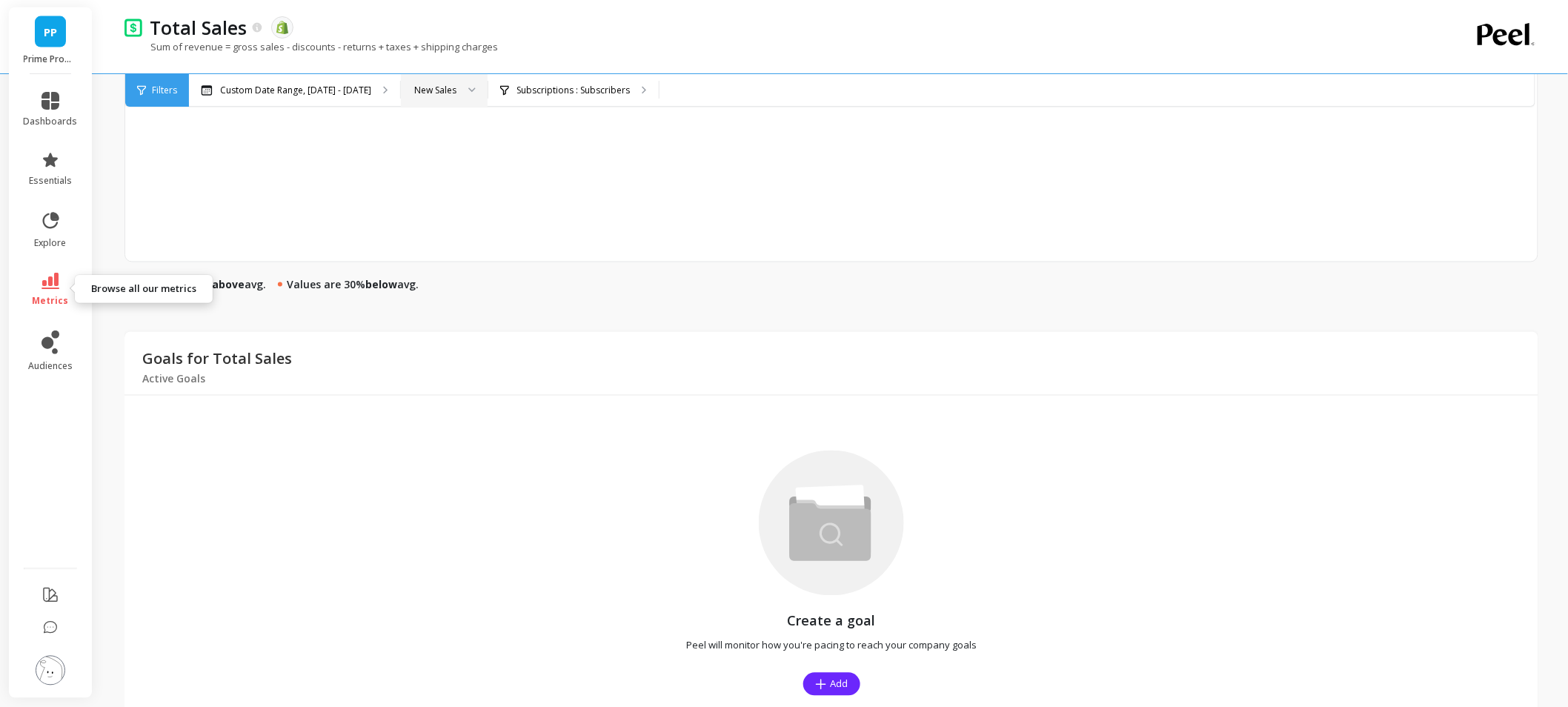
click at [43, 297] on span "metrics" at bounding box center [51, 301] width 37 height 12
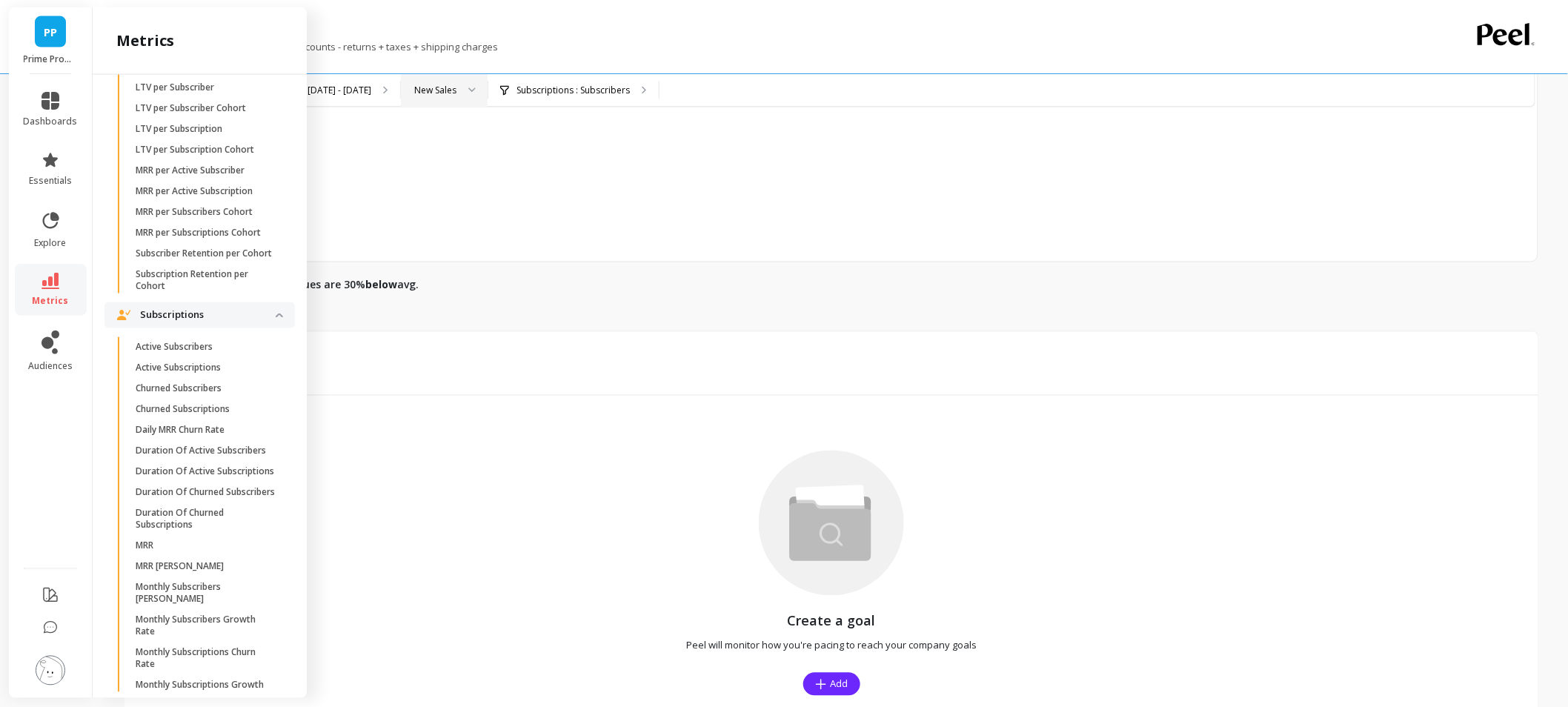
scroll to position [3950, 0]
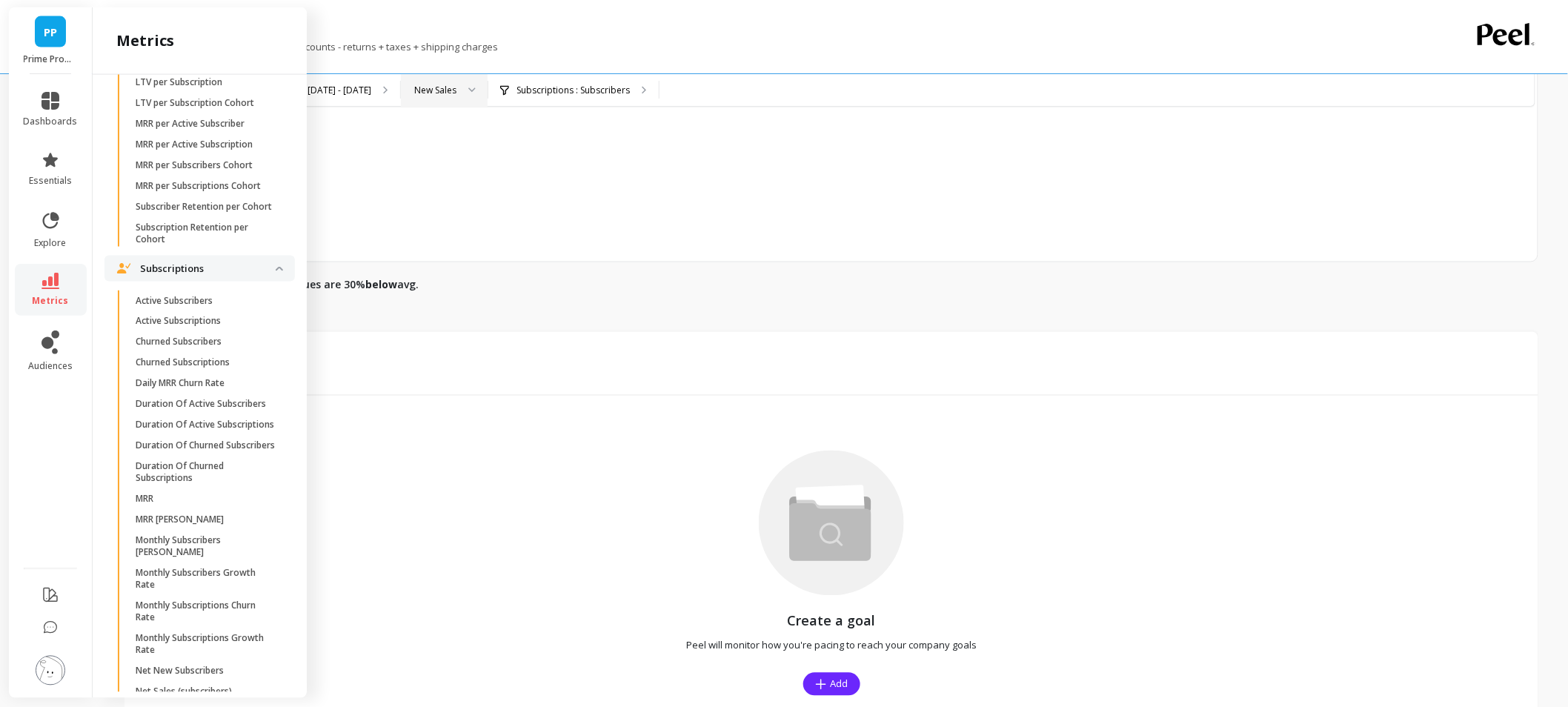
click at [474, 217] on div "$21,769 Subscriptions Average Sum Max Min [DATE] $21,769.24 Subscribers" at bounding box center [831, 28] width 1412 height 467
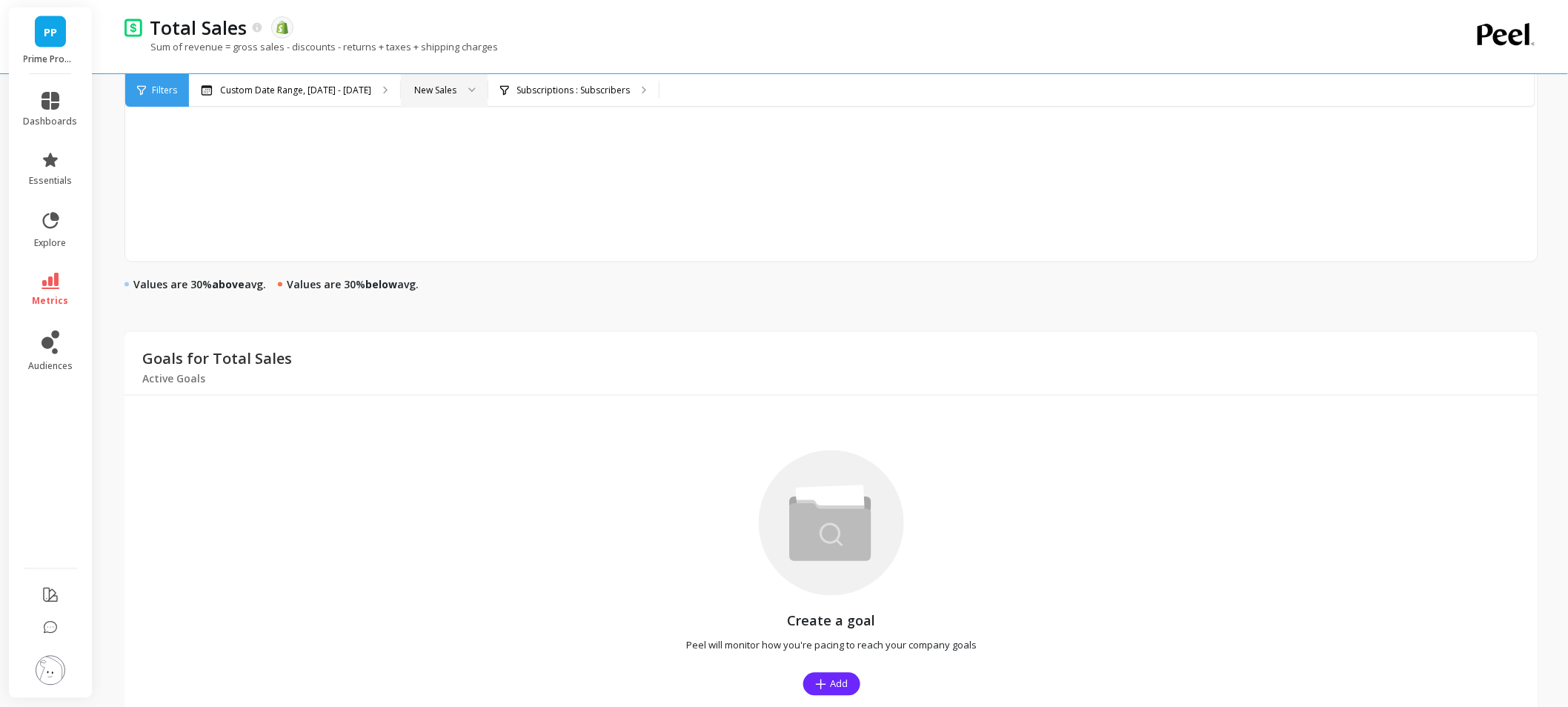
scroll to position [0, 0]
click at [69, 294] on link "metrics" at bounding box center [51, 290] width 54 height 34
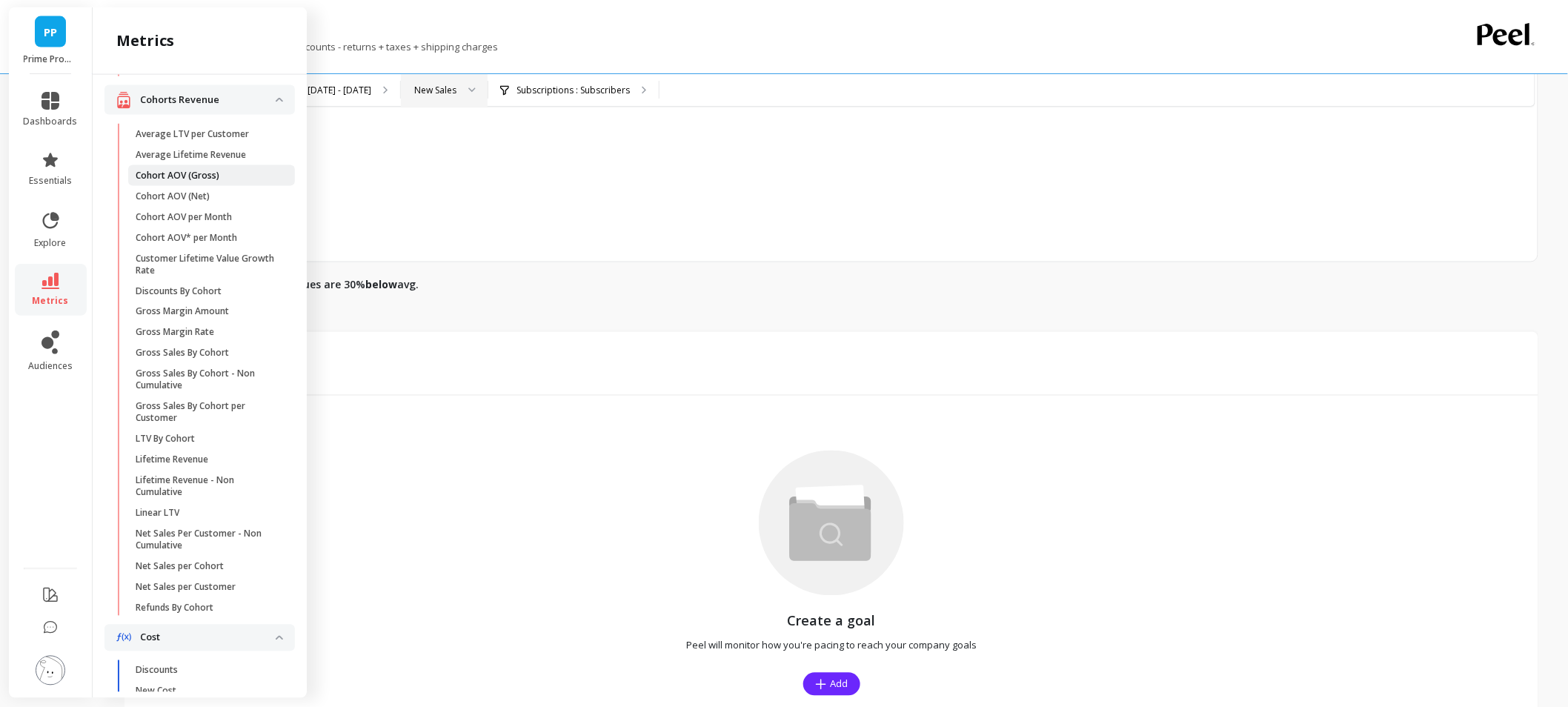
scroll to position [411, 0]
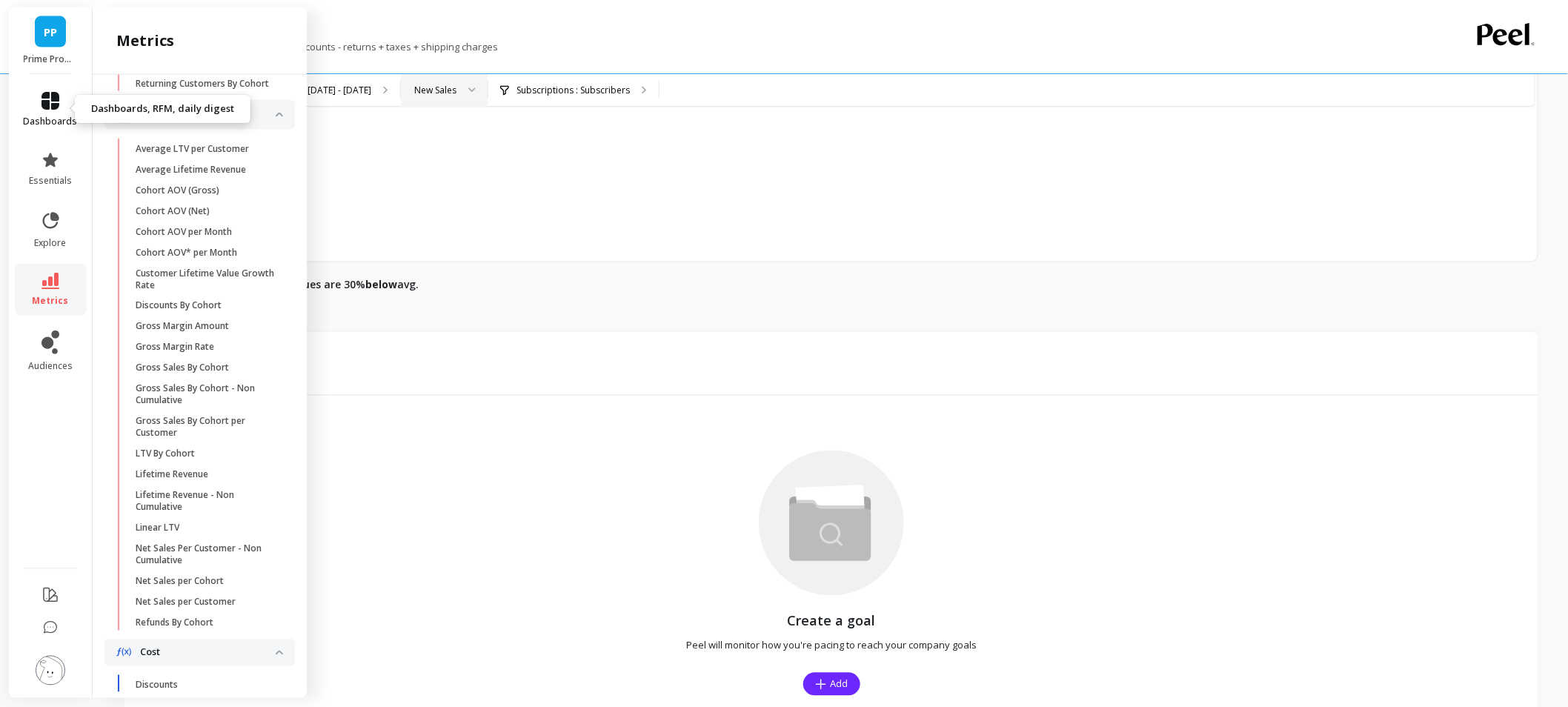
click at [40, 112] on link "dashboards" at bounding box center [51, 110] width 54 height 36
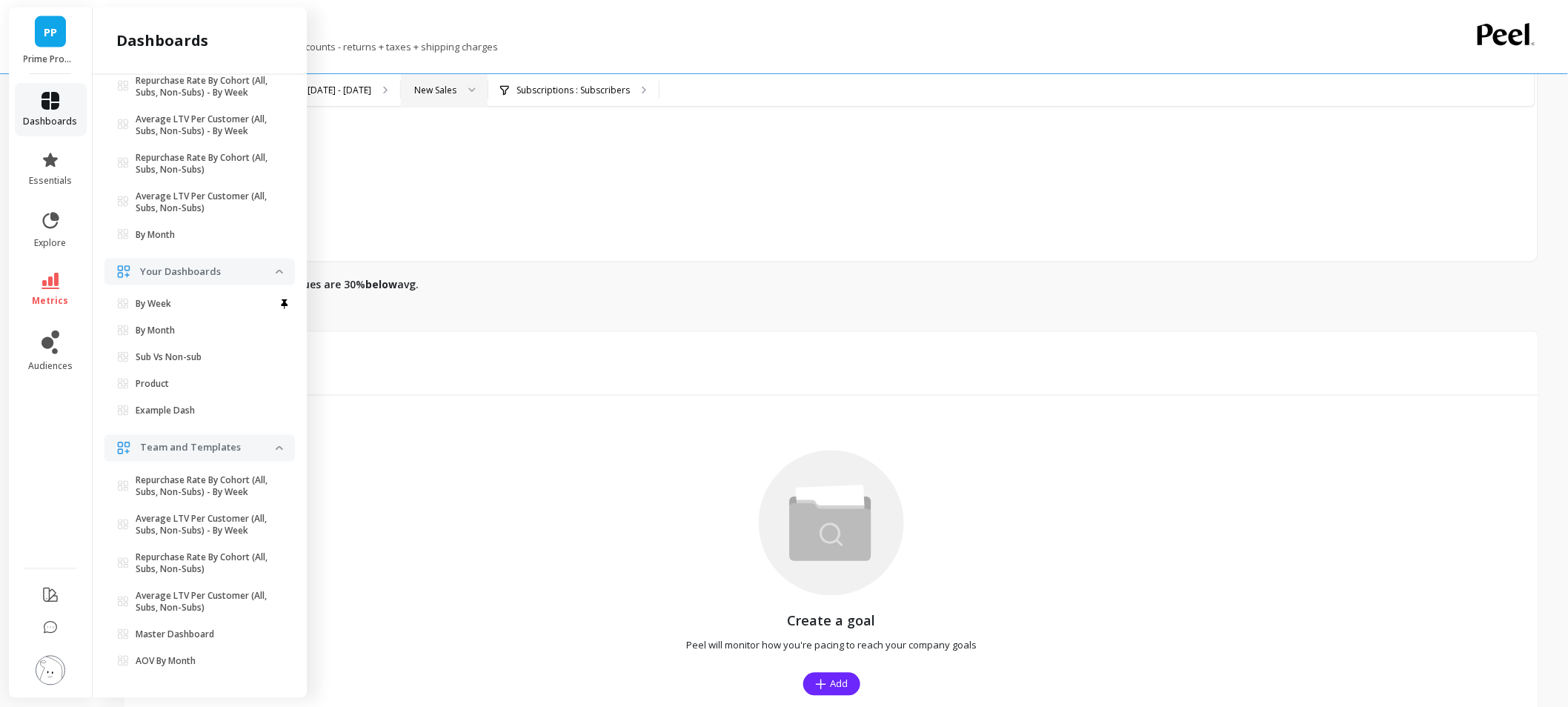
scroll to position [0, 0]
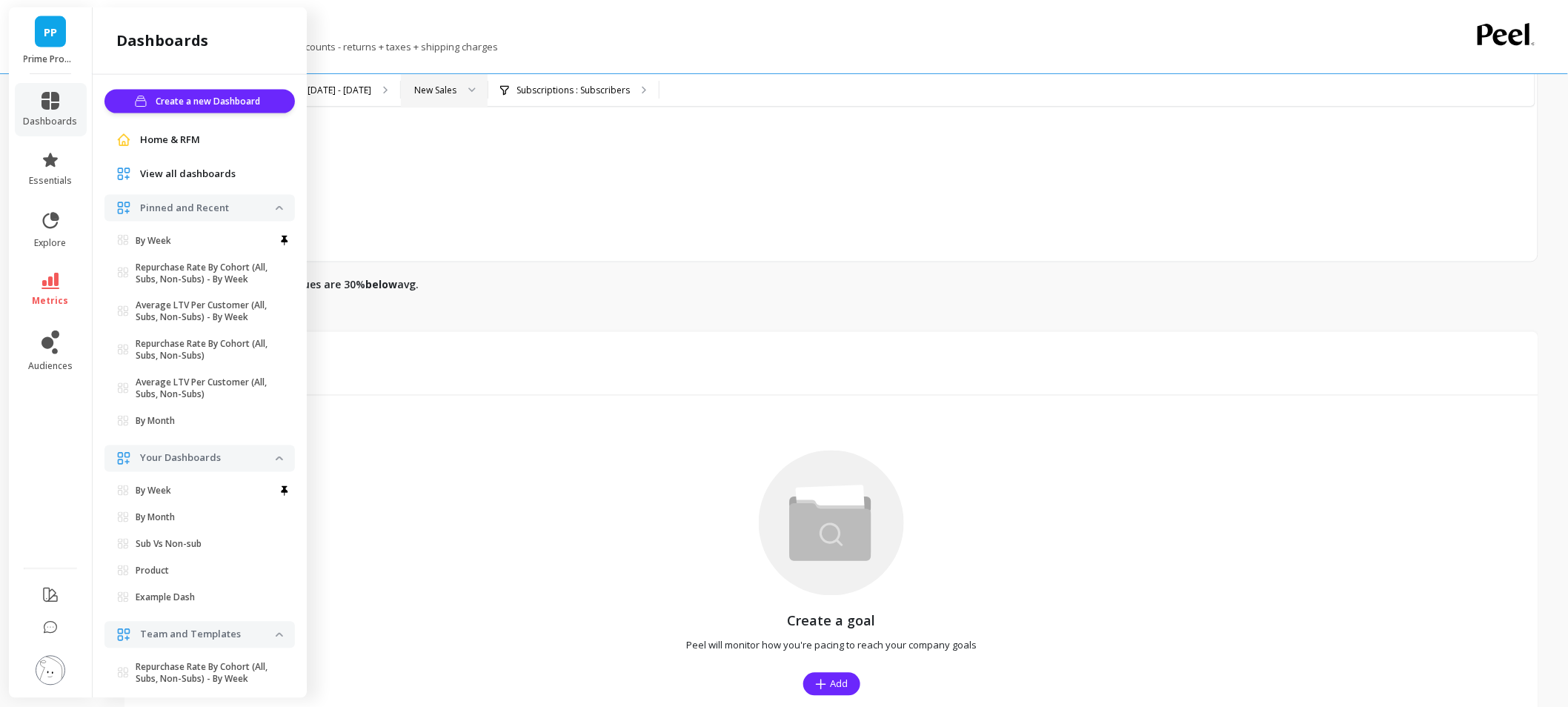
click at [539, 248] on div "$21,769 Subscriptions Average Sum Max Min [DATE] $21,769.24 Subscribers" at bounding box center [831, 28] width 1412 height 467
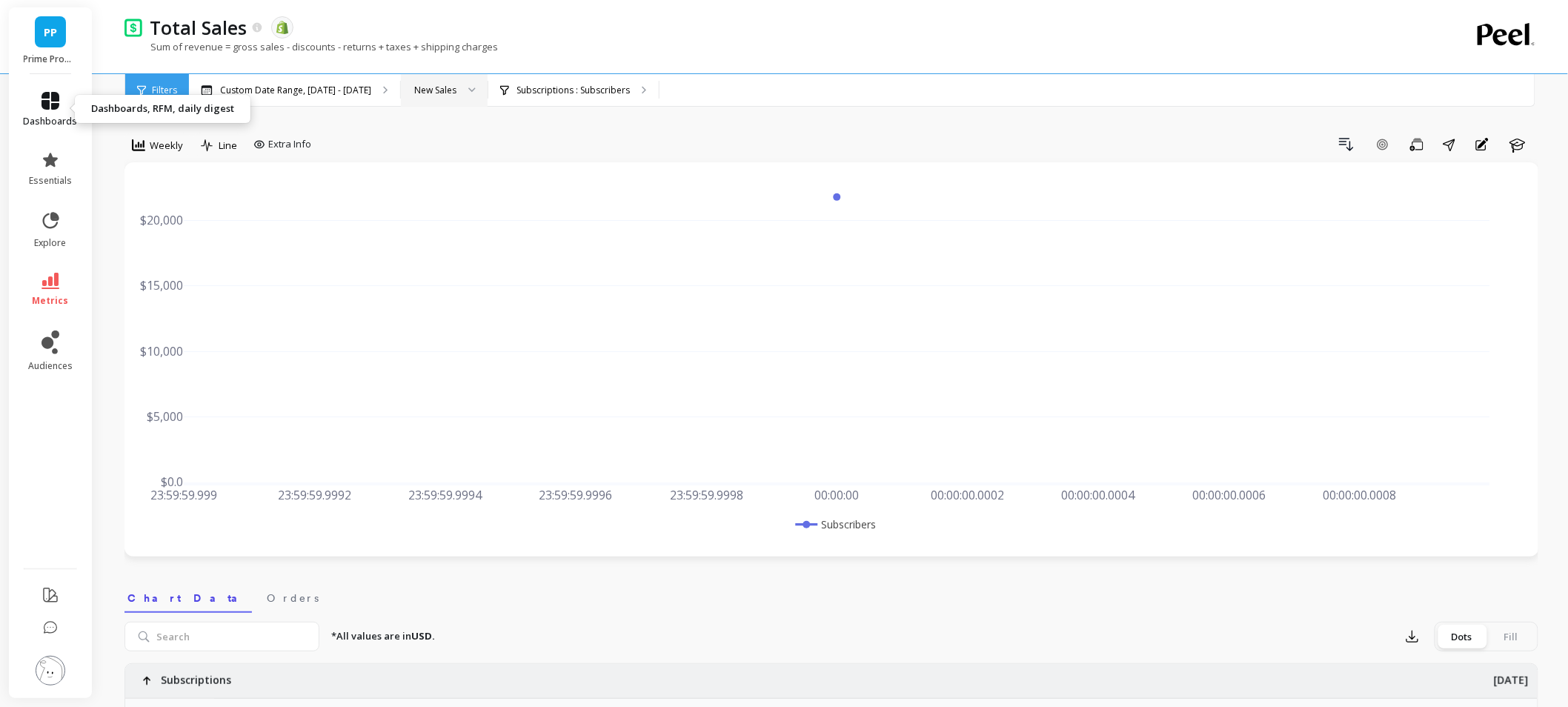
click at [73, 106] on link "dashboards" at bounding box center [51, 110] width 54 height 36
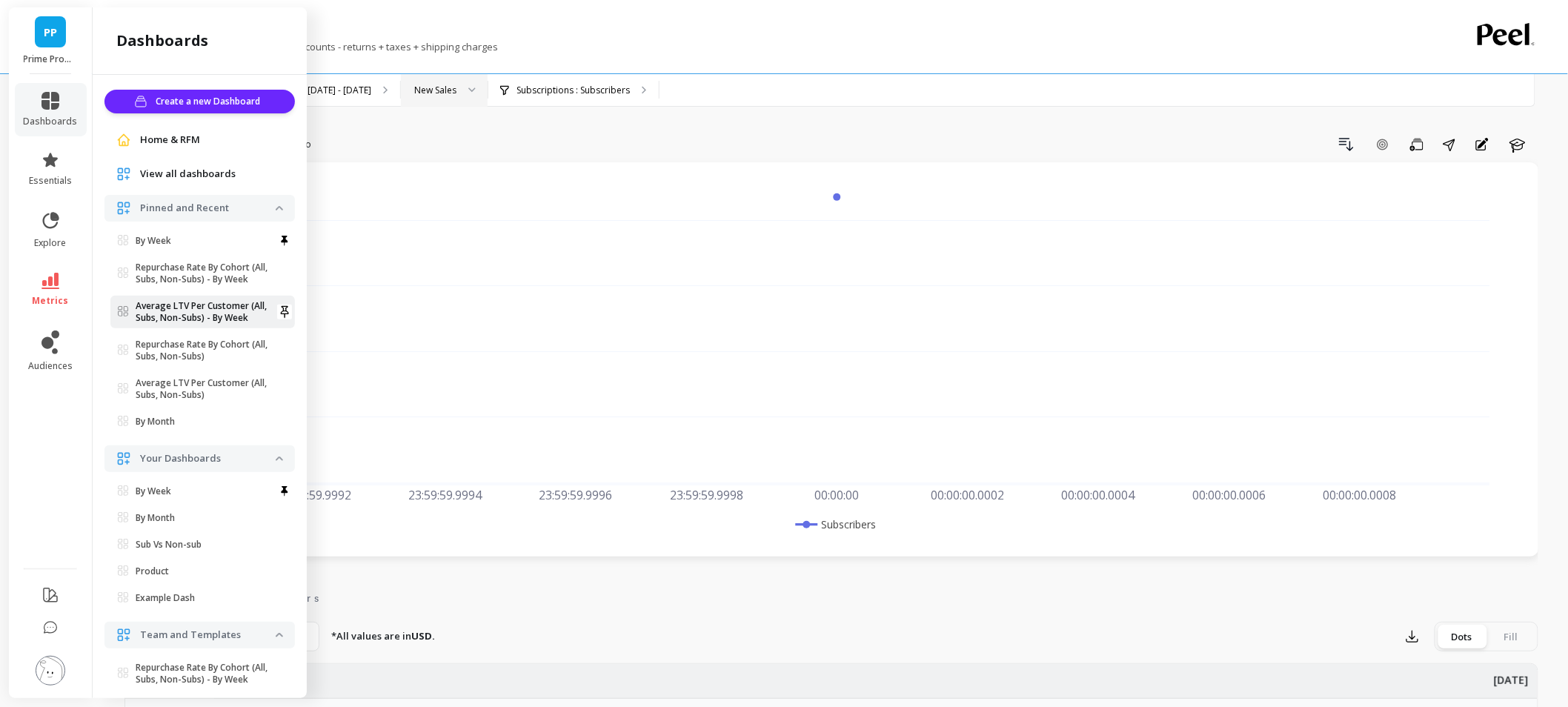
click at [191, 327] on link "Average LTV Per Customer (All, Subs, Non-Subs) - By Week" at bounding box center [203, 312] width 184 height 33
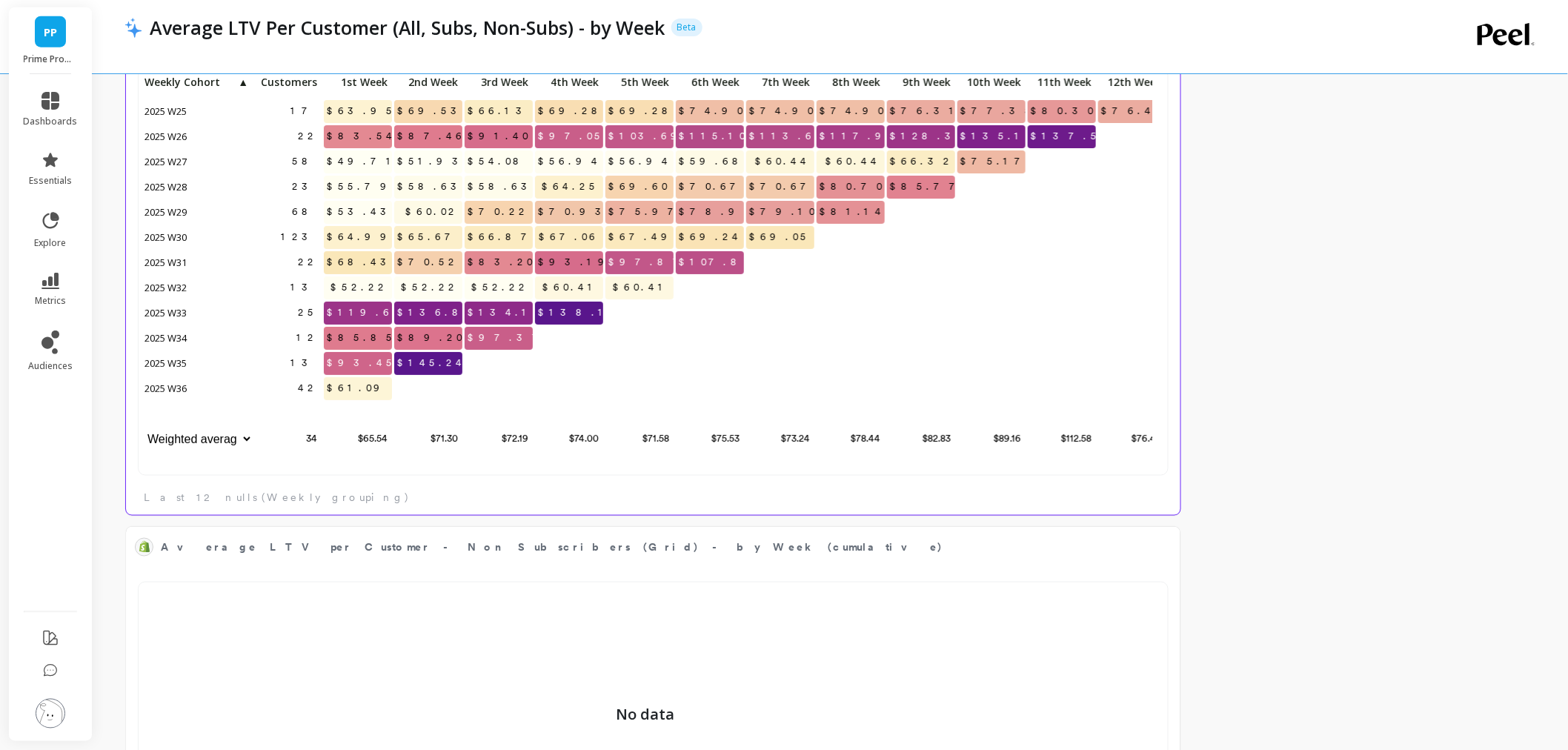
scroll to position [395, 998]
